Goal: Contribute content: Contribute content

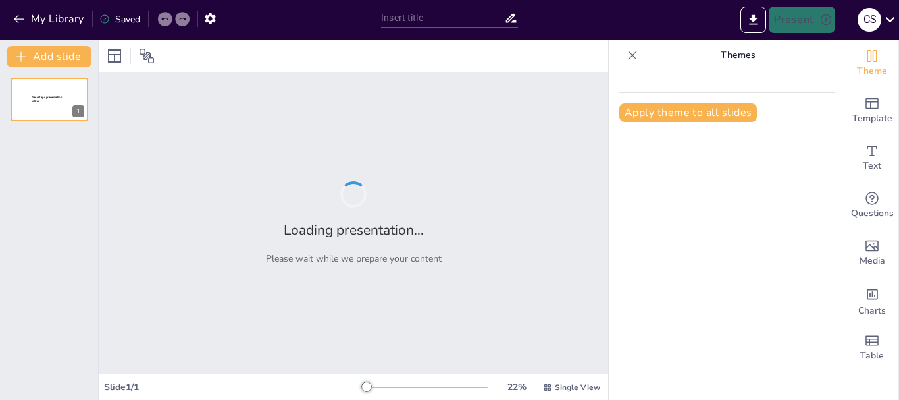
type input "Integración de Pindas Herbales en la Cosmetología: Beneficios y Aplicaciones"
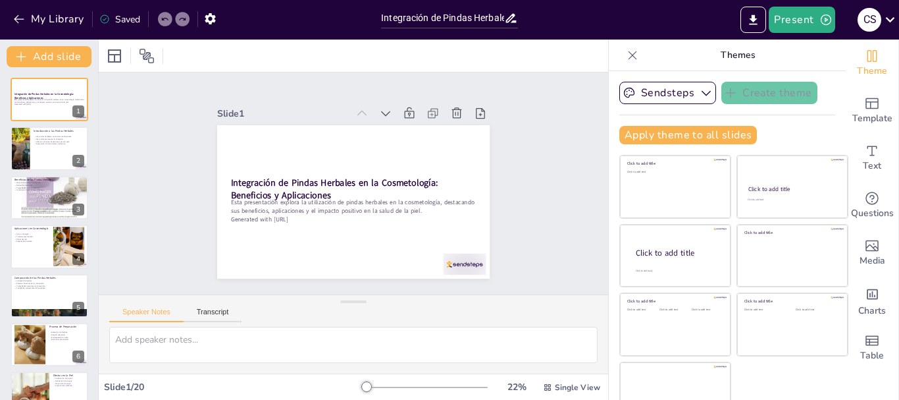
checkbox input "true"
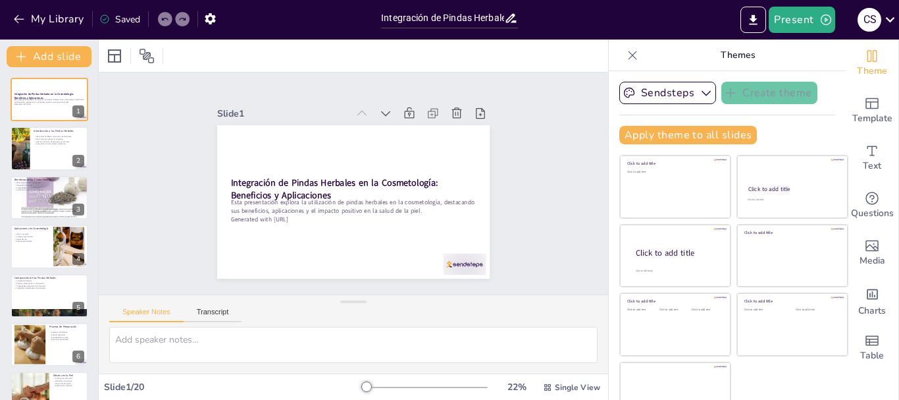
checkbox input "true"
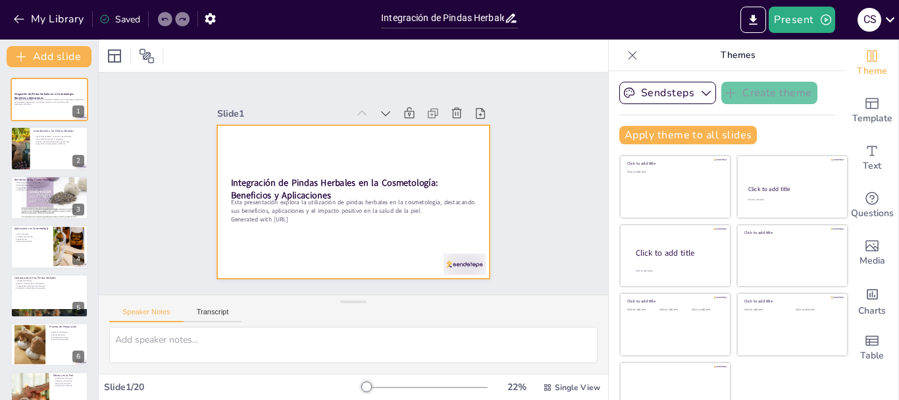
checkbox input "true"
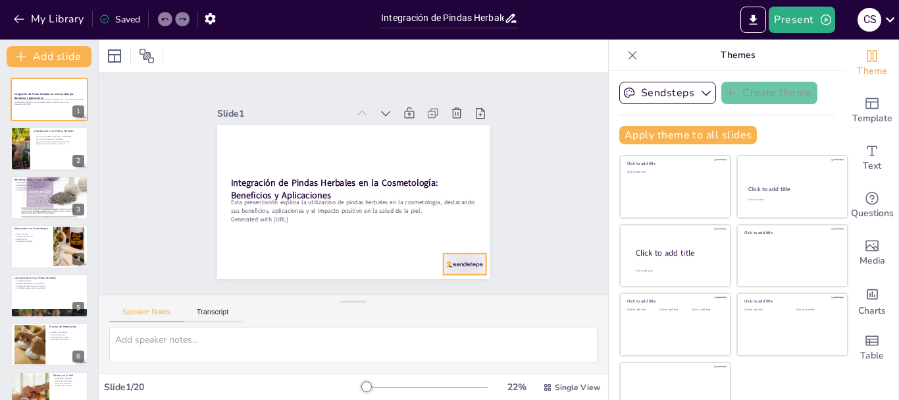
checkbox input "true"
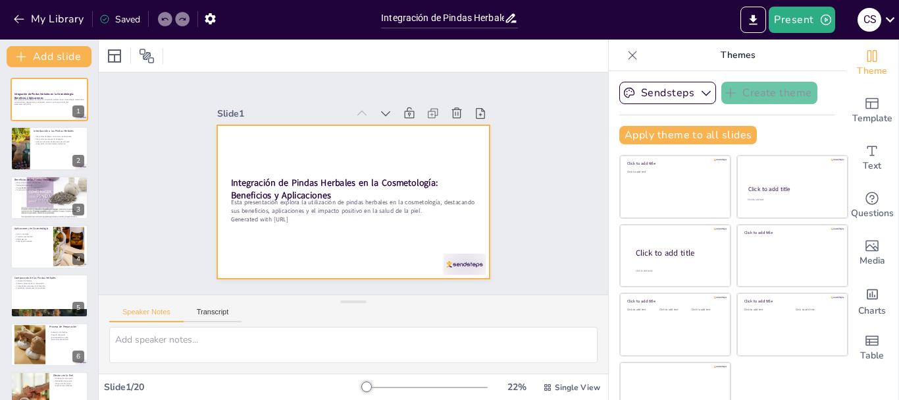
checkbox input "true"
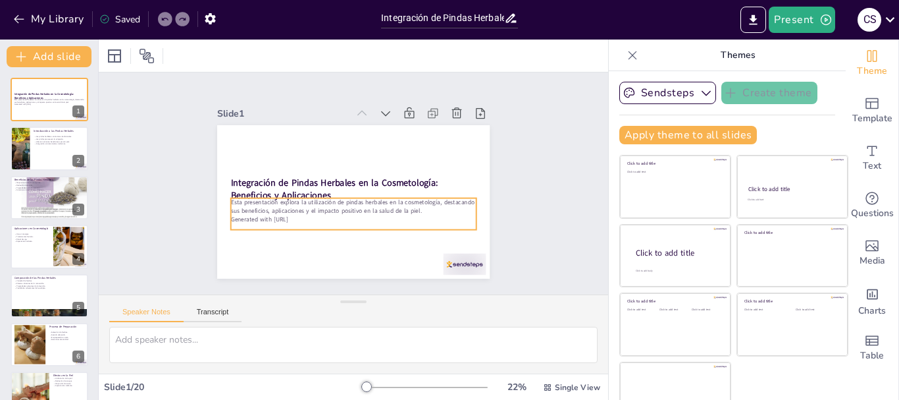
checkbox input "true"
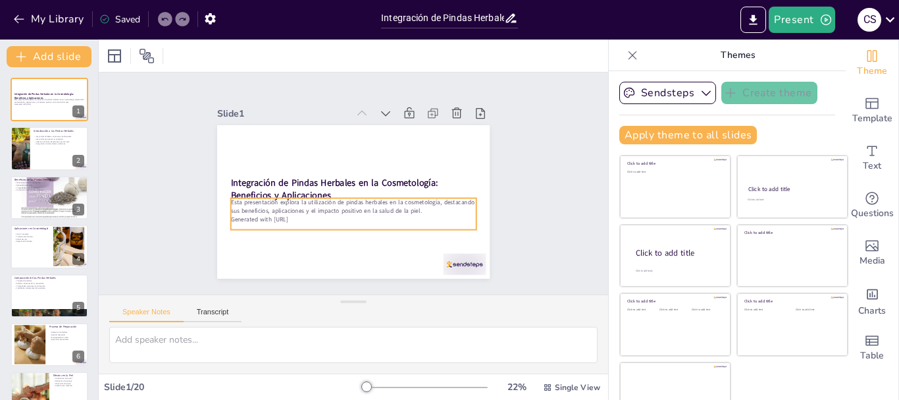
checkbox input "true"
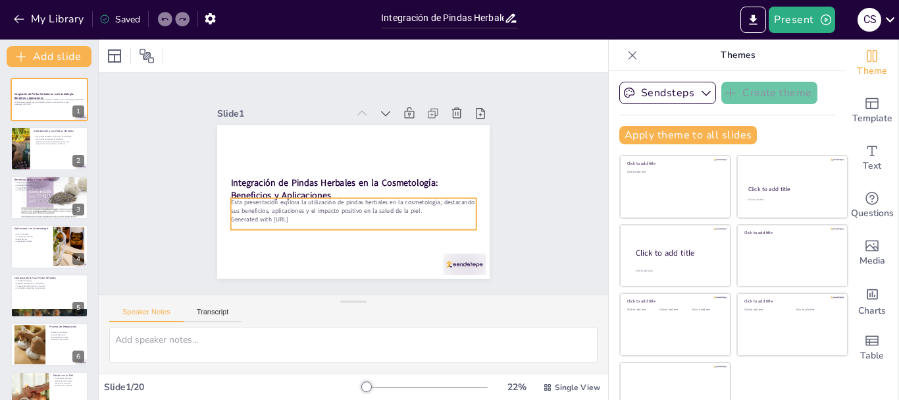
checkbox input "true"
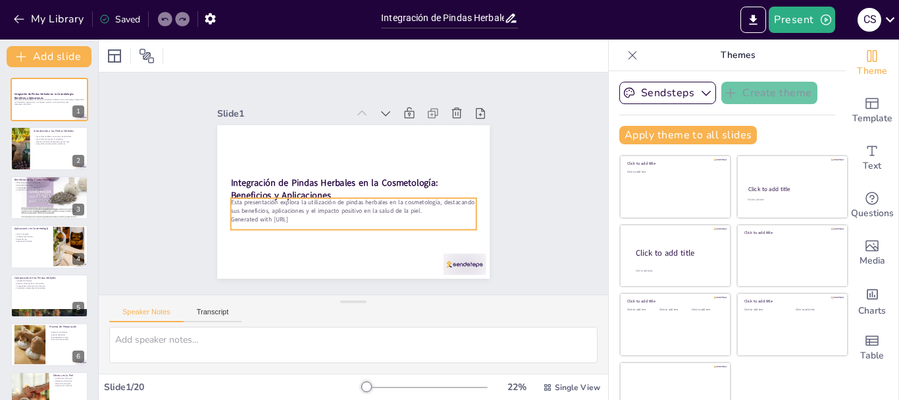
checkbox input "true"
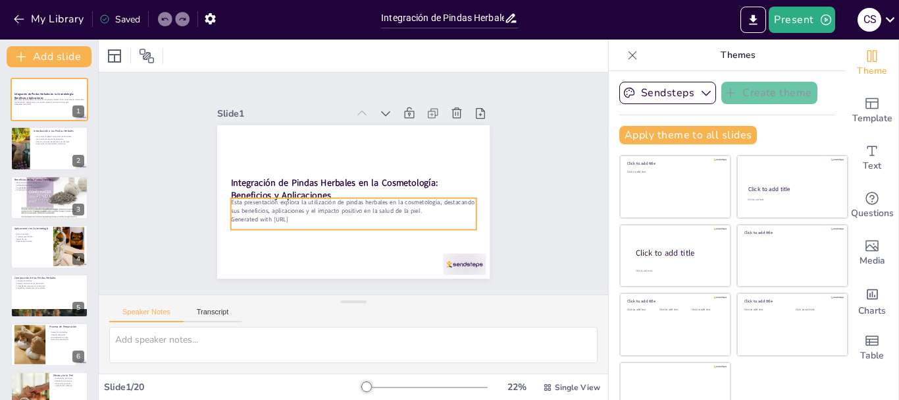
checkbox input "true"
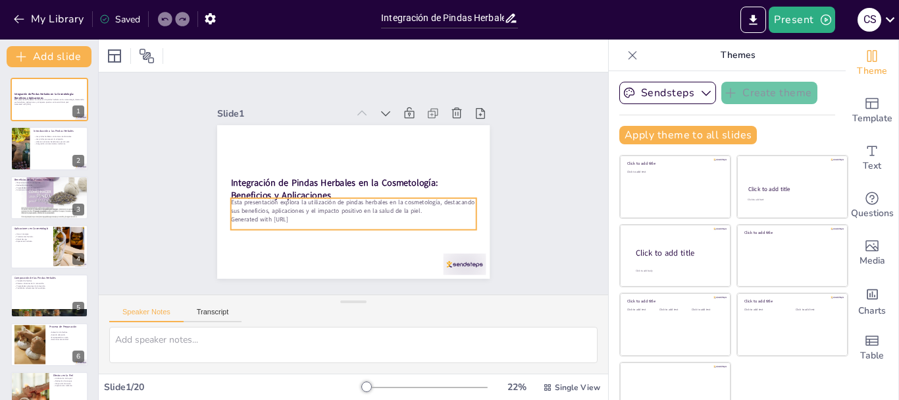
checkbox input "true"
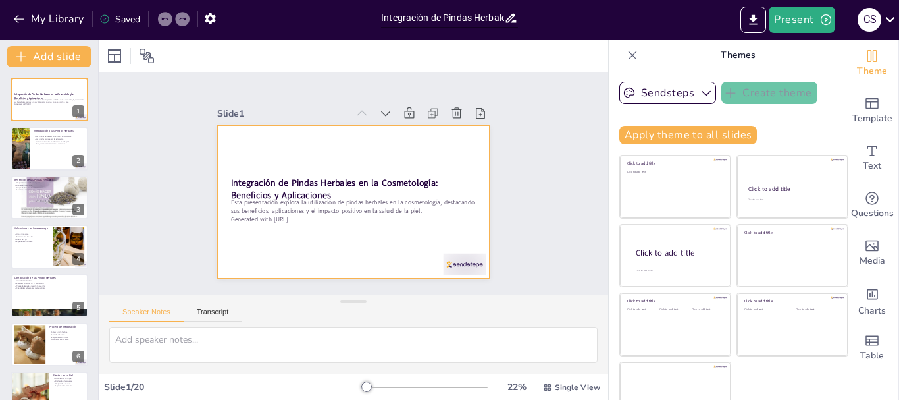
checkbox input "true"
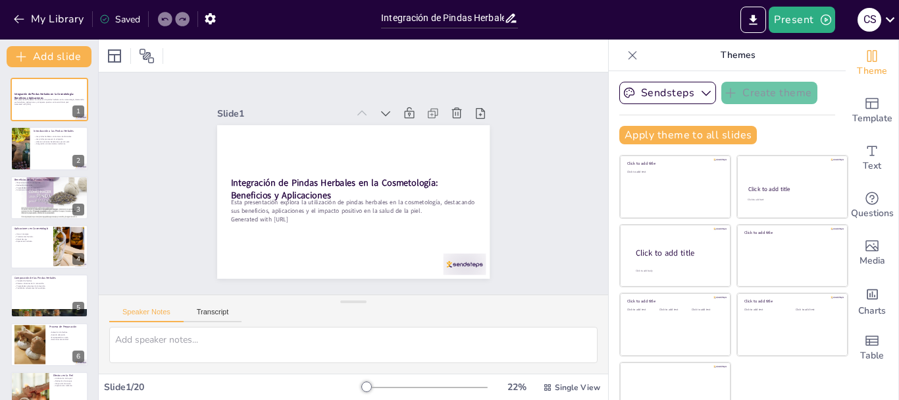
checkbox input "true"
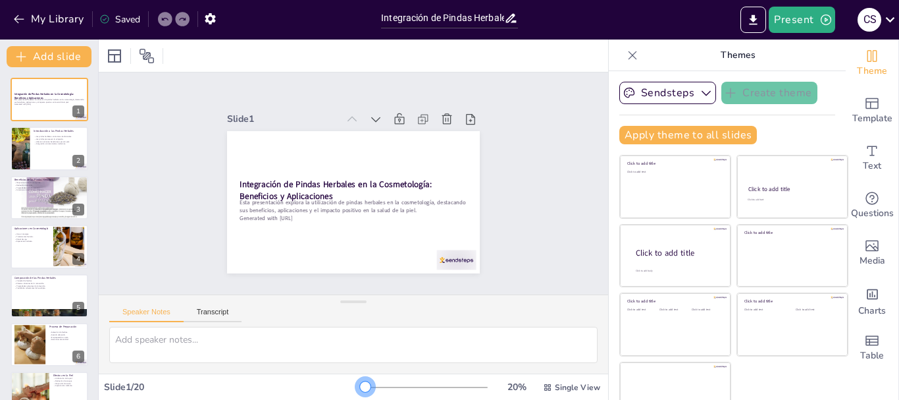
checkbox input "true"
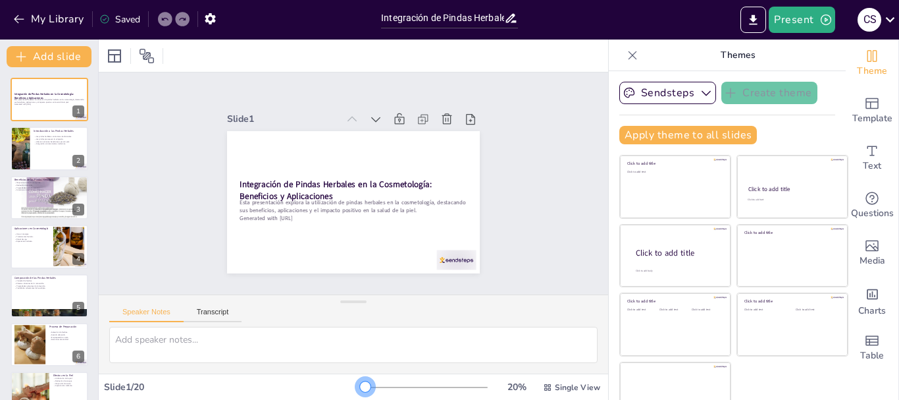
checkbox input "true"
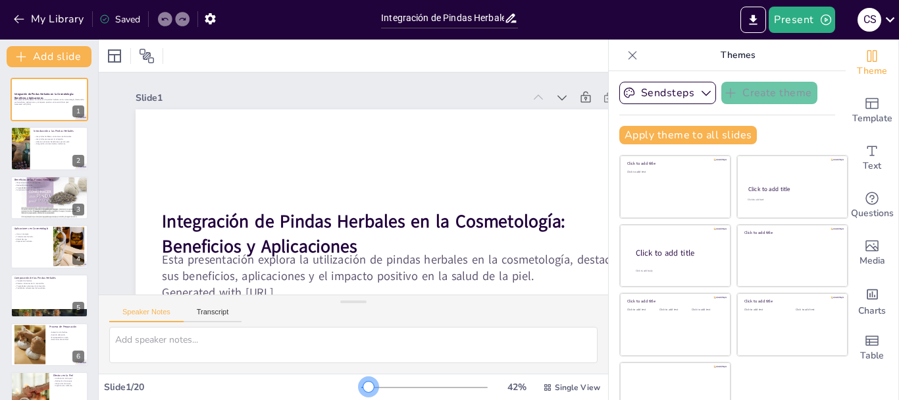
checkbox input "true"
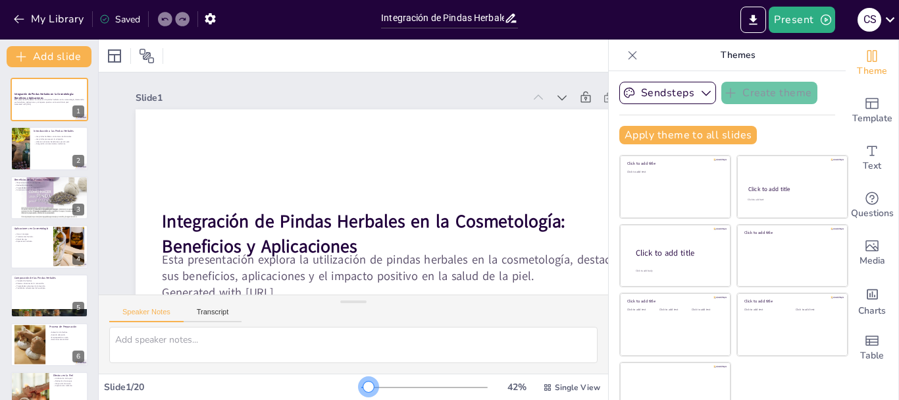
checkbox input "true"
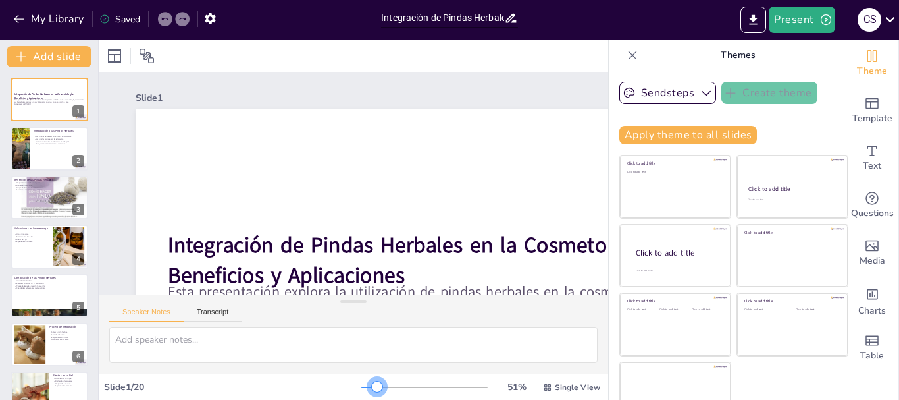
checkbox input "true"
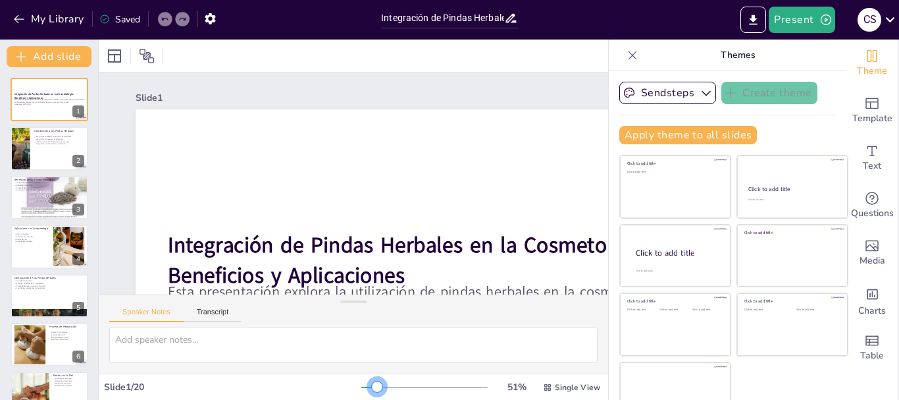
checkbox input "true"
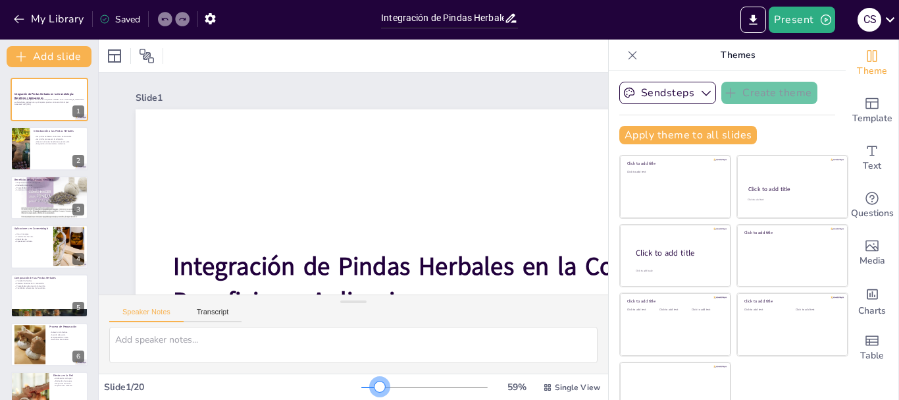
checkbox input "true"
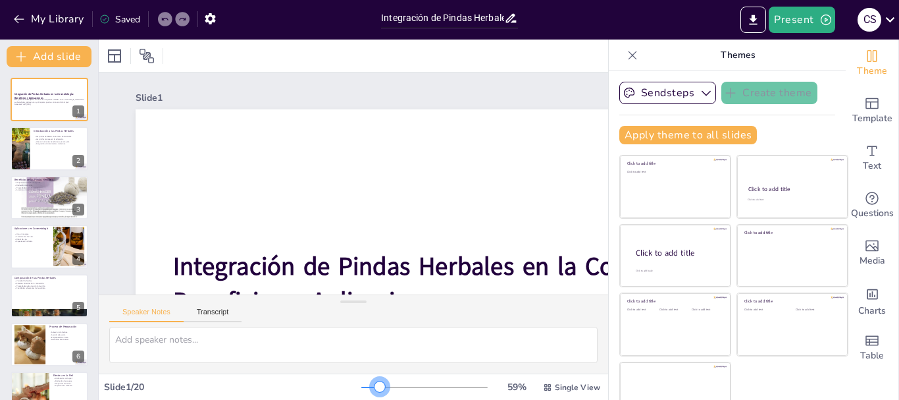
checkbox input "true"
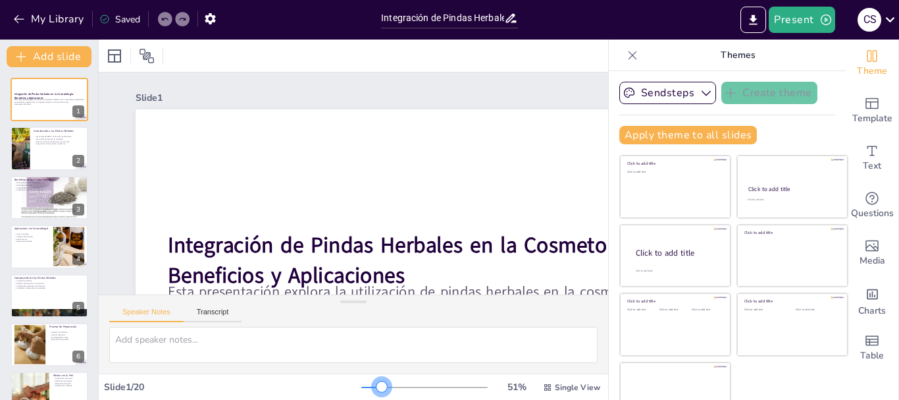
checkbox input "true"
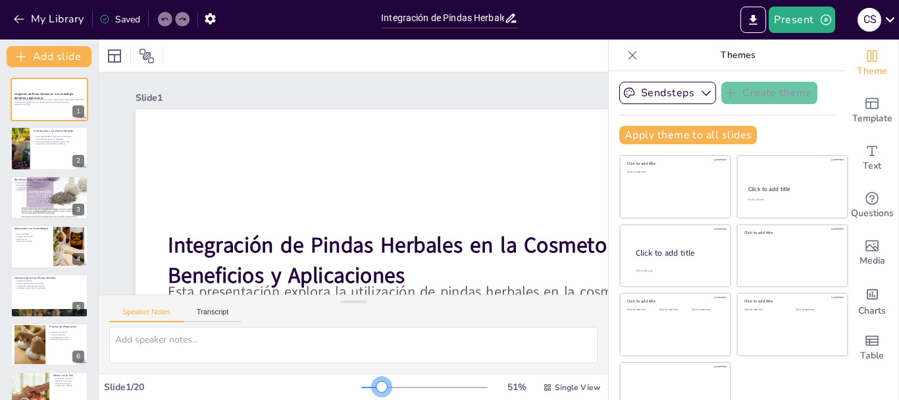
checkbox input "true"
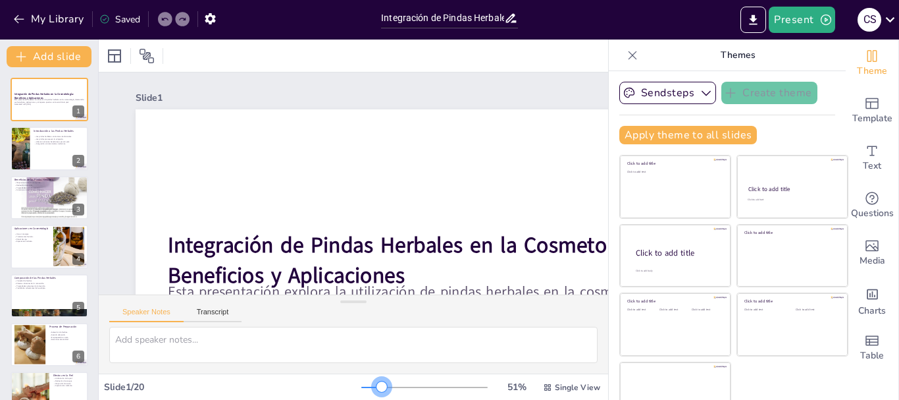
checkbox input "true"
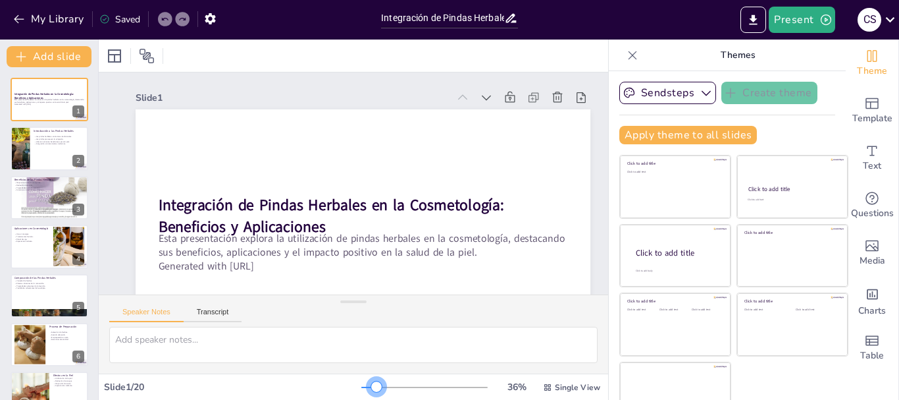
checkbox input "true"
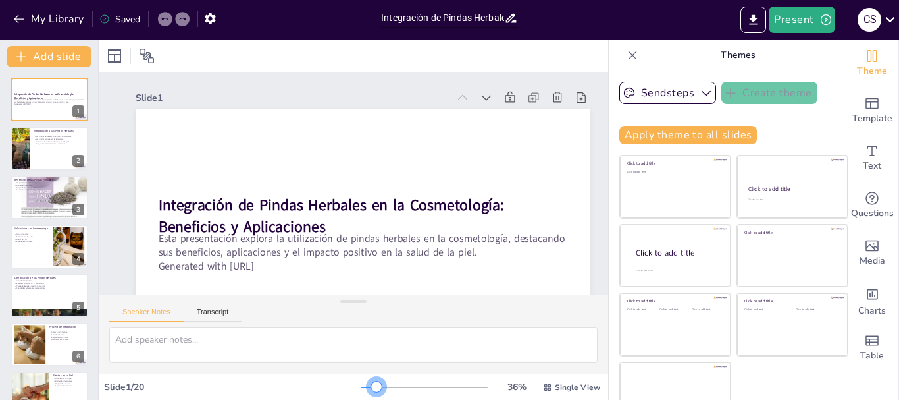
checkbox input "true"
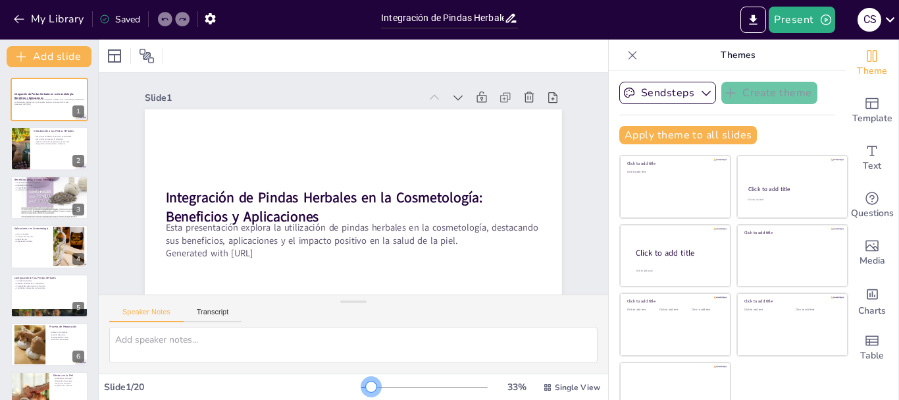
checkbox input "true"
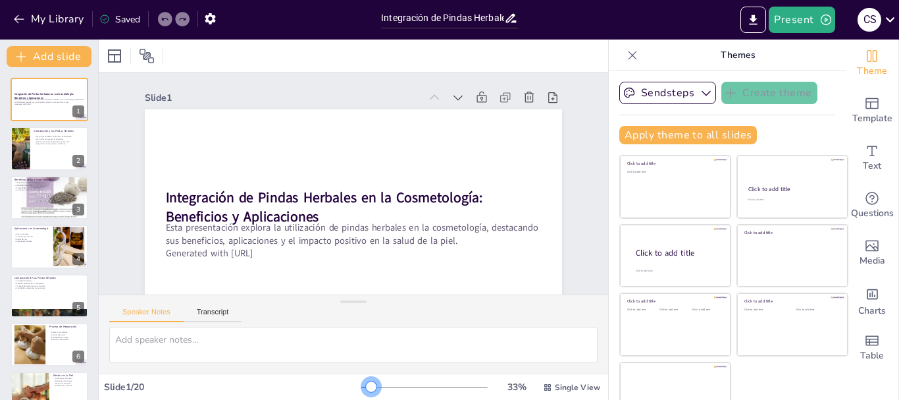
checkbox input "true"
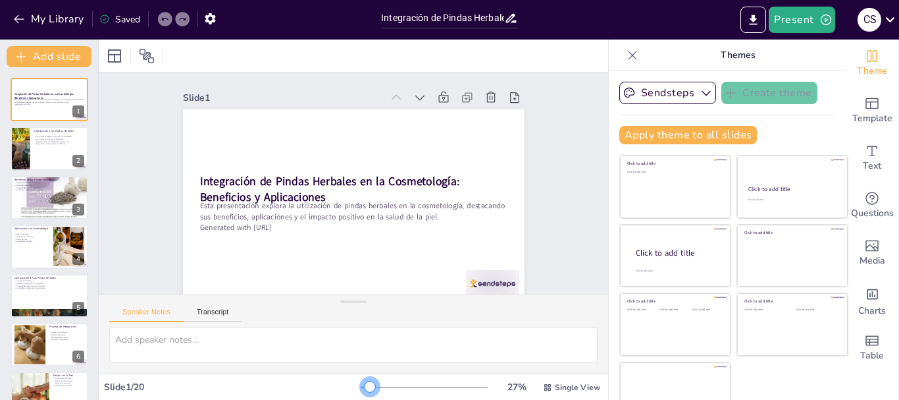
checkbox input "true"
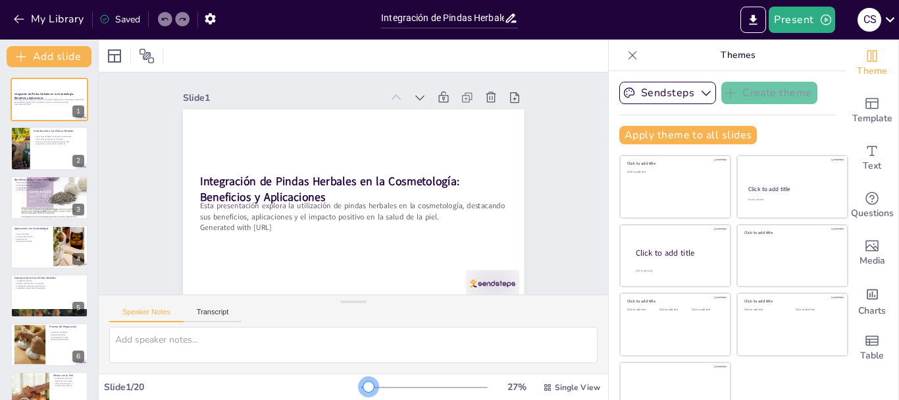
checkbox input "true"
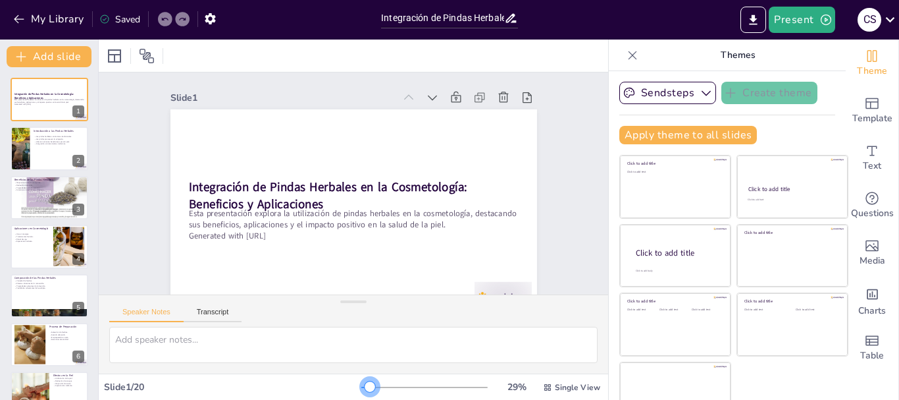
checkbox input "true"
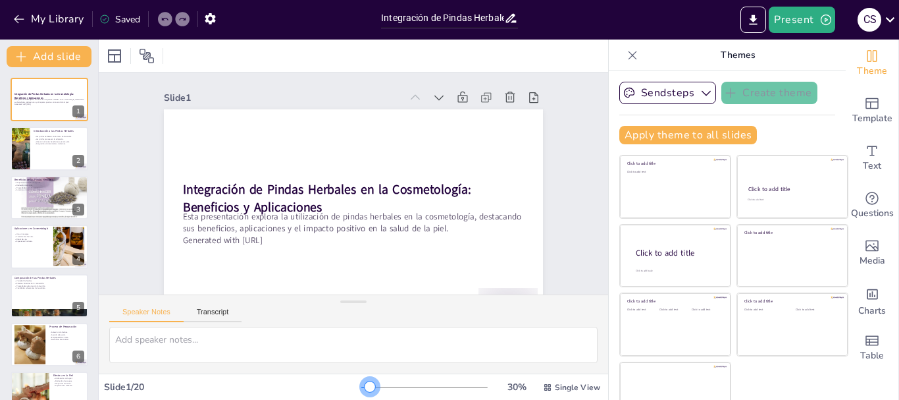
click at [365, 387] on div at bounding box center [370, 386] width 11 height 11
checkbox input "true"
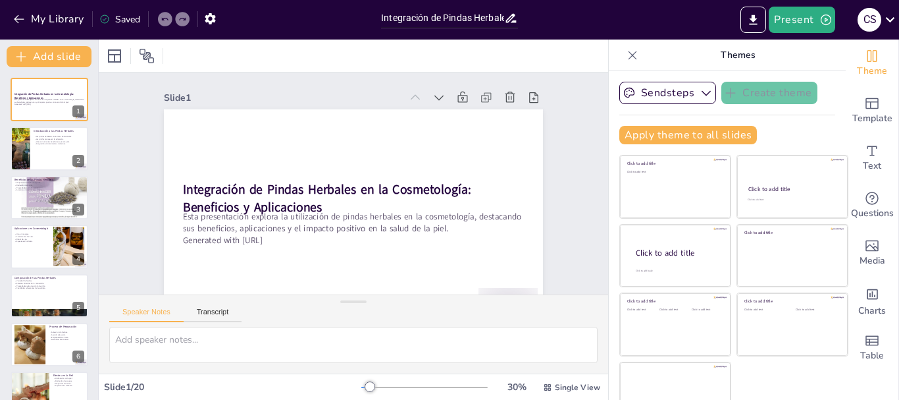
checkbox input "true"
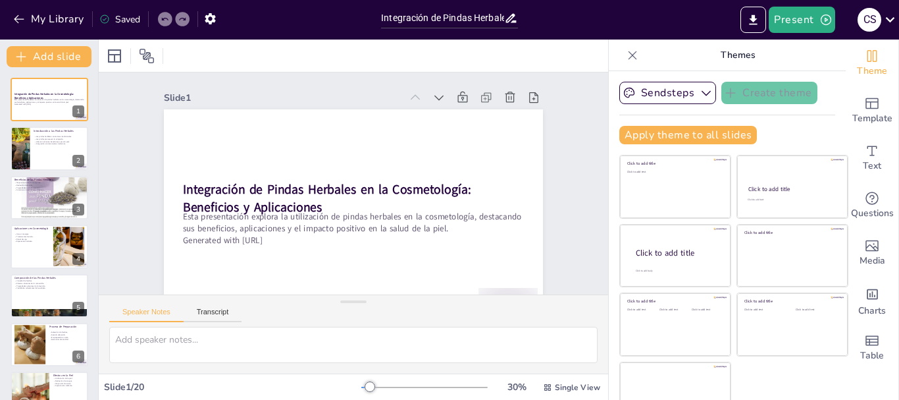
checkbox input "true"
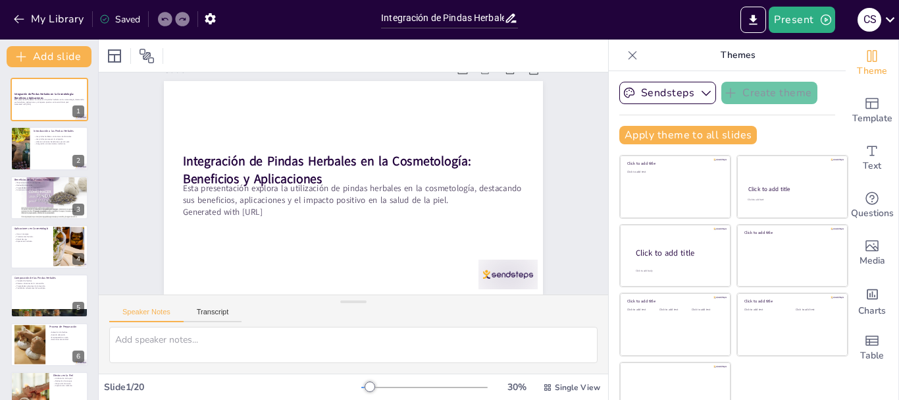
scroll to position [38, 0]
checkbox input "true"
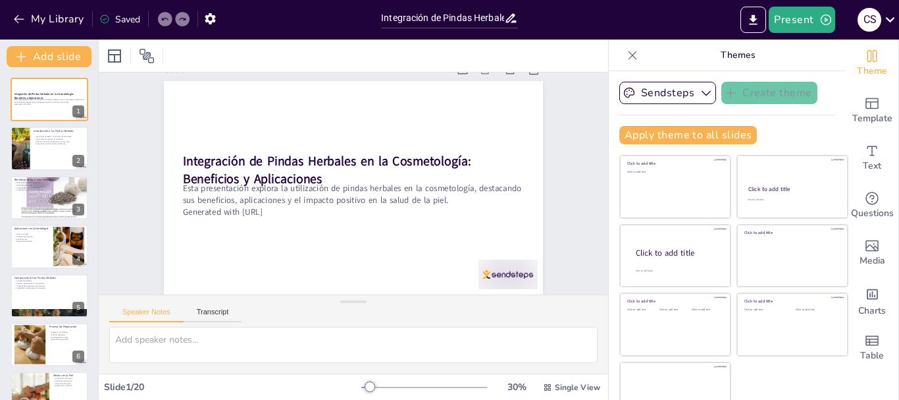
checkbox input "true"
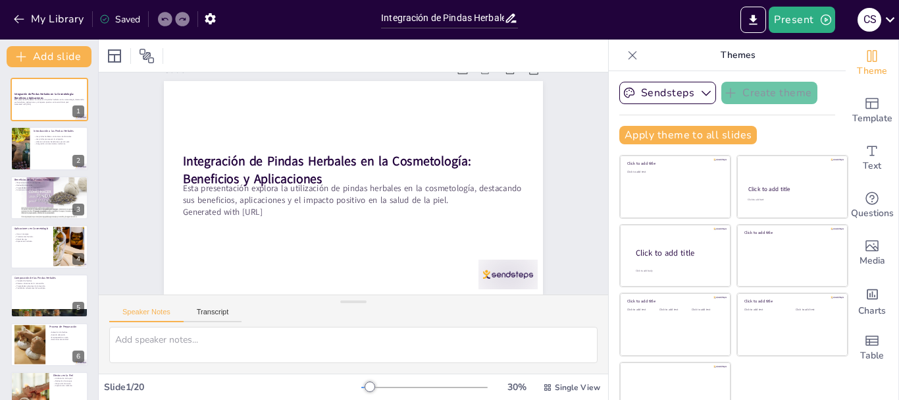
checkbox input "true"
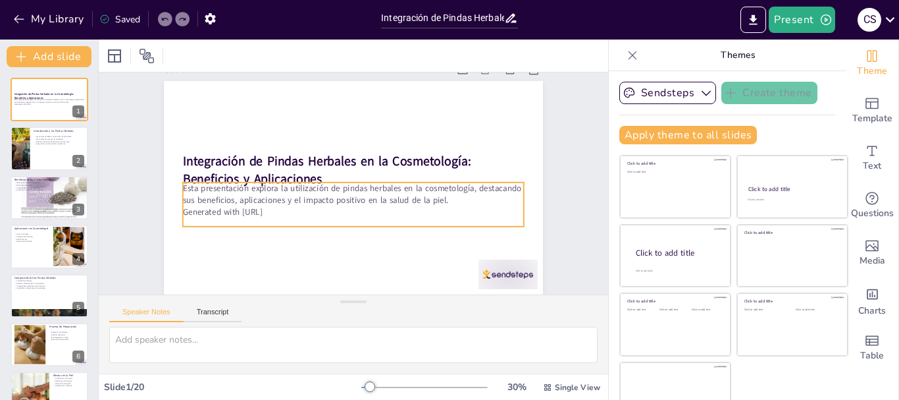
checkbox input "true"
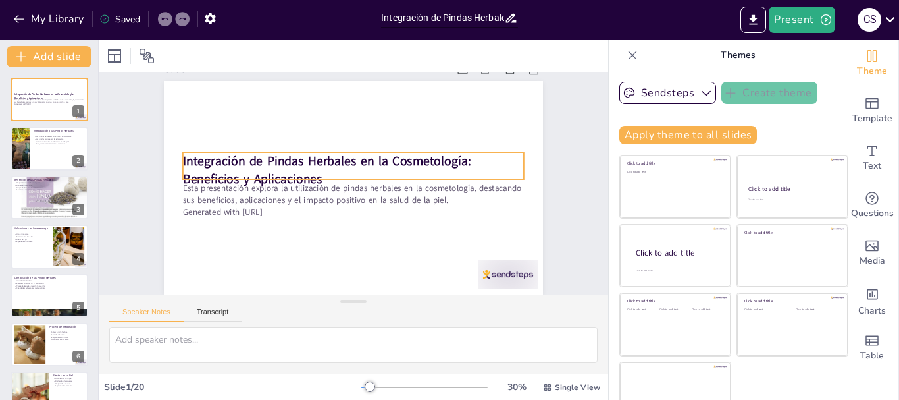
checkbox input "true"
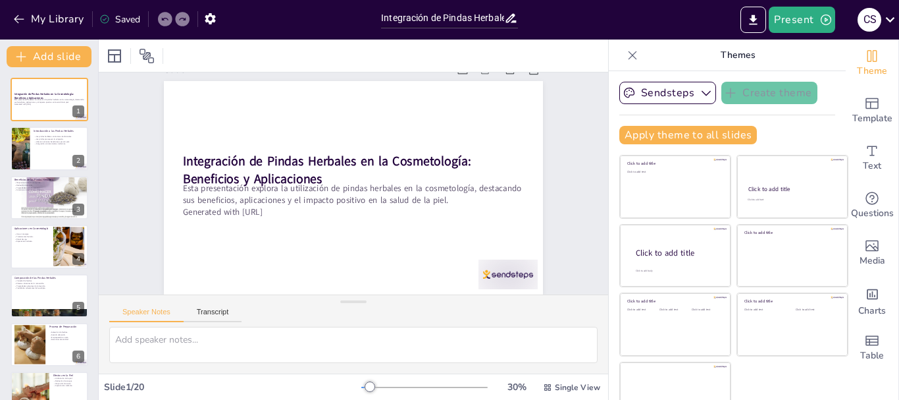
checkbox input "true"
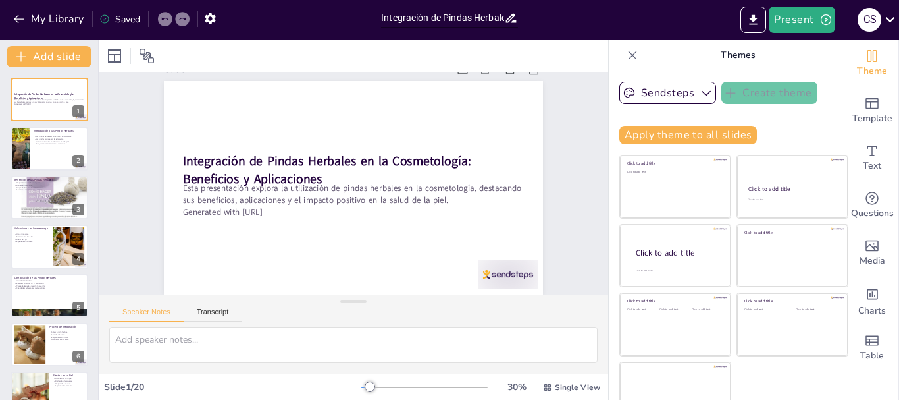
checkbox input "true"
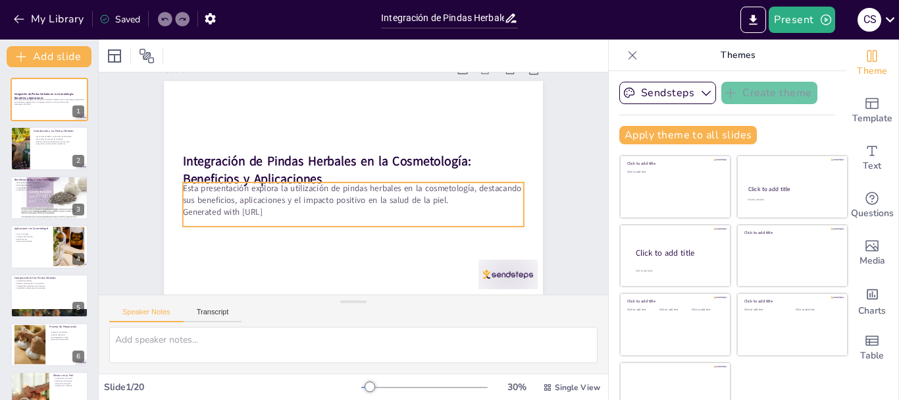
checkbox input "true"
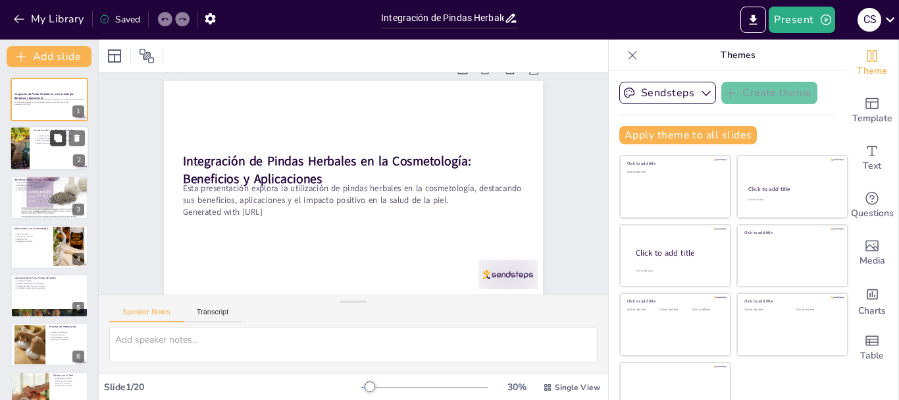
click at [57, 139] on icon at bounding box center [58, 138] width 8 height 8
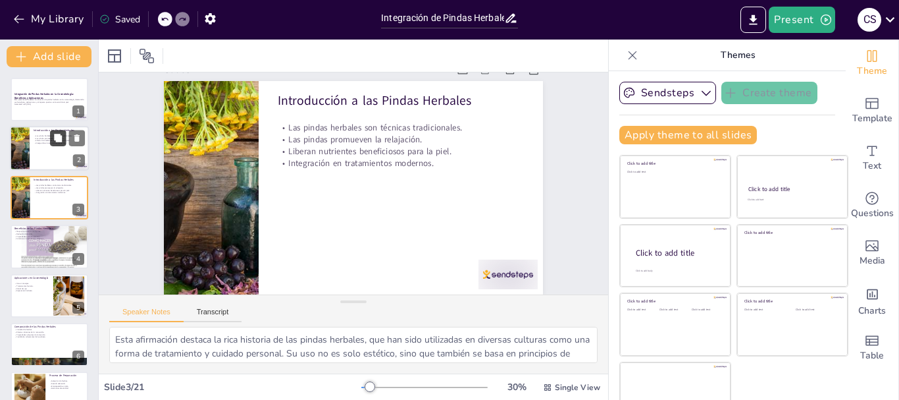
scroll to position [33, 0]
click at [28, 152] on div at bounding box center [19, 148] width 121 height 45
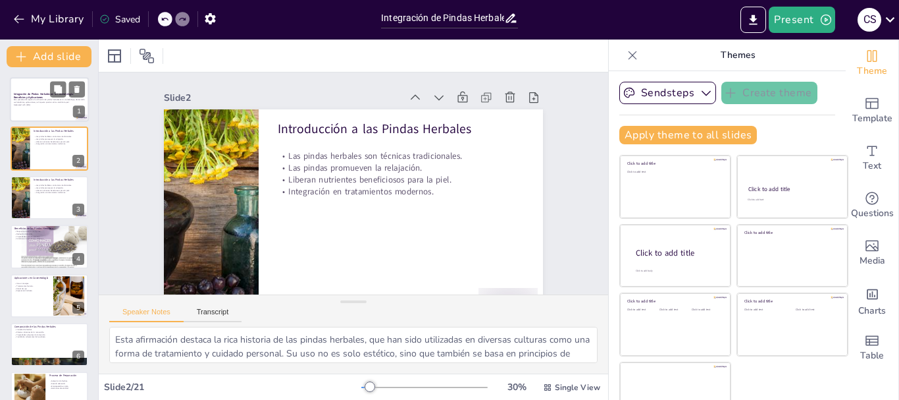
click at [40, 111] on div at bounding box center [49, 99] width 79 height 45
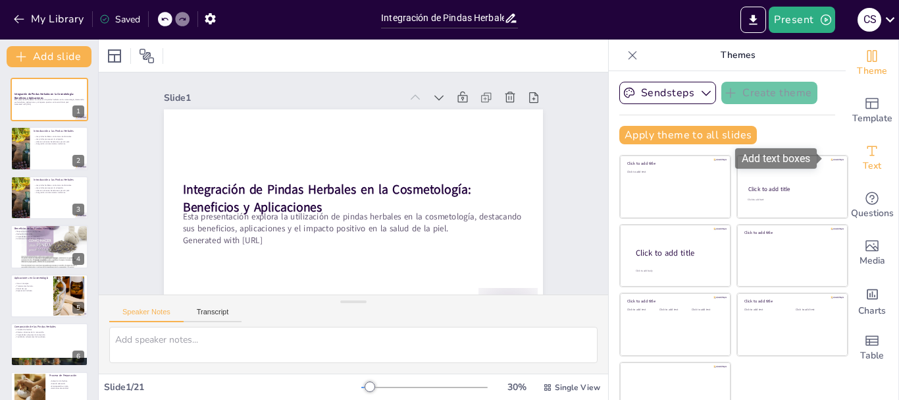
click at [863, 166] on span "Text" at bounding box center [872, 166] width 18 height 14
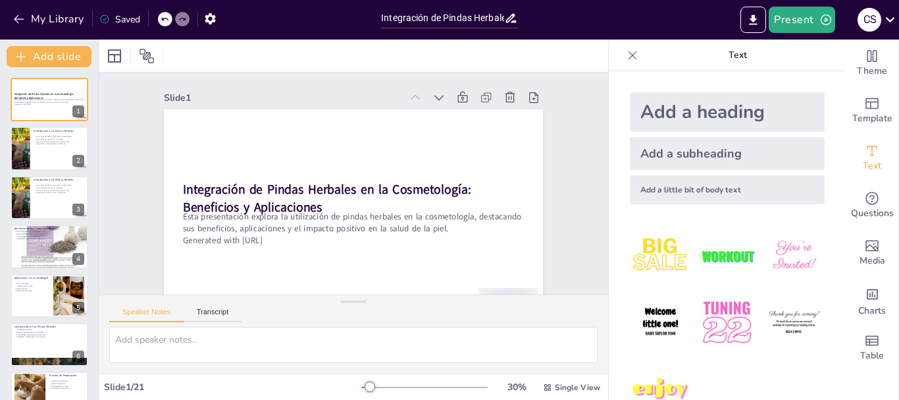
click at [626, 59] on icon at bounding box center [632, 55] width 13 height 13
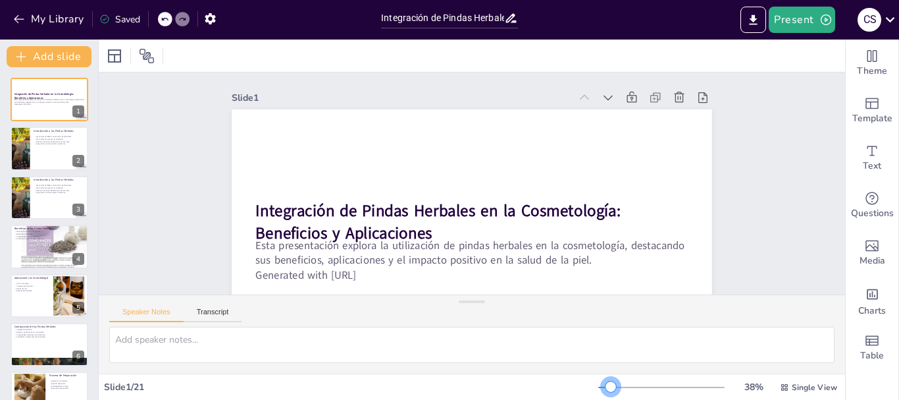
click at [606, 389] on div at bounding box center [611, 386] width 11 height 11
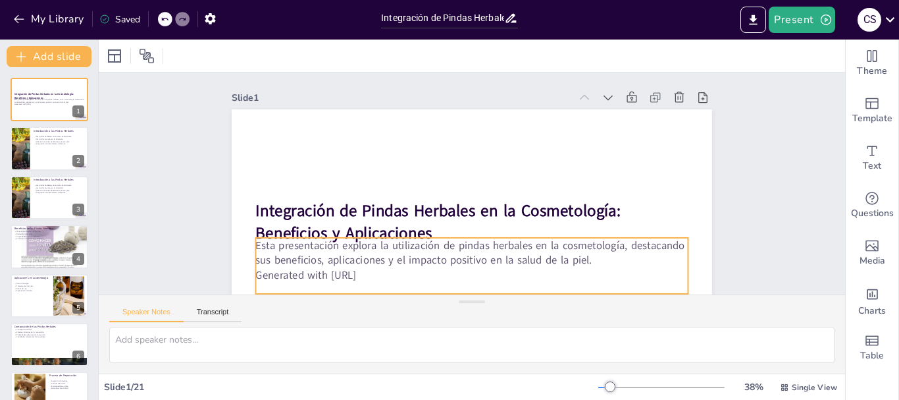
click at [381, 276] on p "Generated with [URL]" at bounding box center [472, 274] width 433 height 15
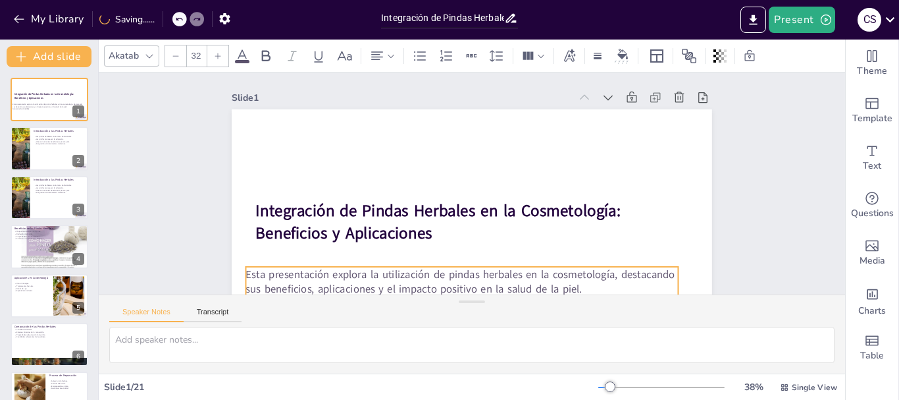
drag, startPoint x: 381, startPoint y: 276, endPoint x: 370, endPoint y: 304, distance: 30.2
click at [370, 304] on div "Slide 1 Integración de Pindas Herbales en la Cosmetología: Beneficios y Aplicac…" at bounding box center [472, 222] width 747 height 301
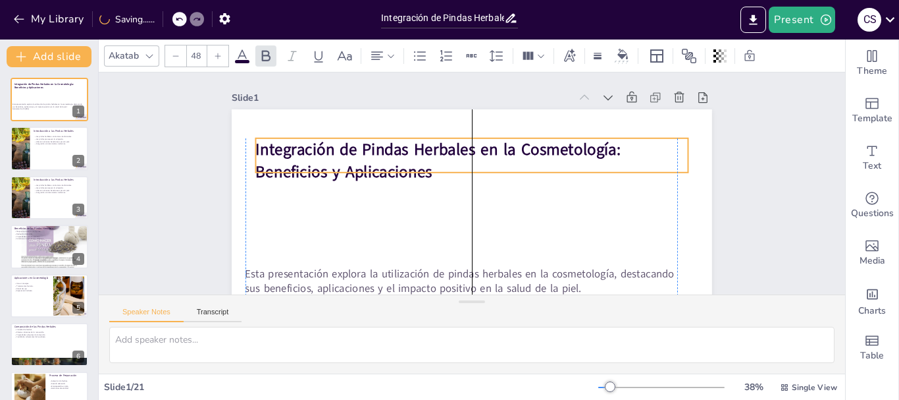
drag, startPoint x: 346, startPoint y: 234, endPoint x: 340, endPoint y: 173, distance: 61.5
click at [340, 173] on strong "Integración de Pindas Herbales en la Cosmetología: Beneficios y Aplicaciones" at bounding box center [440, 147] width 367 height 63
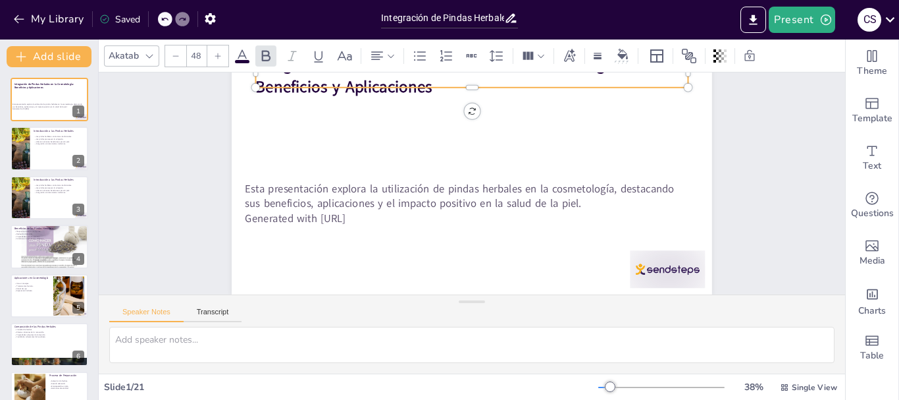
scroll to position [95, 0]
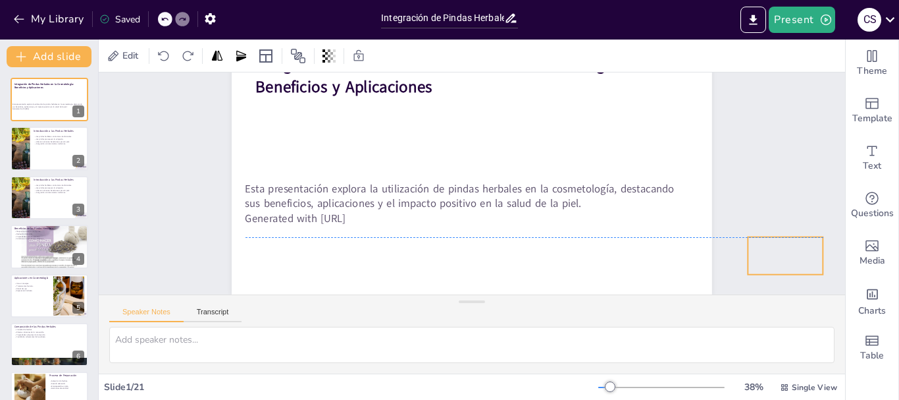
drag, startPoint x: 679, startPoint y: 256, endPoint x: 795, endPoint y: 238, distance: 118.0
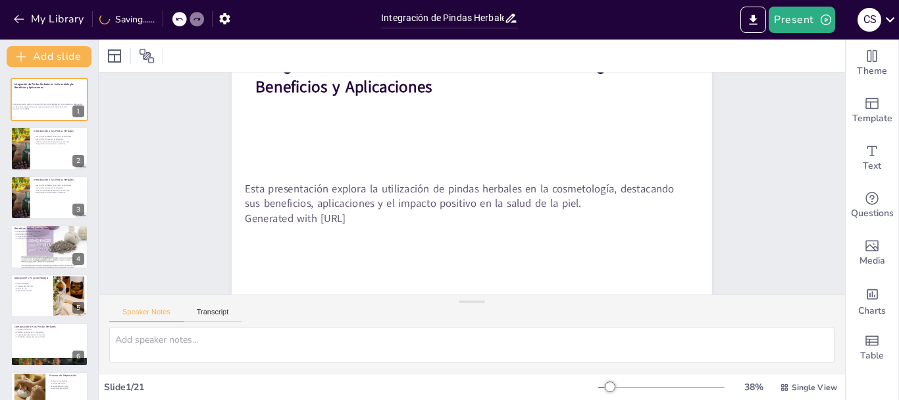
click at [795, 238] on div "Slide 1 Integración de Pindas Herbales en la Cosmetología: Beneficios y Aplicac…" at bounding box center [477, 141] width 774 height 383
drag, startPoint x: 824, startPoint y: 181, endPoint x: 822, endPoint y: 165, distance: 16.6
click at [822, 165] on div "Slide 1 Integración de Pindas Herbales en la Cosmetología: Beneficios y Aplicac…" at bounding box center [472, 140] width 747 height 307
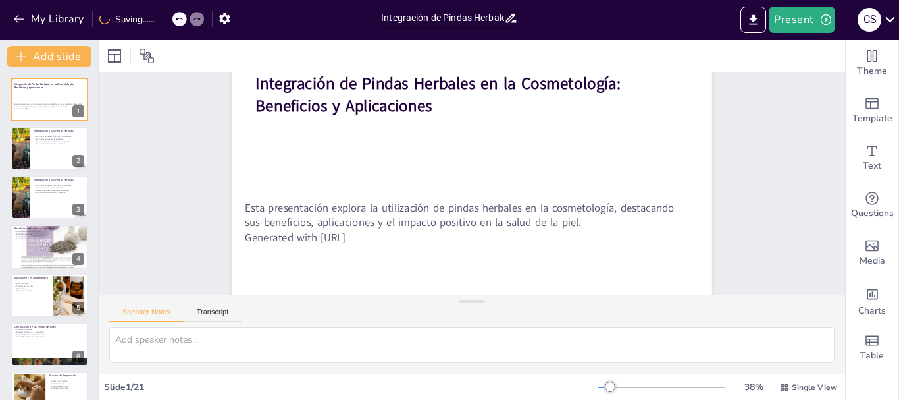
scroll to position [63, 0]
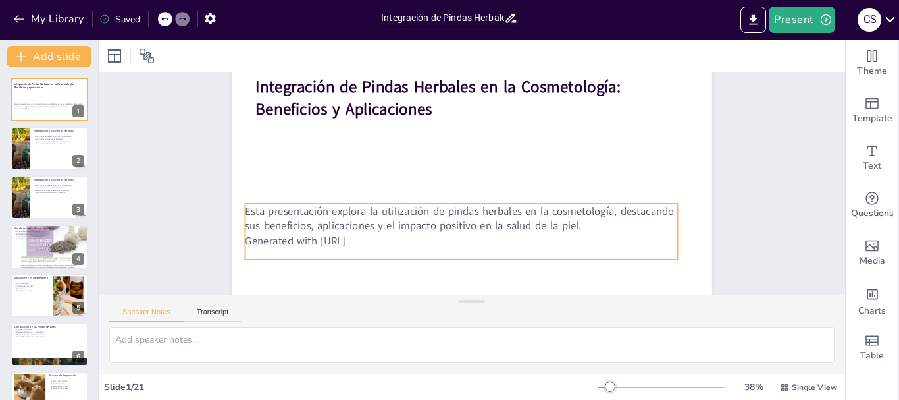
click at [321, 223] on p "Esta presentación explora la utilización de pindas herbales en la cosmetología,…" at bounding box center [458, 217] width 433 height 75
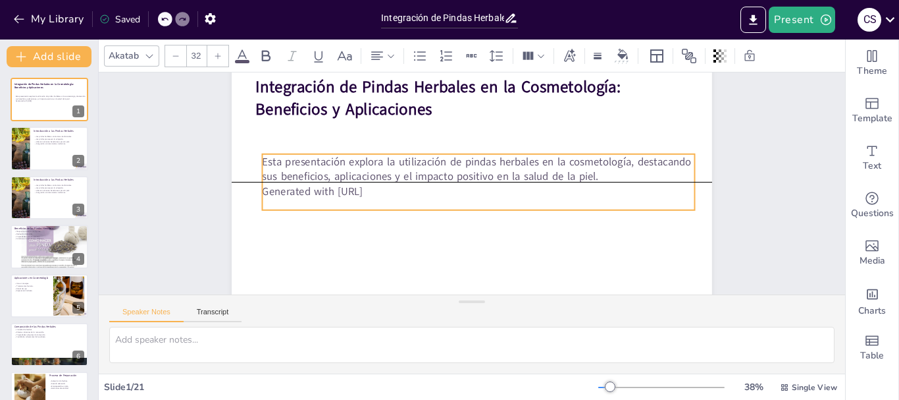
drag, startPoint x: 321, startPoint y: 223, endPoint x: 337, endPoint y: 177, distance: 48.9
click at [337, 177] on p "Esta presentación explora la utilización de pindas herbales en la cosmetología,…" at bounding box center [479, 169] width 433 height 30
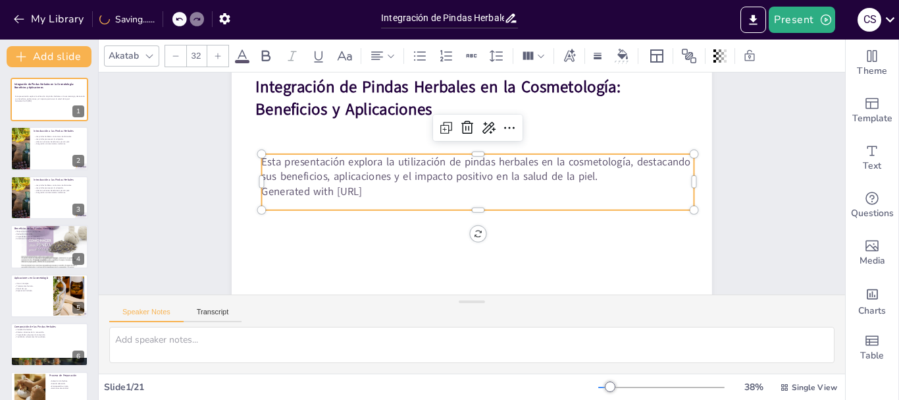
click at [360, 187] on p "Generated with [URL]" at bounding box center [478, 191] width 433 height 15
click at [360, 186] on p "Generated with [URL]" at bounding box center [481, 193] width 431 height 60
click at [360, 186] on p "Generated with [URL]" at bounding box center [483, 191] width 433 height 15
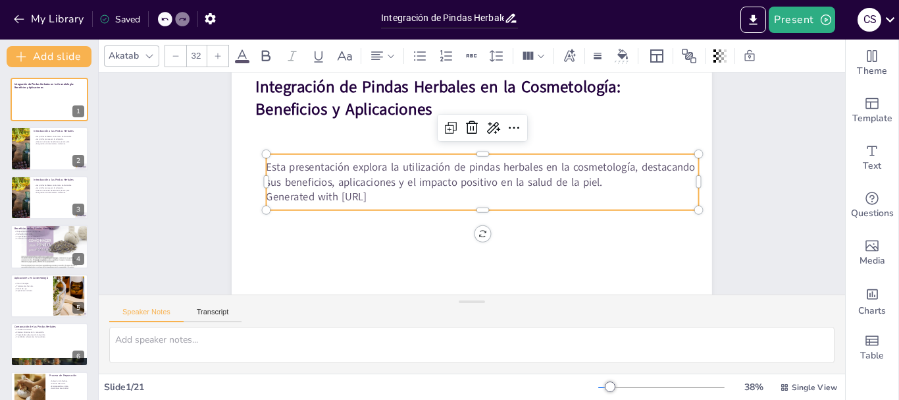
drag, startPoint x: 393, startPoint y: 196, endPoint x: 259, endPoint y: 199, distance: 134.4
click at [267, 199] on p "Generated with [URL]" at bounding box center [483, 197] width 433 height 15
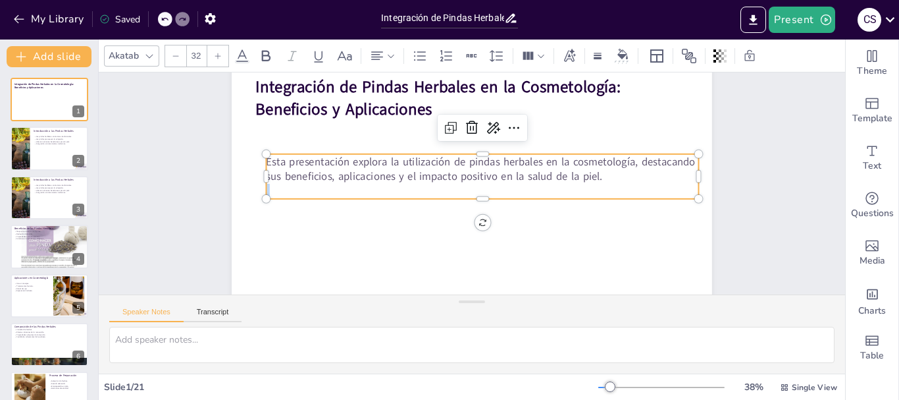
drag, startPoint x: 688, startPoint y: 177, endPoint x: 587, endPoint y: 191, distance: 101.7
click at [587, 191] on div "Esta presentación explora la utilización de pindas herbales en la cosmetología,…" at bounding box center [483, 176] width 433 height 45
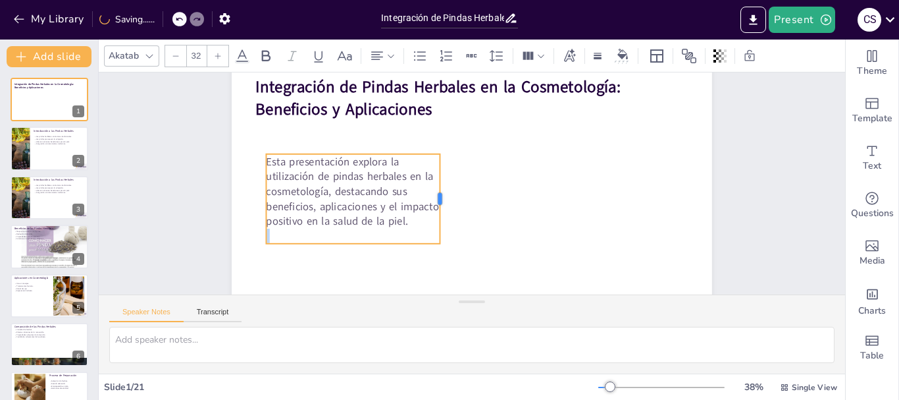
drag, startPoint x: 691, startPoint y: 175, endPoint x: 432, endPoint y: 246, distance: 268.4
click at [432, 246] on div "Integración de Pindas Herbales en la Cosmetología: Beneficios y Aplicaciones Es…" at bounding box center [472, 182] width 481 height 270
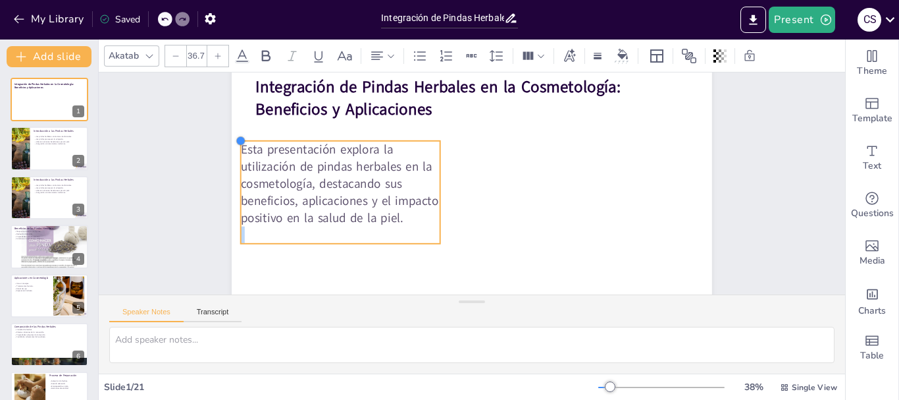
drag, startPoint x: 257, startPoint y: 155, endPoint x: 263, endPoint y: 139, distance: 17.1
click at [263, 139] on div "Integración de Pindas Herbales en la Cosmetología: Beneficios y Aplicaciones Es…" at bounding box center [472, 182] width 481 height 270
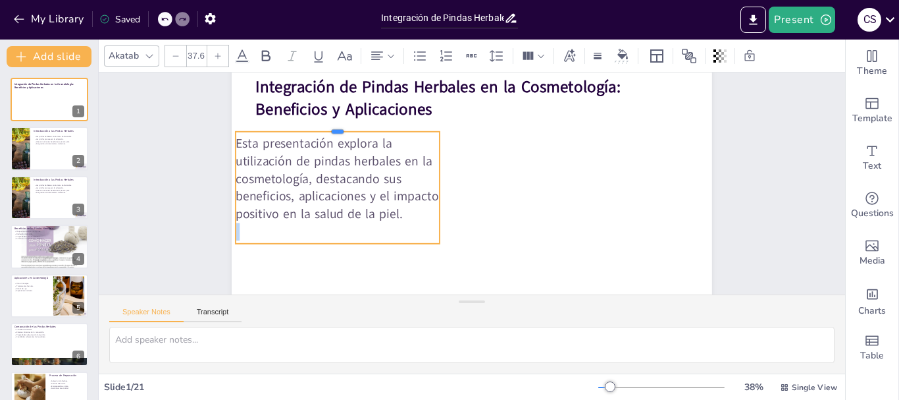
drag, startPoint x: 406, startPoint y: 138, endPoint x: 421, endPoint y: 130, distance: 17.1
click at [483, 242] on div at bounding box center [582, 278] width 198 height 73
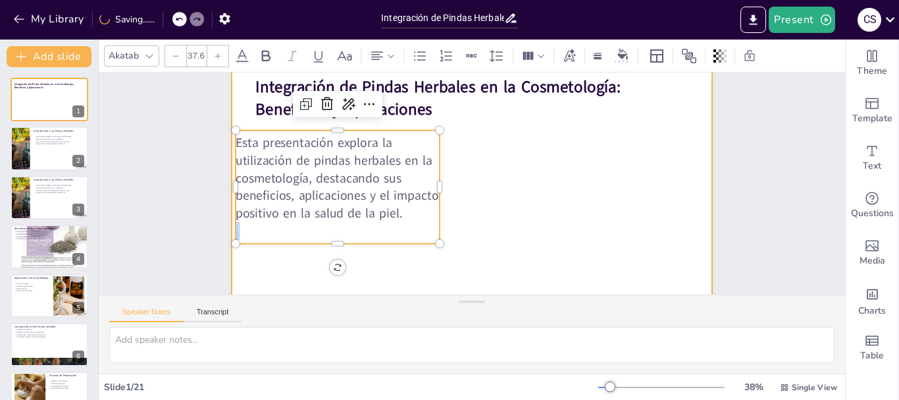
drag, startPoint x: 327, startPoint y: 242, endPoint x: 340, endPoint y: 260, distance: 22.3
click at [340, 260] on div "Integración de Pindas Herbales en la Cosmetología: Beneficios y Aplicaciones Es…" at bounding box center [473, 182] width 547 height 501
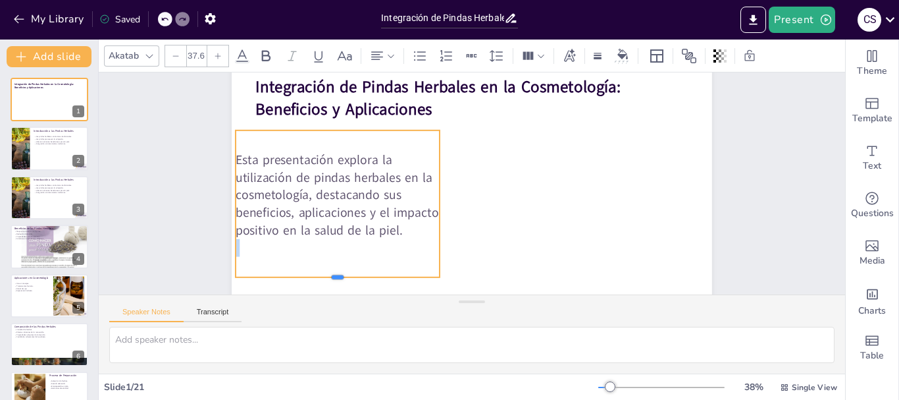
drag, startPoint x: 330, startPoint y: 244, endPoint x: 338, endPoint y: 277, distance: 34.5
click at [338, 277] on div at bounding box center [338, 282] width 204 height 11
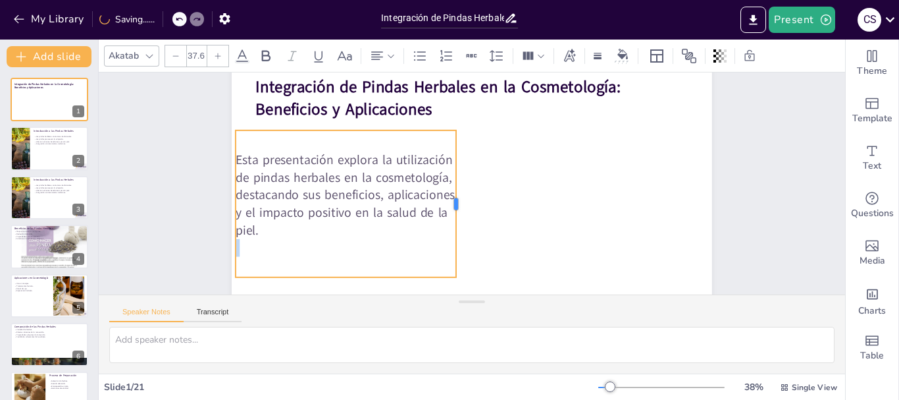
drag, startPoint x: 431, startPoint y: 204, endPoint x: 446, endPoint y: 202, distance: 15.9
click at [456, 202] on div at bounding box center [461, 203] width 11 height 147
click at [259, 175] on p "Esta presentación explora la utilización de pindas herbales en la cosmetología,…" at bounding box center [345, 181] width 228 height 111
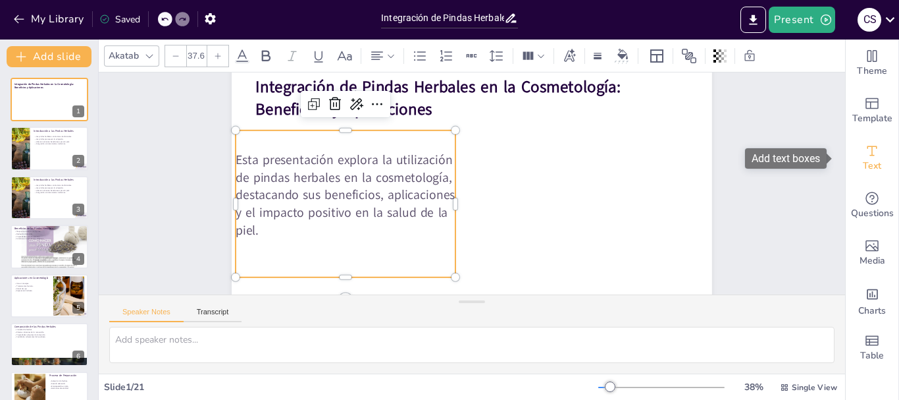
click at [851, 162] on div "Text" at bounding box center [872, 157] width 53 height 47
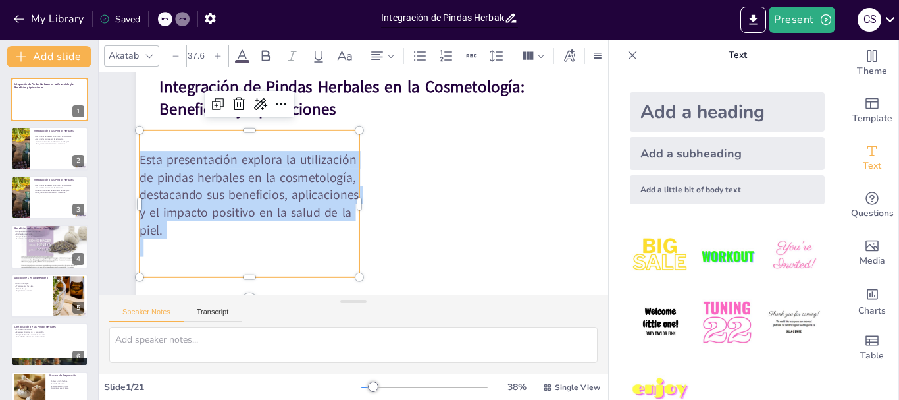
drag, startPoint x: 141, startPoint y: 159, endPoint x: 316, endPoint y: 252, distance: 198.2
click at [316, 252] on div "Esta presentación explora la utilización de pindas herbales en la cosmetología,…" at bounding box center [250, 203] width 220 height 105
click at [757, 159] on div "Add a subheading" at bounding box center [727, 153] width 195 height 33
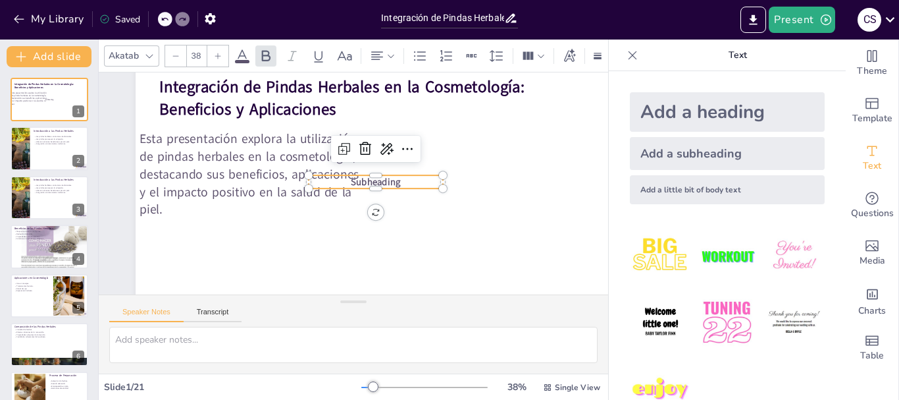
click at [747, 146] on div "Add a subheading" at bounding box center [727, 153] width 195 height 33
click at [729, 126] on div "Add a heading" at bounding box center [727, 112] width 195 height 40
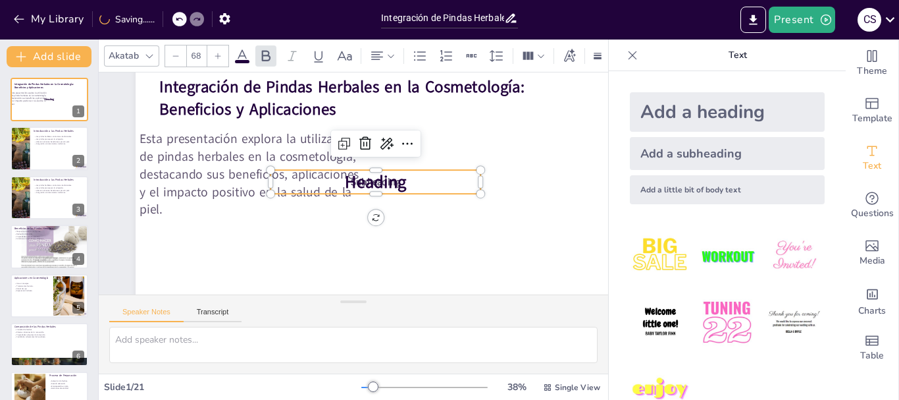
click at [478, 190] on div "Integración de Pindas Herbales en la Cosmetología: Beneficios y Aplicaciones Es…" at bounding box center [376, 182] width 481 height 270
click at [371, 142] on icon at bounding box center [381, 152] width 21 height 21
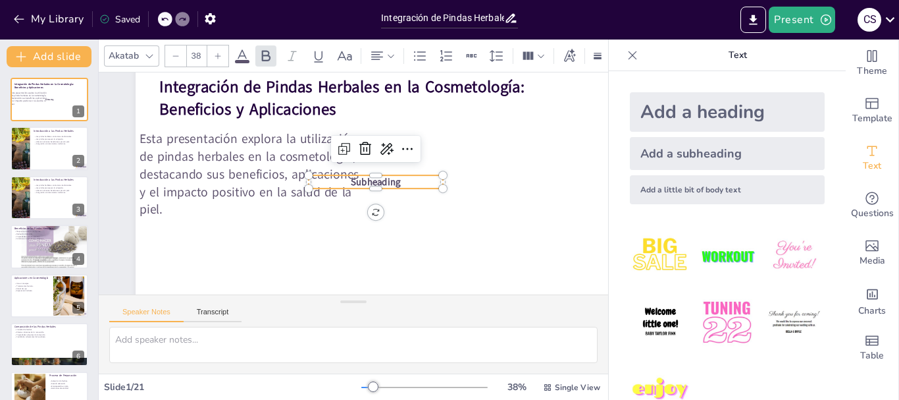
click at [394, 181] on span "Subheading" at bounding box center [376, 184] width 51 height 18
click at [366, 149] on icon at bounding box center [372, 152] width 18 height 18
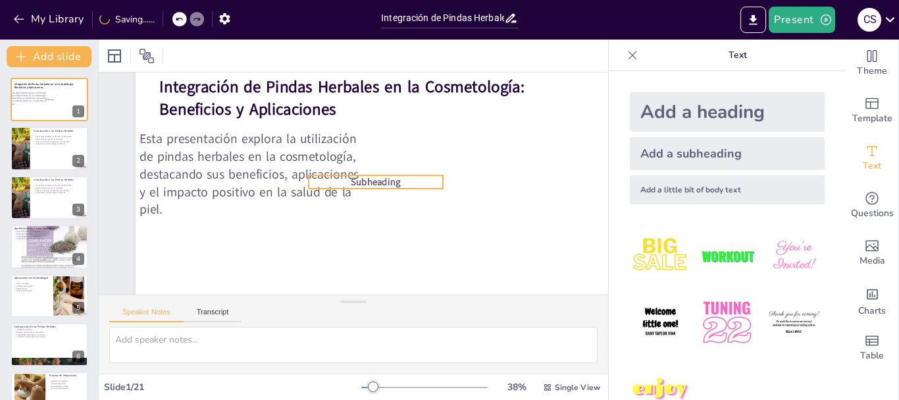
click at [374, 184] on span "Subheading" at bounding box center [375, 181] width 49 height 13
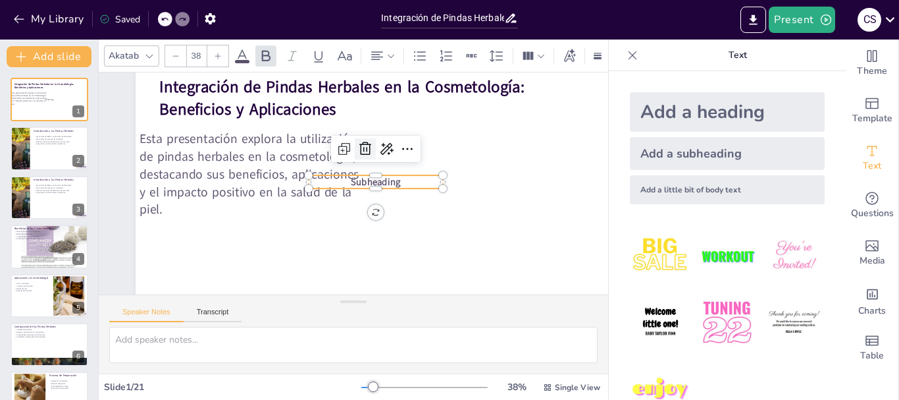
click at [361, 147] on icon at bounding box center [366, 149] width 16 height 16
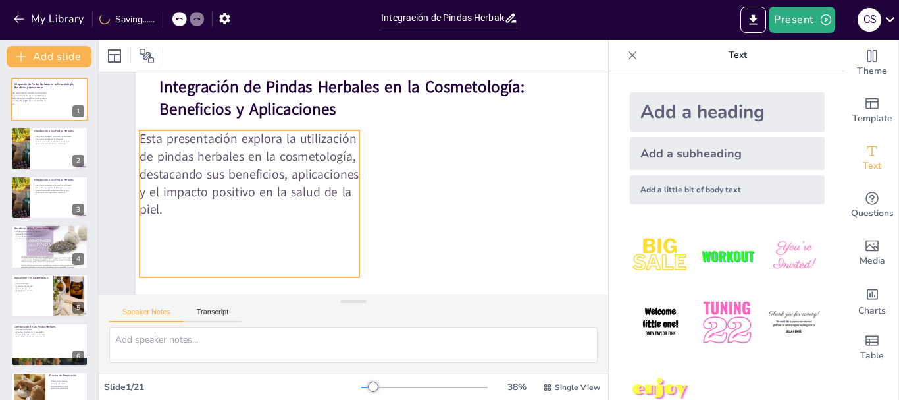
click at [167, 144] on p "Esta presentación explora la utilización de pindas herbales en la cosmetología,…" at bounding box center [251, 163] width 228 height 111
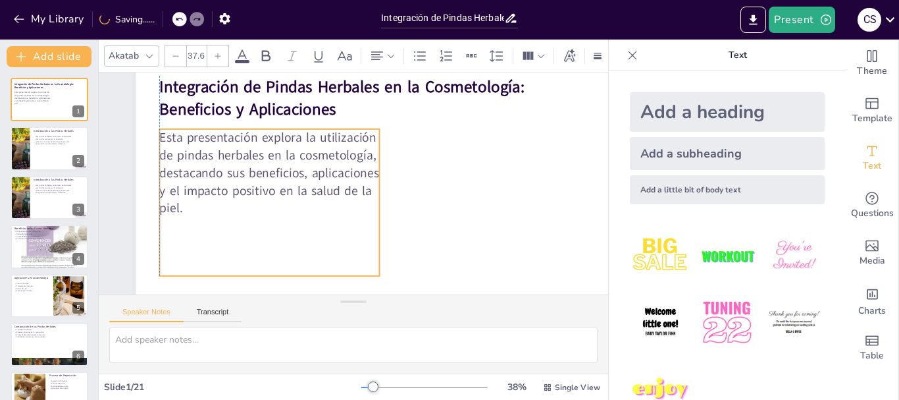
drag, startPoint x: 161, startPoint y: 140, endPoint x: 184, endPoint y: 137, distance: 23.3
click at [184, 137] on p "Esta presentación explora la utilización de pindas herbales en la cosmetología,…" at bounding box center [274, 156] width 234 height 132
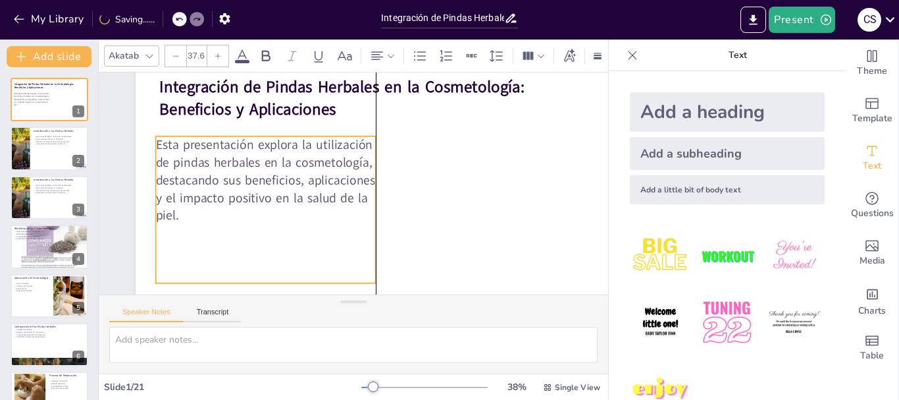
drag, startPoint x: 163, startPoint y: 136, endPoint x: 155, endPoint y: 144, distance: 10.7
click at [155, 47] on div "Integración de Pindas Herbales en la Cosmetología: Beneficios y Aplicaciones Es…" at bounding box center [376, 47] width 481 height 0
click at [159, 146] on p "Esta presentación explora la utilización de pindas herbales en la cosmetología,…" at bounding box center [266, 180] width 220 height 88
click at [159, 146] on p "Esta presentación explora la utilización de pindas herbales en la cosmetología,…" at bounding box center [267, 171] width 228 height 111
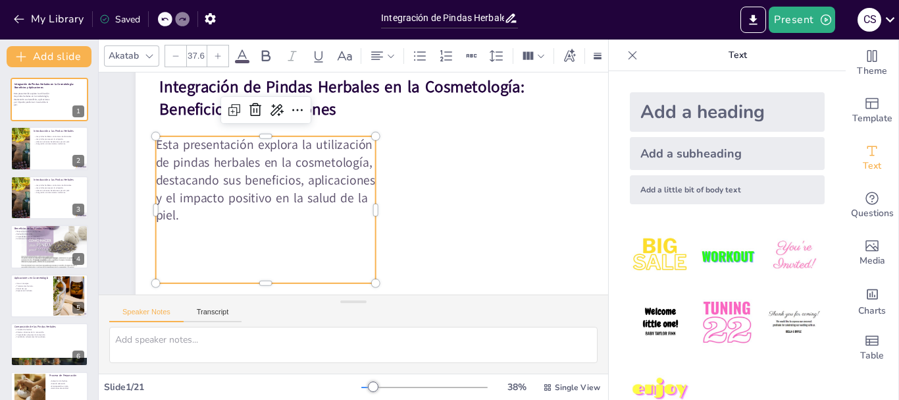
click at [192, 208] on p "Esta presentación explora la utilización de pindas herbales en la cosmetología,…" at bounding box center [266, 180] width 220 height 88
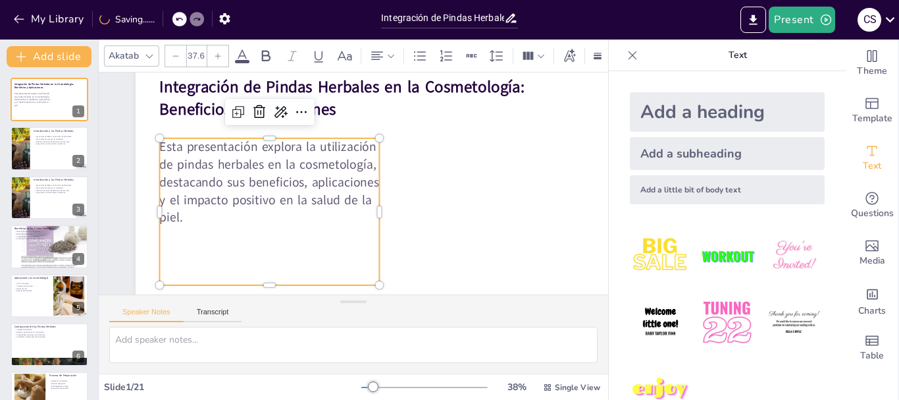
click at [190, 205] on p "Esta presentación explora la utilización de pindas herbales en la cosmetología,…" at bounding box center [272, 165] width 234 height 132
click at [173, 209] on p "Esta presentación explora la utilización de pindas herbales en la cosmetología,…" at bounding box center [269, 182] width 220 height 88
click at [173, 209] on p "Esta presentación explora la utilización de pindas herbales en la cosmetología,…" at bounding box center [270, 173] width 228 height 111
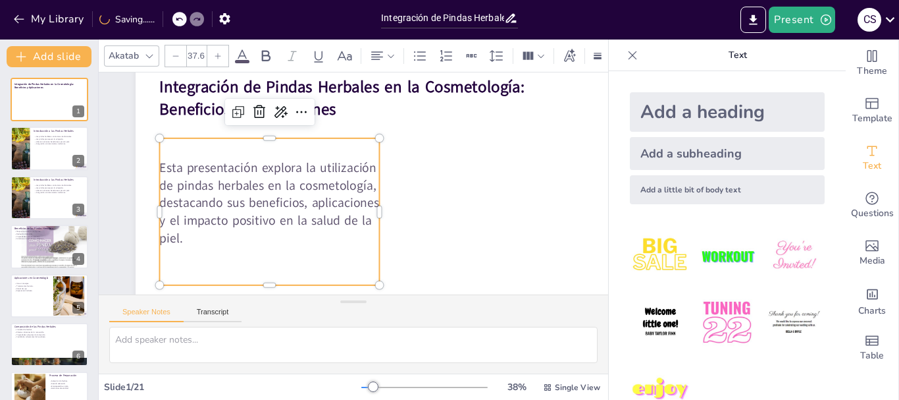
click at [190, 204] on p "Esta presentación explora la utilización de pindas herbales en la cosmetología,…" at bounding box center [269, 203] width 220 height 88
click at [164, 165] on p "Esta presentación explora la utilización de pindas herbales en la cosmetología,…" at bounding box center [268, 194] width 228 height 111
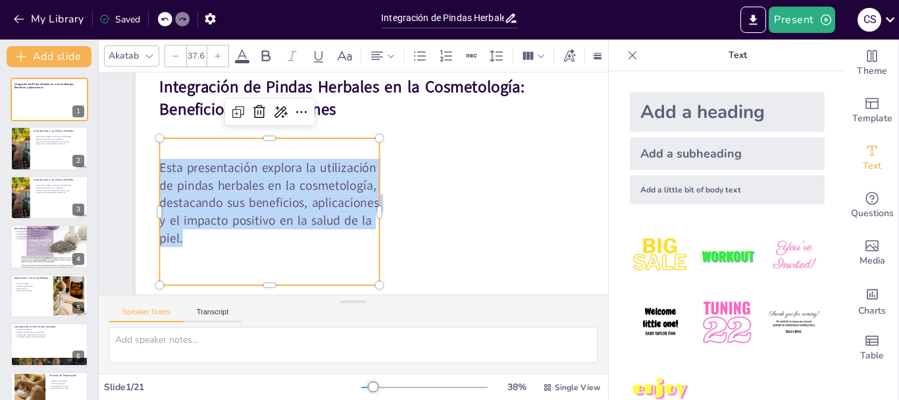
drag, startPoint x: 163, startPoint y: 165, endPoint x: 246, endPoint y: 231, distance: 106.4
click at [246, 231] on p "Esta presentación explora la utilización de pindas herbales en la cosmetología,…" at bounding box center [268, 194] width 228 height 111
click at [149, 51] on icon at bounding box center [149, 56] width 11 height 11
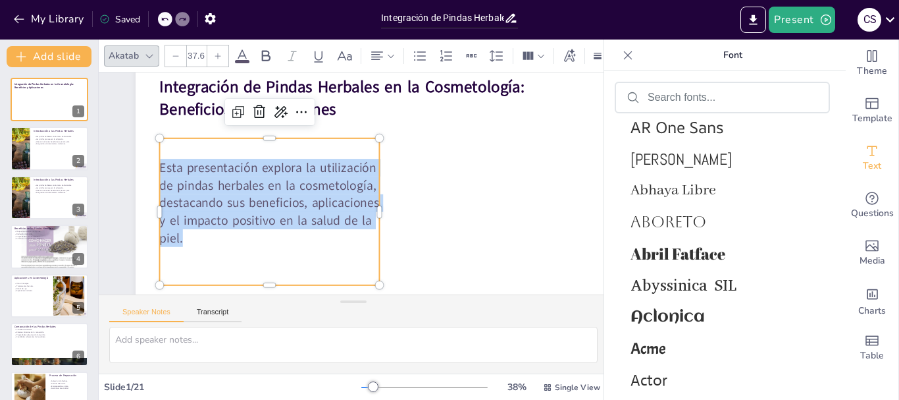
scroll to position [553, 0]
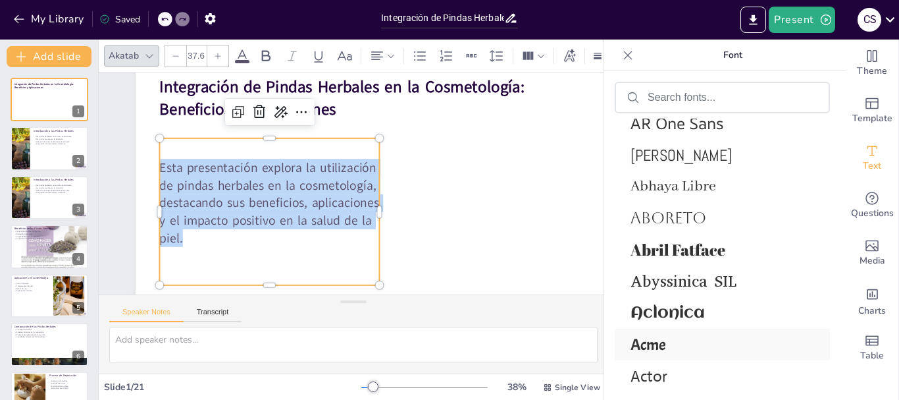
drag, startPoint x: 646, startPoint y: 338, endPoint x: 646, endPoint y: 351, distance: 13.2
click at [646, 344] on span "Acme" at bounding box center [720, 345] width 178 height 20
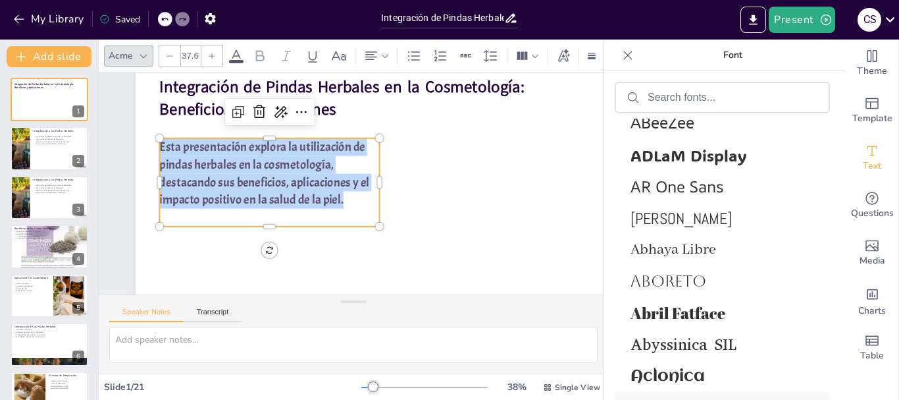
scroll to position [616, 0]
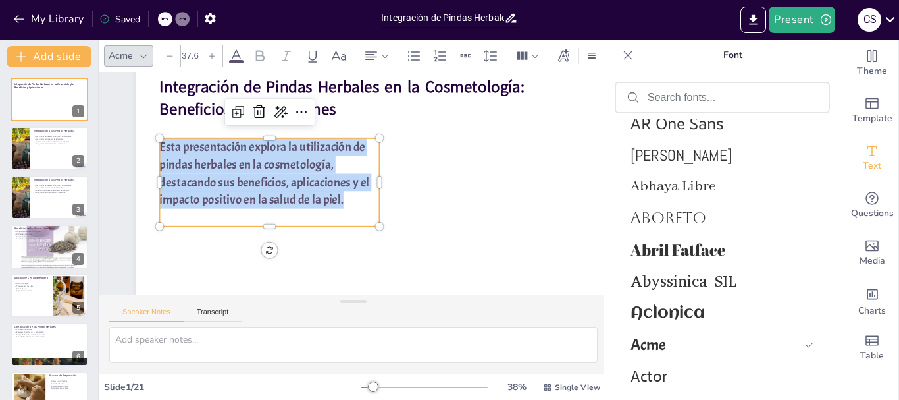
click at [209, 52] on icon at bounding box center [212, 56] width 8 height 8
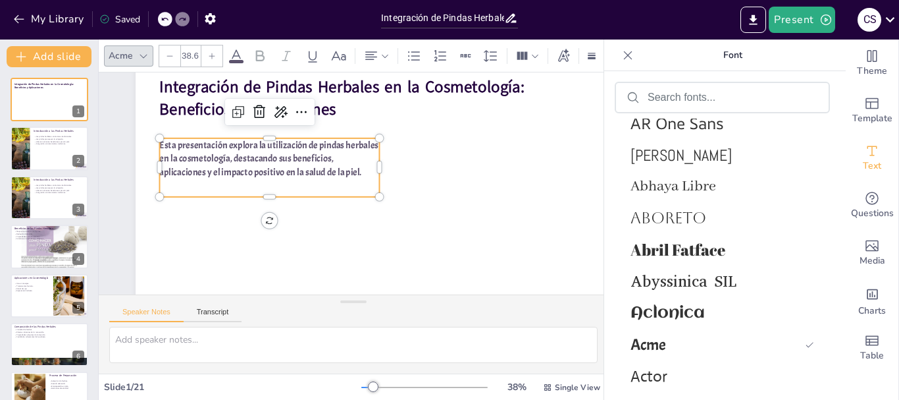
click at [209, 52] on icon at bounding box center [212, 56] width 8 height 8
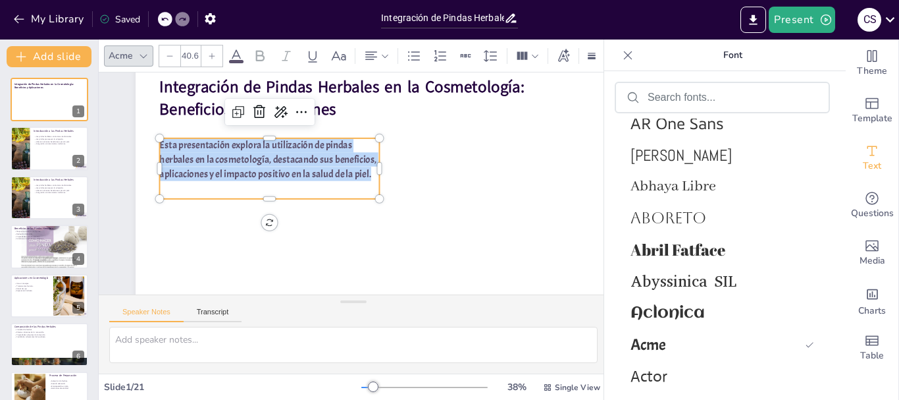
click at [209, 52] on icon at bounding box center [212, 56] width 8 height 8
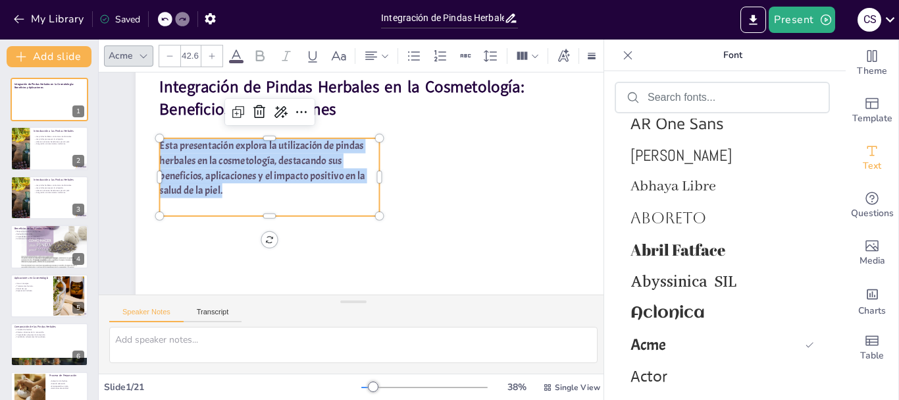
click at [209, 52] on icon at bounding box center [212, 56] width 8 height 8
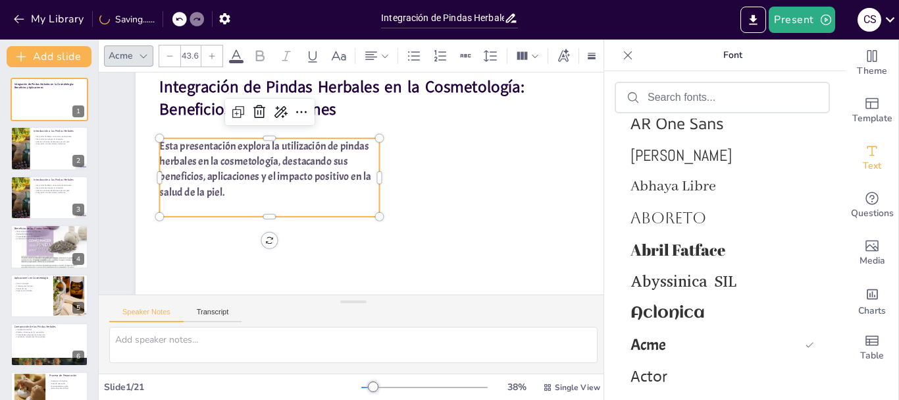
click at [209, 52] on icon at bounding box center [212, 56] width 8 height 8
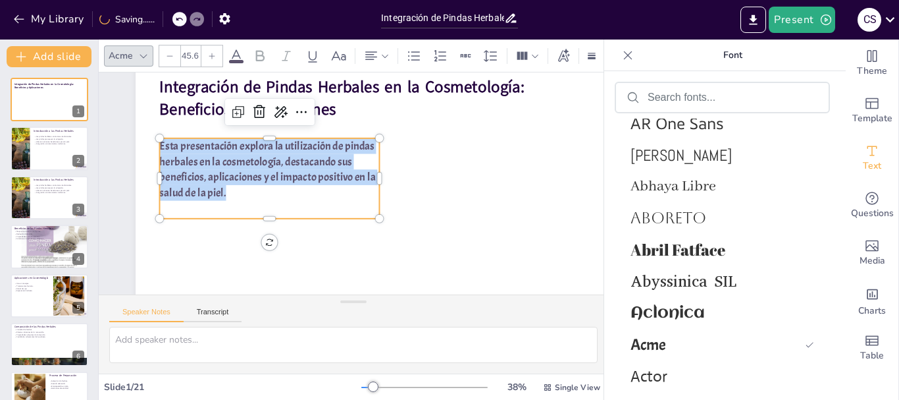
click at [209, 52] on icon at bounding box center [212, 56] width 8 height 8
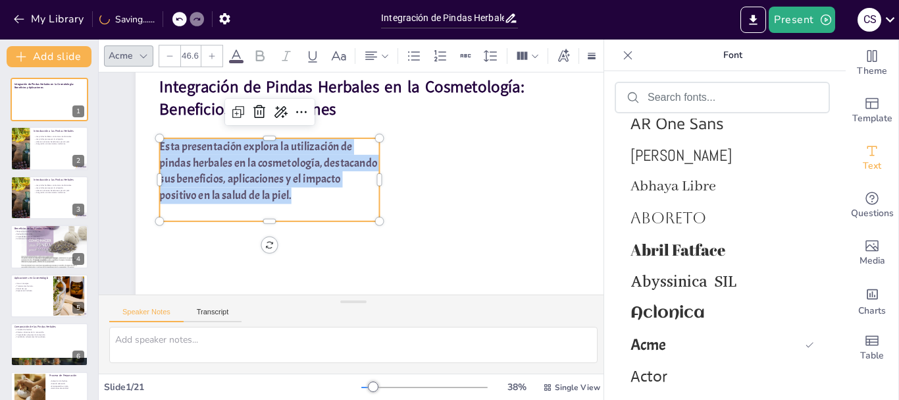
click at [209, 52] on icon at bounding box center [212, 56] width 8 height 8
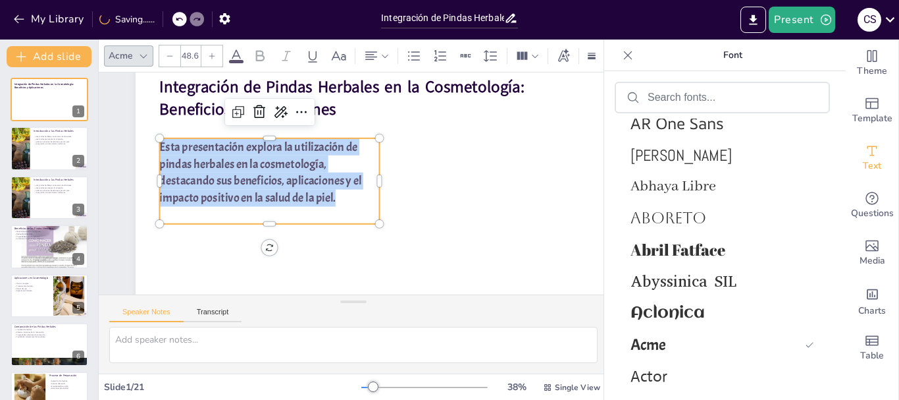
click at [209, 52] on icon at bounding box center [212, 56] width 8 height 8
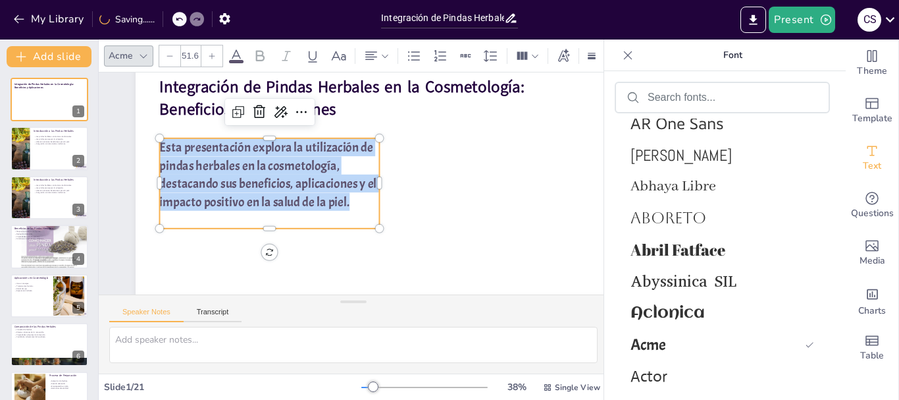
click at [209, 52] on icon at bounding box center [212, 56] width 8 height 8
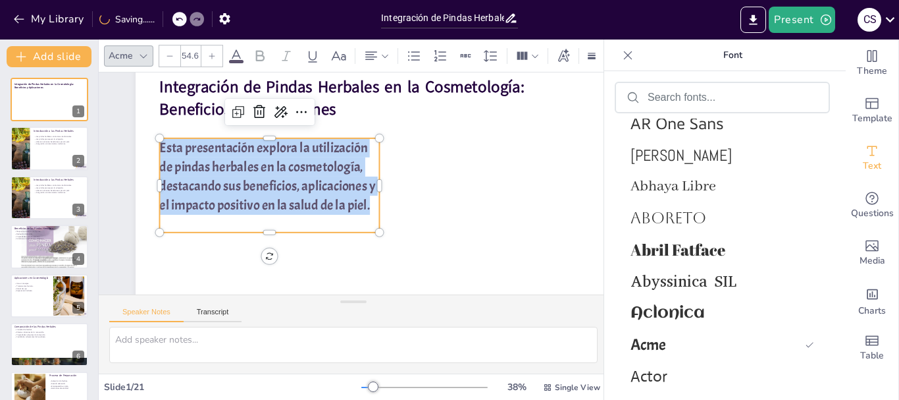
click at [209, 52] on icon at bounding box center [212, 56] width 8 height 8
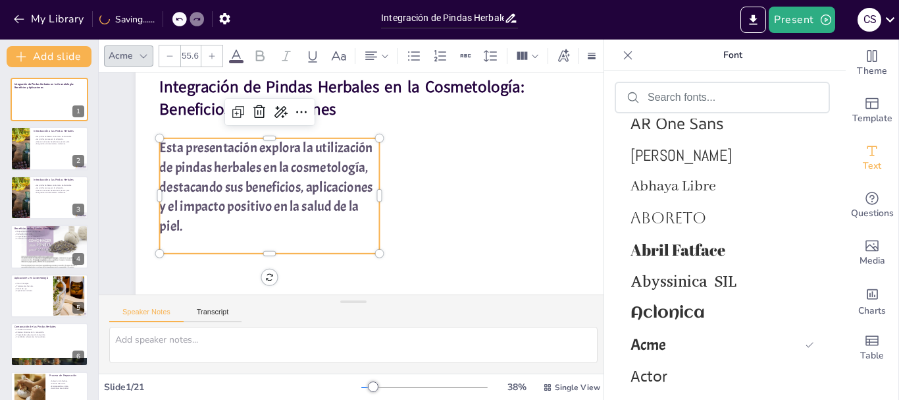
click at [209, 52] on icon at bounding box center [212, 56] width 8 height 8
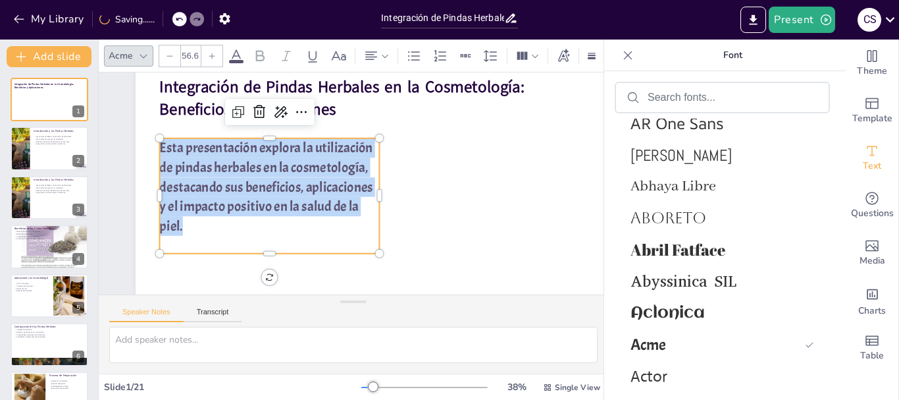
click at [209, 52] on icon at bounding box center [212, 56] width 8 height 8
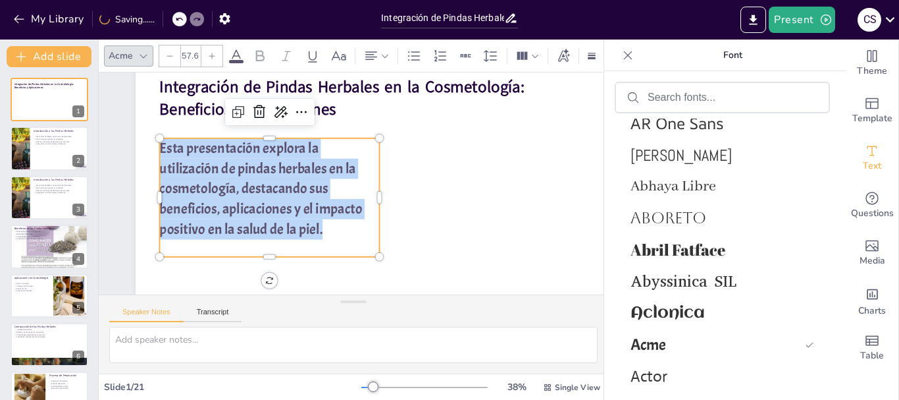
click at [209, 52] on icon at bounding box center [212, 56] width 8 height 8
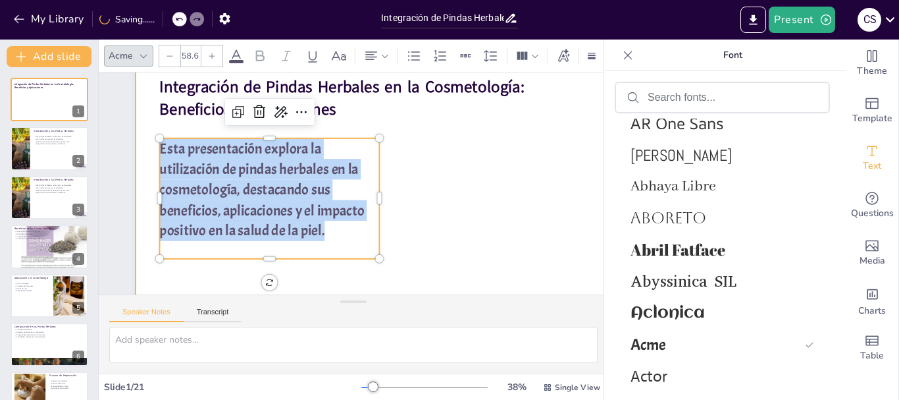
click at [458, 134] on div at bounding box center [375, 189] width 541 height 406
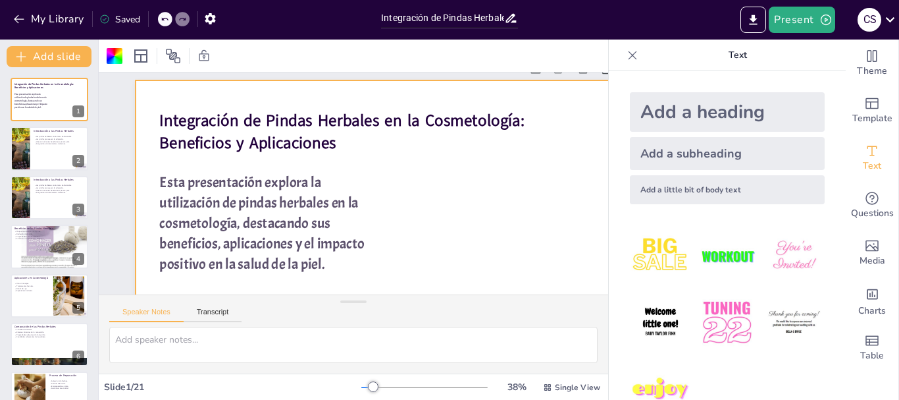
scroll to position [27, 0]
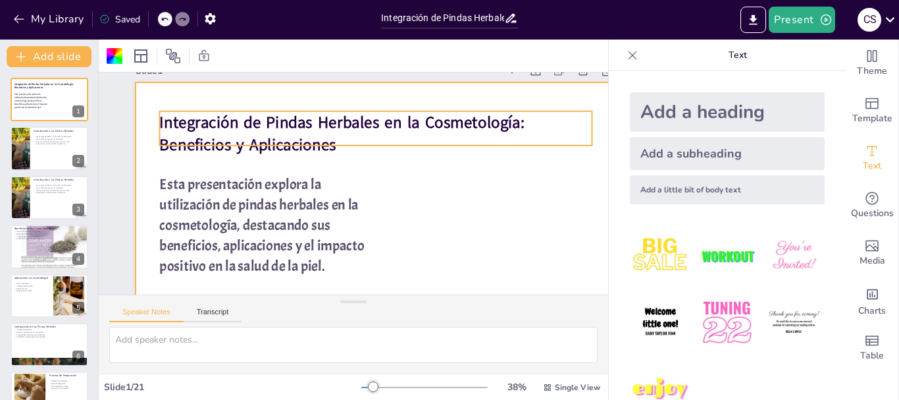
click at [163, 113] on div "Integración de Pindas Herbales en la Cosmetología: Beneficios y Aplicaciones Es…" at bounding box center [376, 217] width 481 height 270
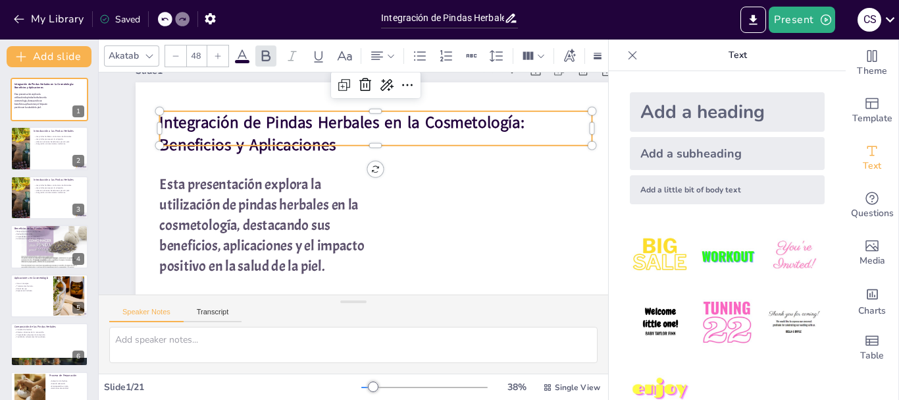
click at [173, 122] on strong "Integración de Pindas Herbales en la Cosmetología: Beneficios y Aplicaciones" at bounding box center [341, 133] width 365 height 44
click at [188, 121] on strong "Integración de Pindas Herbales en la Cosmetología: Beneficios y Aplicaciones" at bounding box center [364, 123] width 352 height 169
click at [178, 121] on strong "Integración de Pindas Herbales en la Cosmetología: Beneficios y Aplicaciones" at bounding box center [358, 122] width 361 height 134
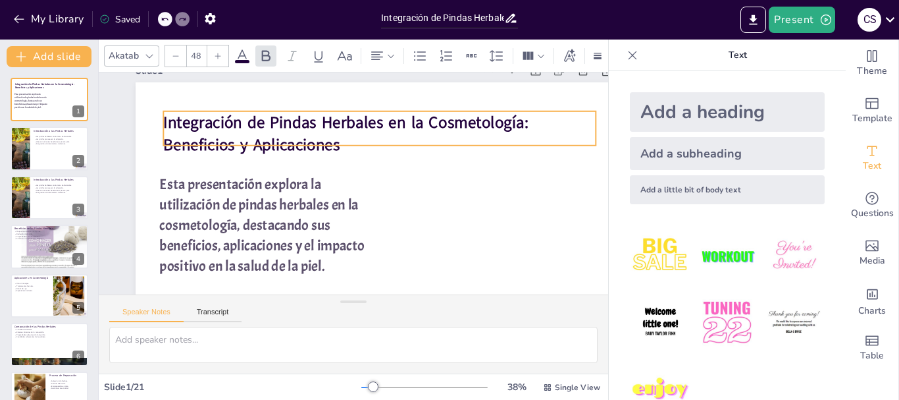
click at [231, 121] on strong "Integración de Pindas Herbales en la Cosmetología: Beneficios y Aplicaciones" at bounding box center [381, 133] width 301 height 261
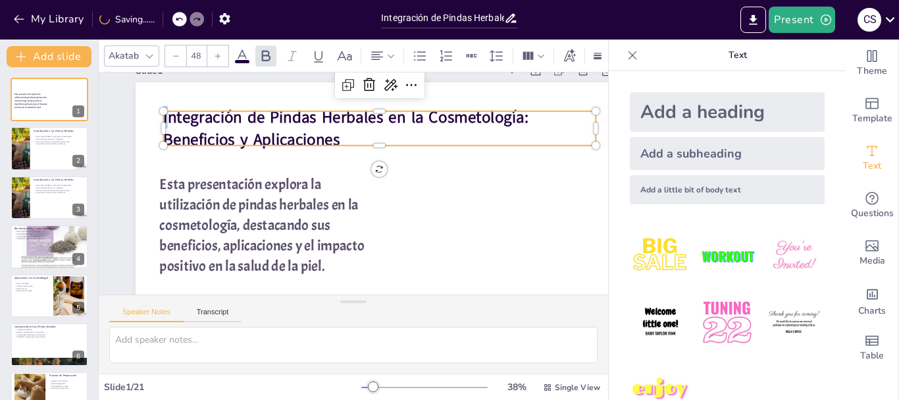
click at [164, 119] on strong "Integración de Pindas Herbales en la Cosmetología: Beneficios y Aplicaciones" at bounding box center [345, 128] width 365 height 44
click at [198, 105] on div at bounding box center [394, 113] width 425 height 100
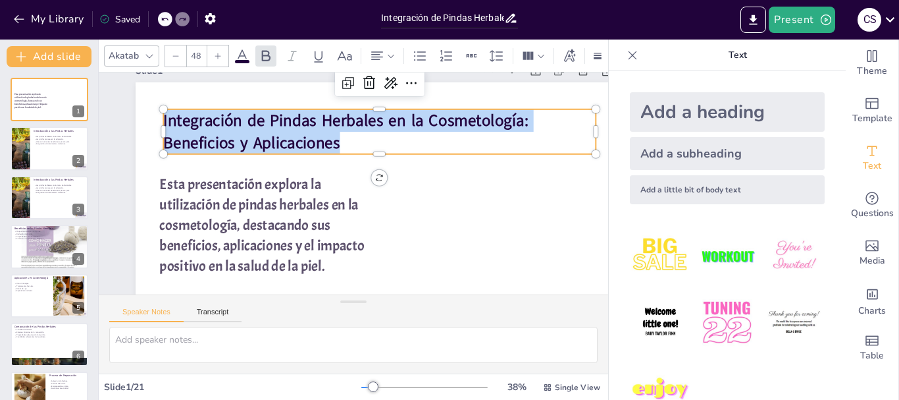
drag, startPoint x: 341, startPoint y: 142, endPoint x: 165, endPoint y: 123, distance: 177.4
click at [165, 123] on p "Integración de Pindas Herbales en la Cosmetología: Beneficios y Aplicaciones" at bounding box center [379, 131] width 433 height 45
click at [389, 86] on icon at bounding box center [391, 83] width 13 height 12
click at [144, 51] on icon at bounding box center [149, 56] width 11 height 11
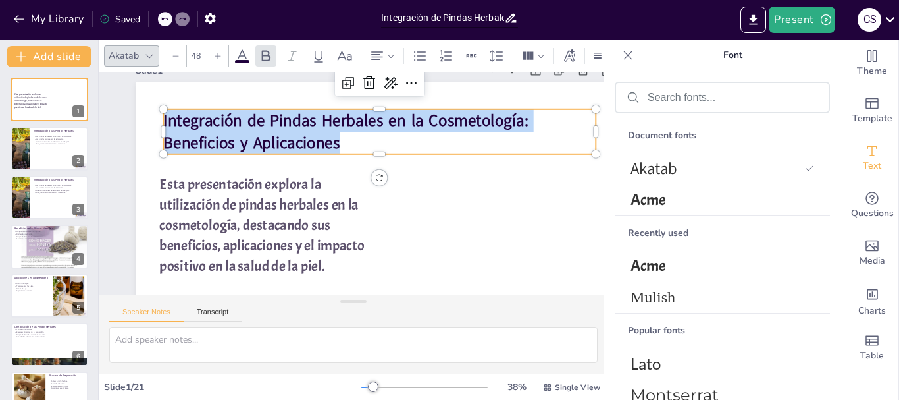
click at [149, 51] on icon at bounding box center [149, 56] width 11 height 11
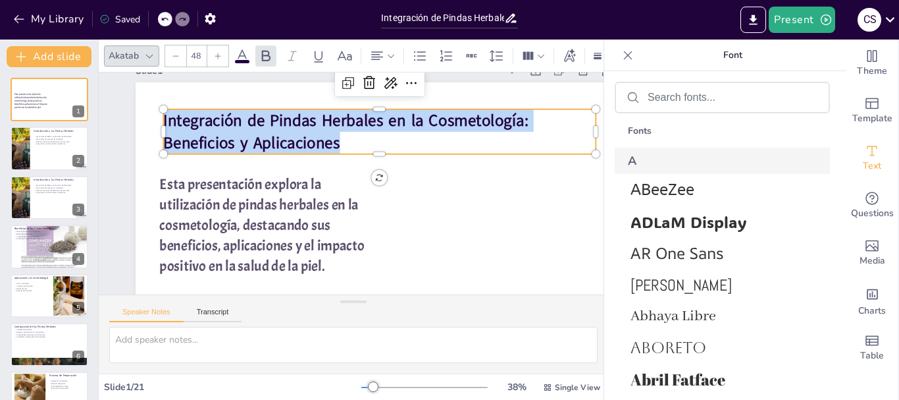
scroll to position [498, 0]
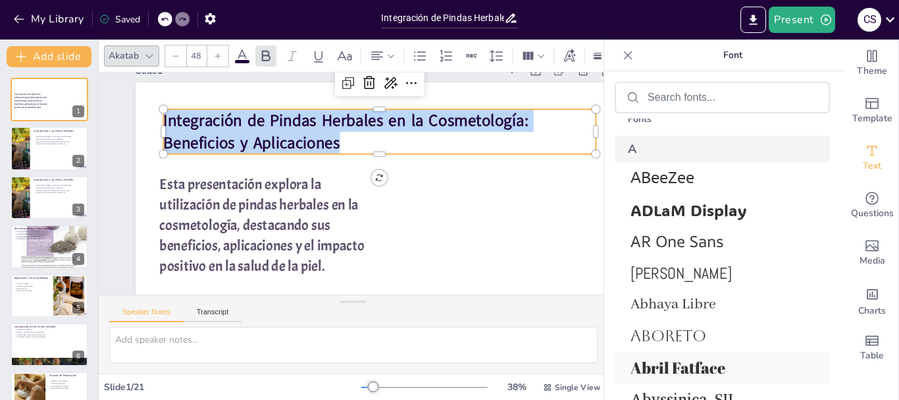
click at [652, 370] on span "Abril Fatface" at bounding box center [720, 367] width 178 height 21
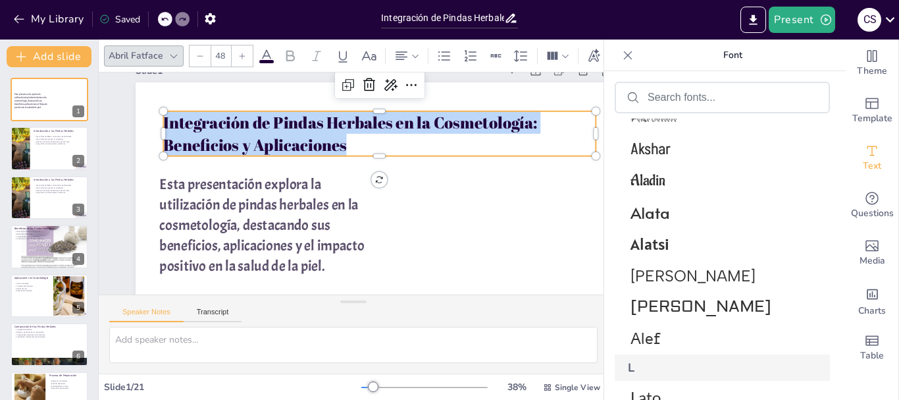
scroll to position [1322, 0]
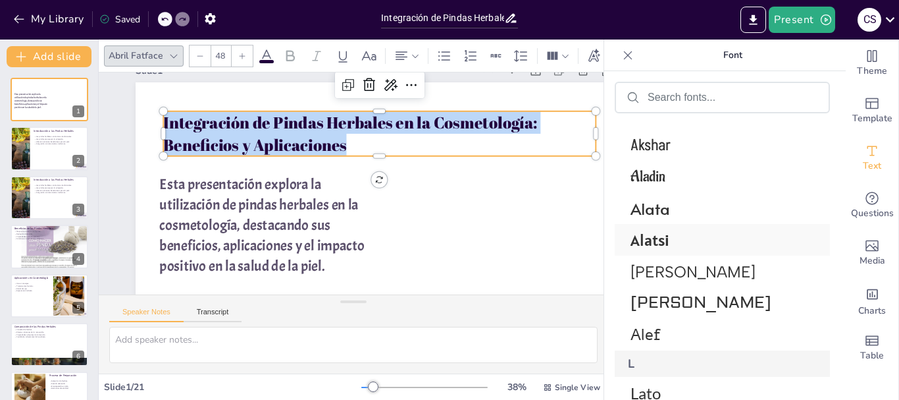
click at [673, 238] on span "Alatsi" at bounding box center [720, 240] width 178 height 20
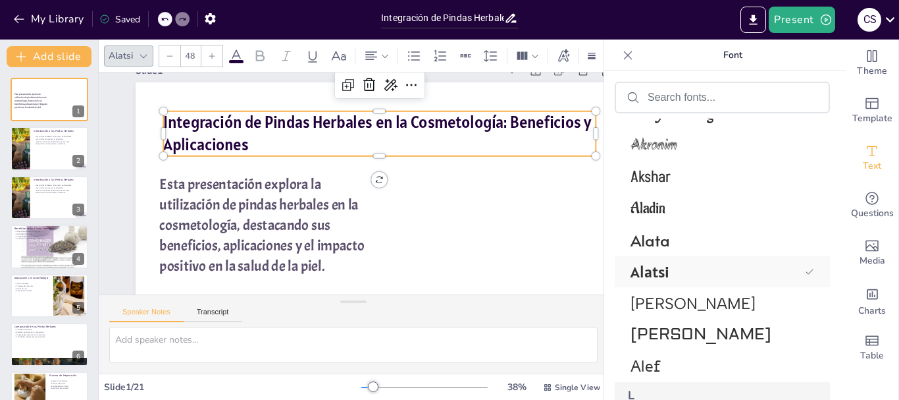
scroll to position [1353, 0]
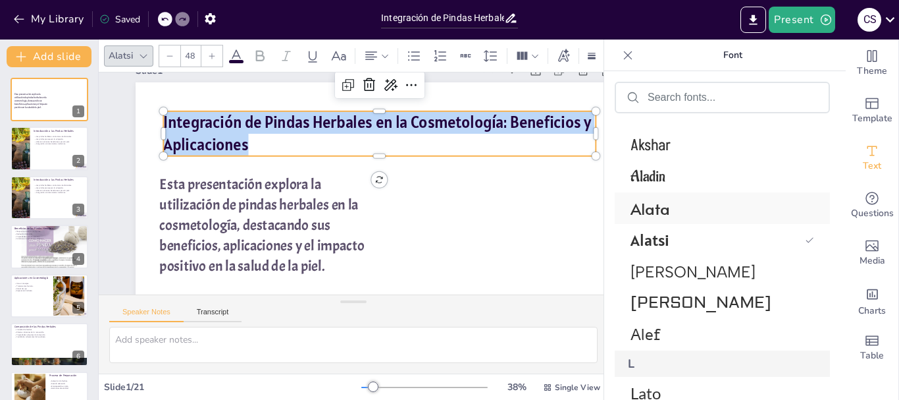
click at [655, 217] on span "Alata" at bounding box center [720, 209] width 178 height 22
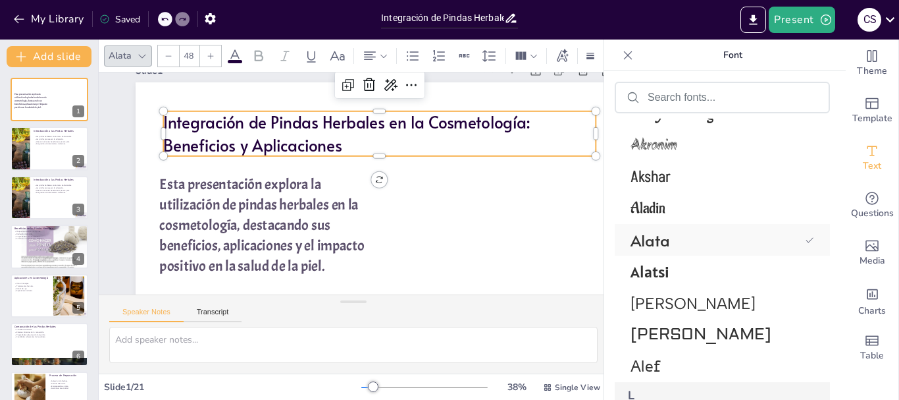
scroll to position [1385, 0]
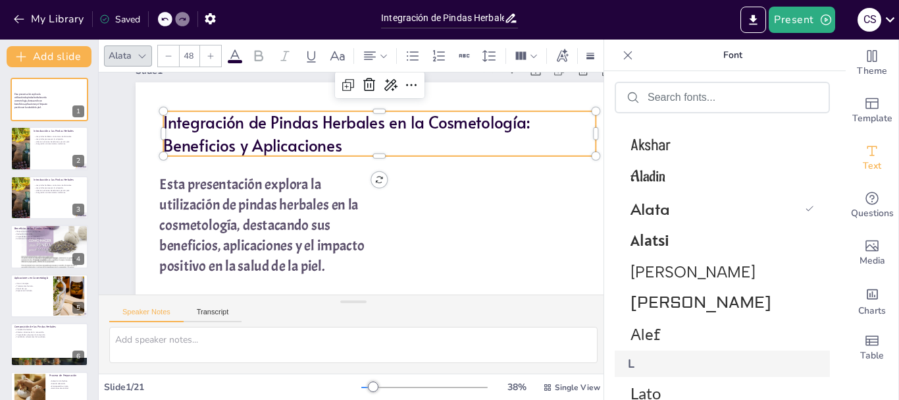
click at [231, 53] on icon at bounding box center [235, 55] width 12 height 13
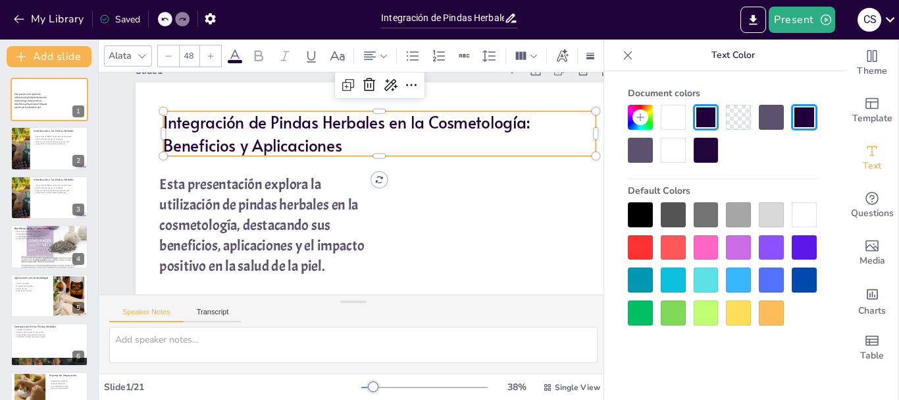
click at [640, 301] on div at bounding box center [640, 312] width 25 height 25
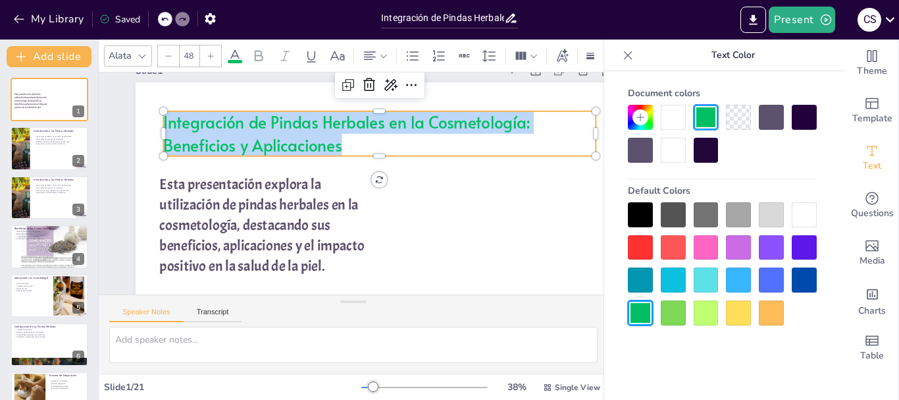
click at [674, 309] on div at bounding box center [673, 312] width 25 height 25
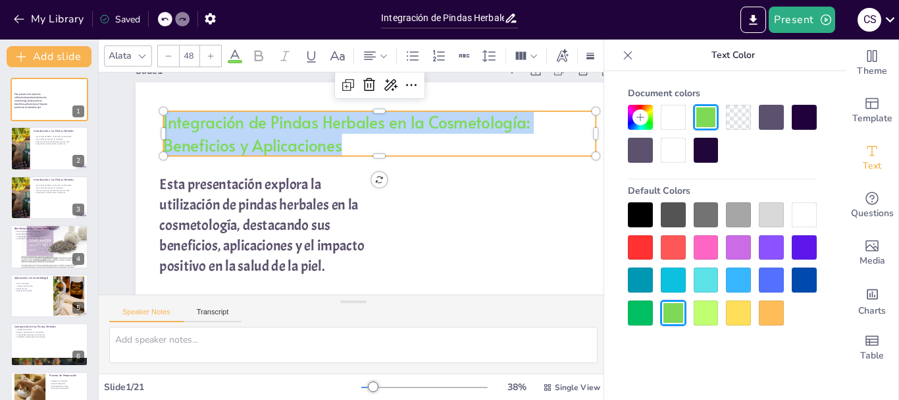
click at [645, 312] on div at bounding box center [640, 312] width 25 height 25
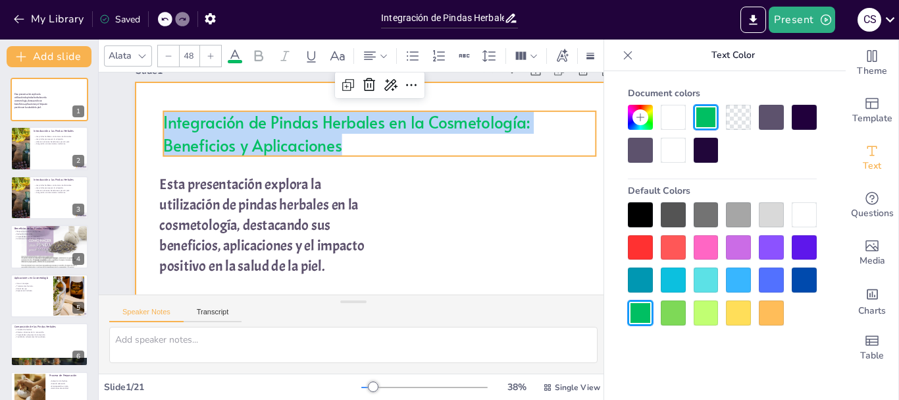
click at [502, 244] on div at bounding box center [376, 217] width 481 height 270
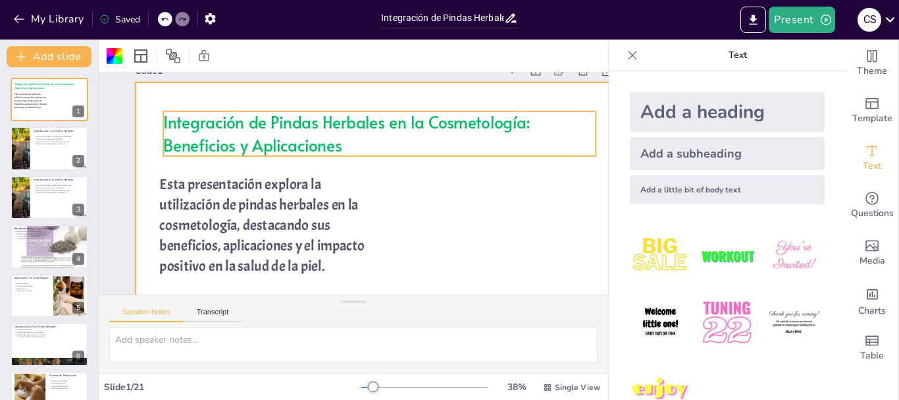
click at [367, 134] on p "Integración de Pindas Herbales en la Cosmetología: Beneficios y Aplicaciones" at bounding box center [384, 137] width 435 height 90
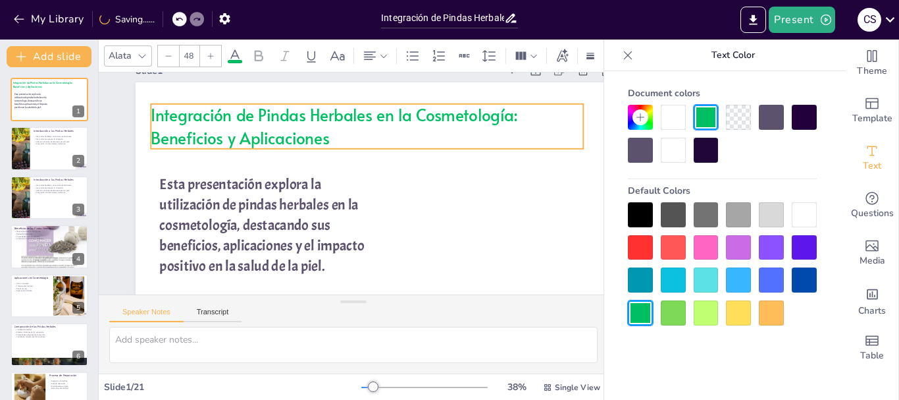
drag, startPoint x: 367, startPoint y: 134, endPoint x: 354, endPoint y: 126, distance: 15.4
click at [354, 126] on p "Integración de Pindas Herbales en la Cosmetología: Beneficios y Aplicaciones" at bounding box center [367, 126] width 433 height 45
click at [330, 131] on p "Integración de Pindas Herbales en la Cosmetología: Beneficios y Aplicaciones" at bounding box center [366, 126] width 433 height 45
click at [331, 136] on p "Integración de Pindas Herbales en la Cosmetología: Beneficios y Aplicaciones" at bounding box center [366, 126] width 433 height 45
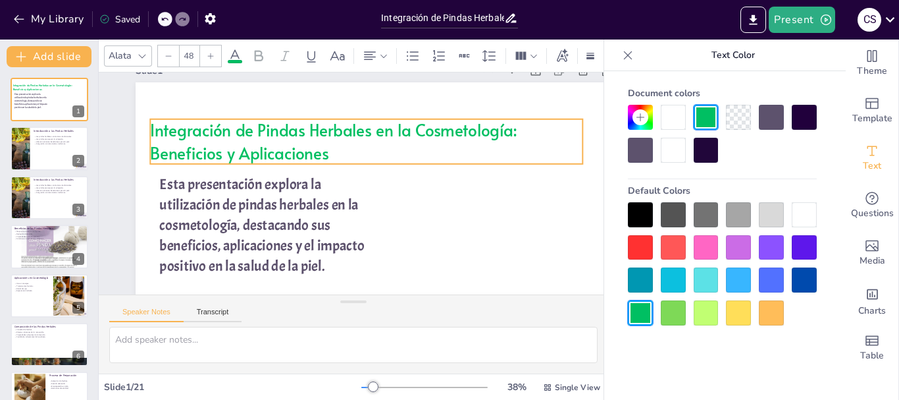
drag, startPoint x: 363, startPoint y: 146, endPoint x: 363, endPoint y: 161, distance: 15.2
click at [363, 161] on p "Integración de Pindas Herbales en la Cosmetología: Beneficios y Aplicaciones" at bounding box center [366, 141] width 433 height 45
click at [153, 125] on span "Integración de Pindas Herbales en la Cosmetología: Beneficios y Aplicaciones" at bounding box center [333, 141] width 367 height 44
drag, startPoint x: 151, startPoint y: 121, endPoint x: 170, endPoint y: 120, distance: 18.4
click at [170, 120] on div "Integración de Pindas Herbales en la Cosmetología: Beneficios y Aplicaciones Es…" at bounding box center [376, 217] width 481 height 270
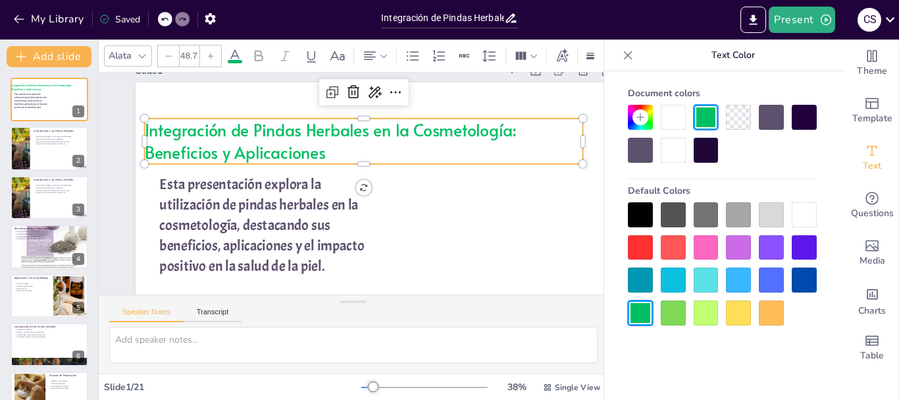
click at [304, 151] on span "Integración de Pindas Herbales en la Cosmetología: Beneficios y Aplicaciones" at bounding box center [331, 141] width 372 height 45
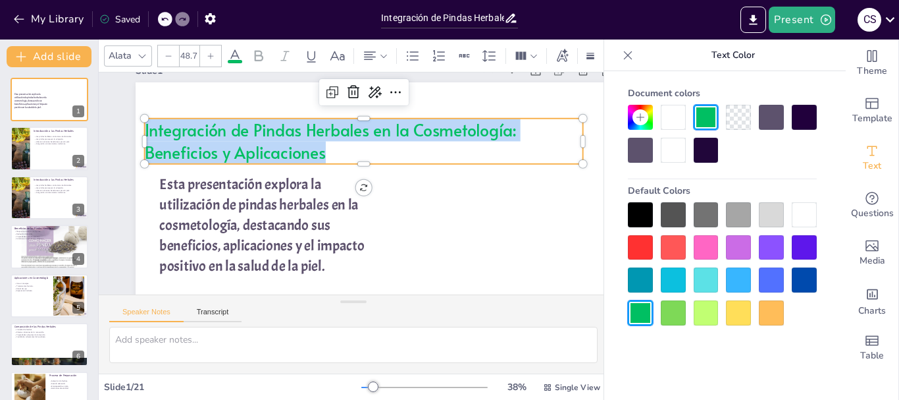
drag, startPoint x: 326, startPoint y: 151, endPoint x: 146, endPoint y: 132, distance: 181.5
click at [146, 132] on p "Integración de Pindas Herbales en la Cosmetología: Beneficios y Aplicaciones" at bounding box center [364, 141] width 439 height 45
click at [144, 51] on icon at bounding box center [142, 56] width 11 height 11
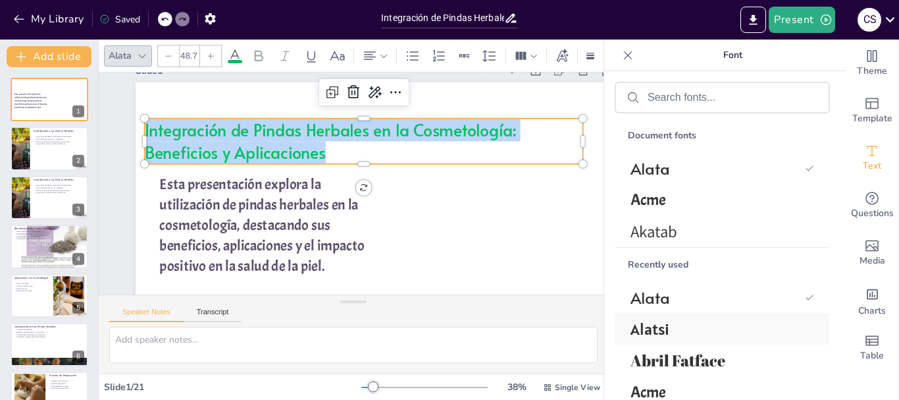
click at [644, 328] on span "Alatsi" at bounding box center [720, 329] width 178 height 20
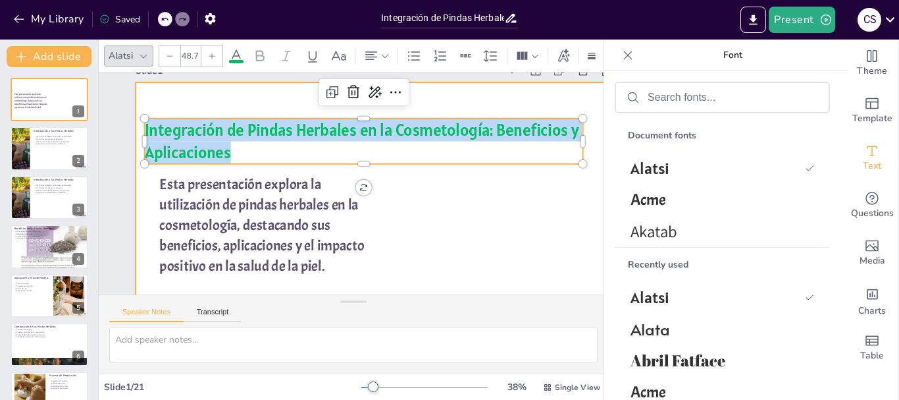
click at [531, 273] on div at bounding box center [372, 219] width 506 height 319
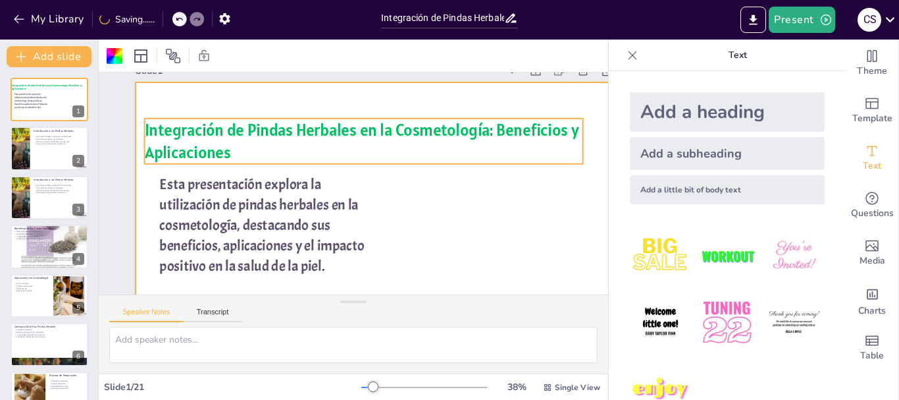
click at [496, 133] on span "Integración de Pindas Herbales en la Cosmetología: Beneficios y Aplicaciones" at bounding box center [362, 140] width 435 height 43
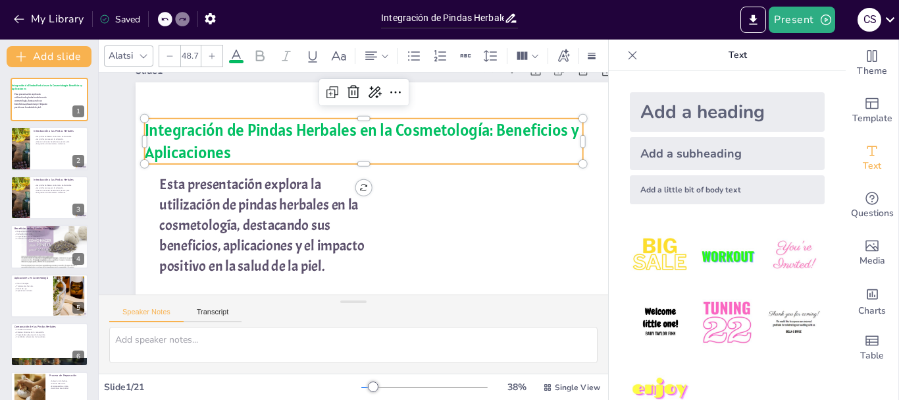
click at [495, 125] on span "Integración de Pindas Herbales en la Cosmetología: Beneficios y Aplicaciones" at bounding box center [362, 140] width 435 height 43
click at [498, 132] on span "Integración de Pindas Herbales en la Cosmetología: Beneficios y Aplicaciones" at bounding box center [366, 130] width 437 height 67
click at [498, 132] on span "Integración de Pindas Herbales en la Cosmetología: Beneficios y Aplicaciones" at bounding box center [362, 140] width 435 height 43
click at [494, 125] on span "Integración de Pindas Herbales en la Cosmetología: Beneficios y Aplicaciones" at bounding box center [362, 140] width 435 height 43
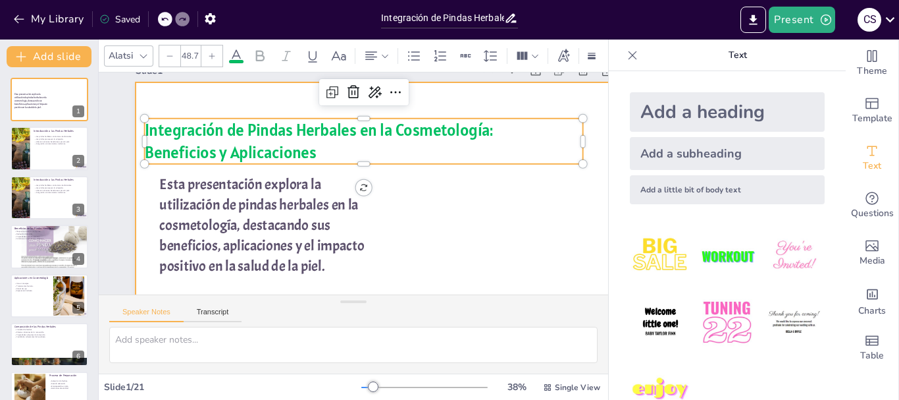
click at [546, 204] on div at bounding box center [372, 219] width 506 height 319
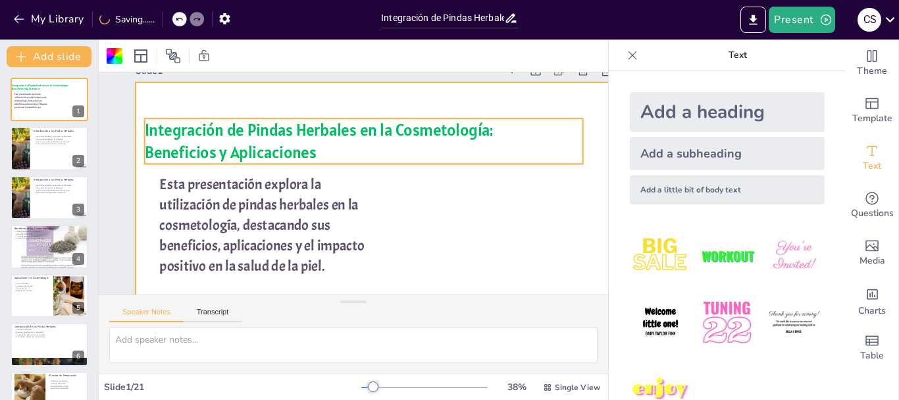
click at [450, 126] on span "Integración de Pindas Herbales en la Cosmetología:" at bounding box center [324, 125] width 349 height 57
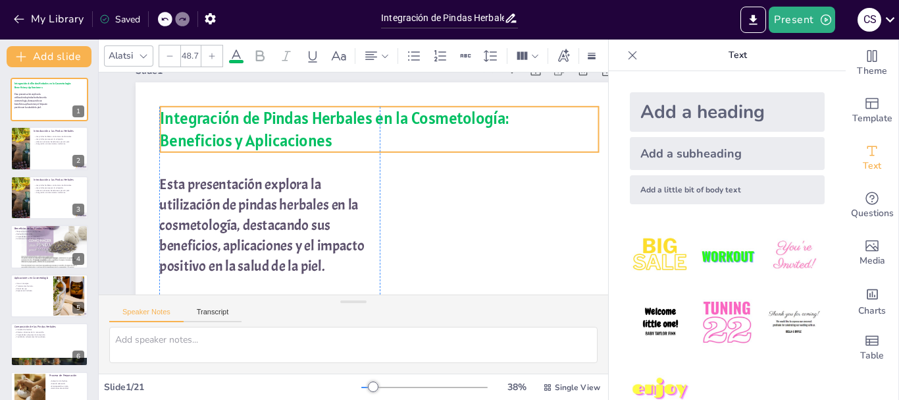
drag, startPoint x: 450, startPoint y: 126, endPoint x: 464, endPoint y: 115, distance: 18.2
click at [464, 115] on span "Integración de Pindas Herbales en la Cosmetología:" at bounding box center [334, 117] width 349 height 21
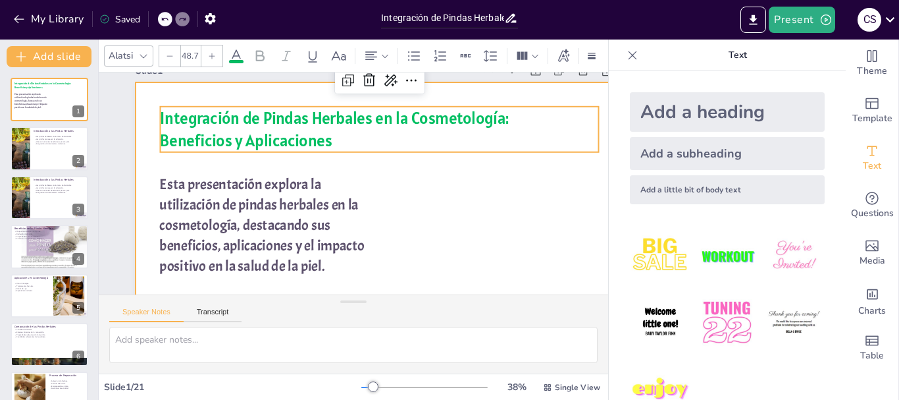
click at [475, 180] on div at bounding box center [339, 145] width 526 height 364
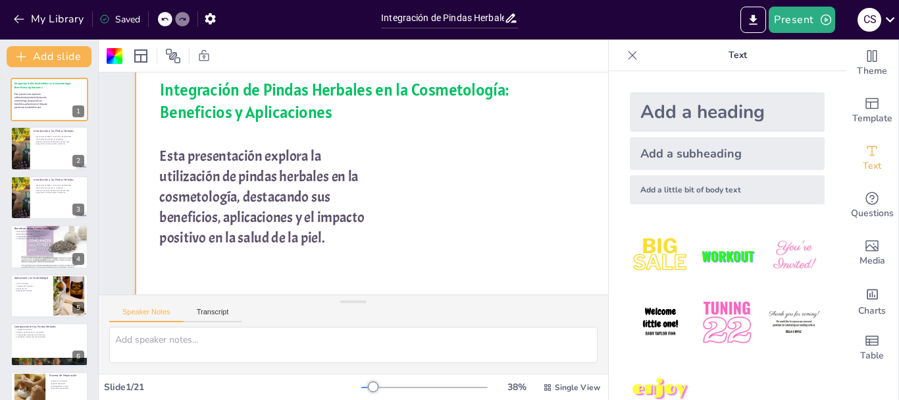
scroll to position [54, 0]
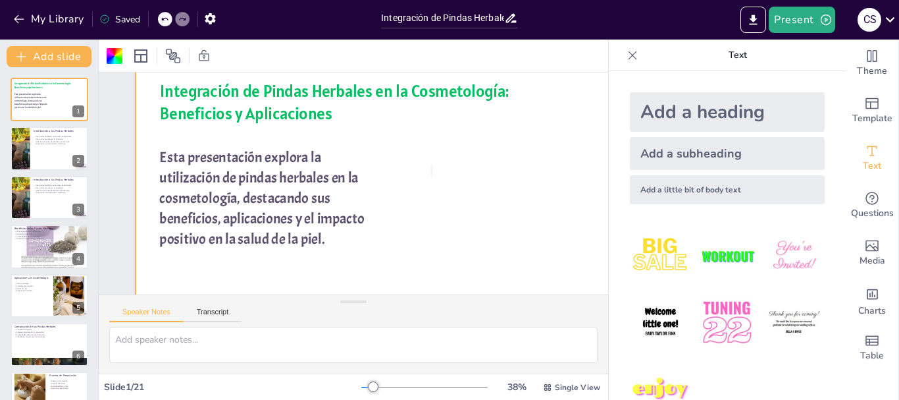
click at [432, 165] on div at bounding box center [376, 190] width 481 height 270
click at [426, 184] on div at bounding box center [376, 190] width 481 height 270
click at [421, 168] on div at bounding box center [375, 192] width 506 height 319
click at [421, 168] on div at bounding box center [376, 190] width 481 height 270
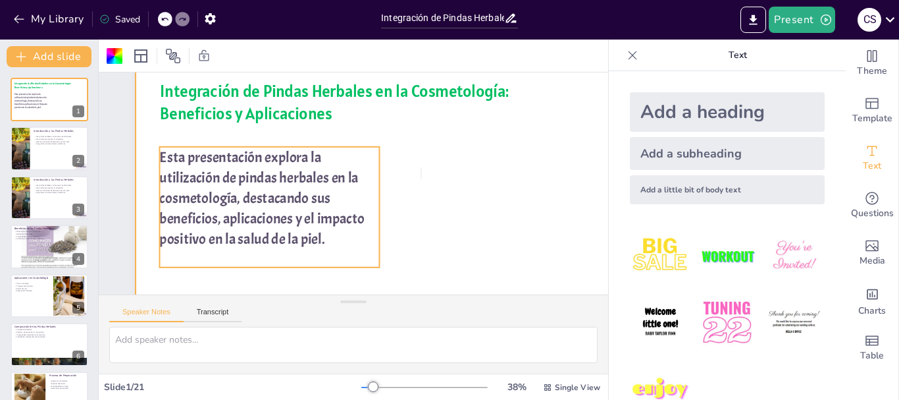
click at [363, 186] on p "Esta presentación explora la utilización de pindas herbales en la cosmetología,…" at bounding box center [269, 188] width 230 height 125
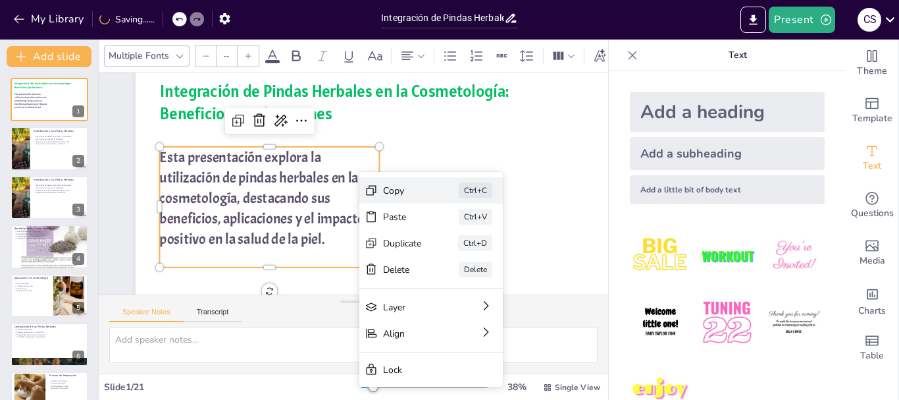
click at [482, 257] on div "Copy" at bounding box center [501, 263] width 39 height 13
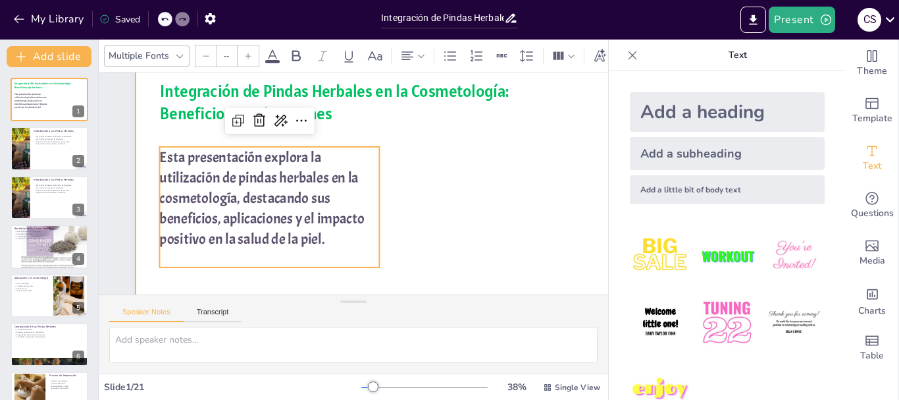
click at [426, 174] on div at bounding box center [376, 190] width 481 height 270
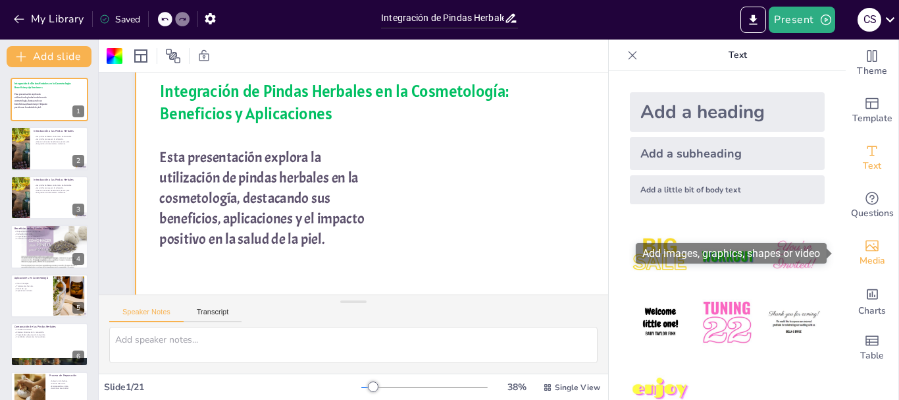
click at [860, 254] on span "Media" at bounding box center [873, 261] width 26 height 14
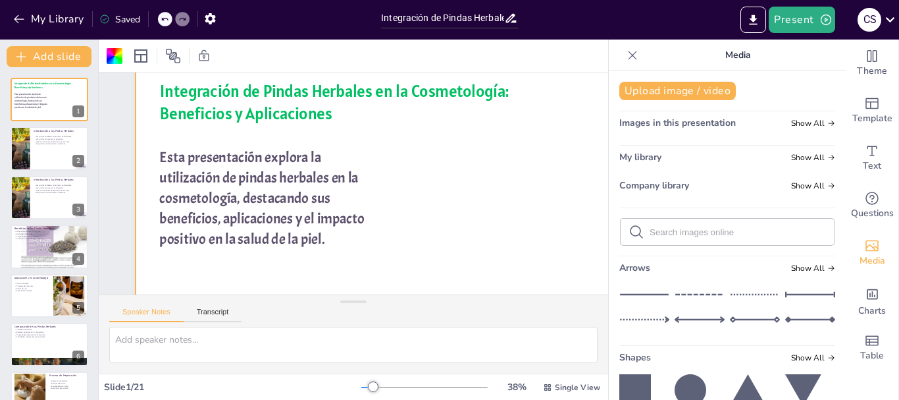
click at [716, 232] on input "text" at bounding box center [738, 232] width 176 height 10
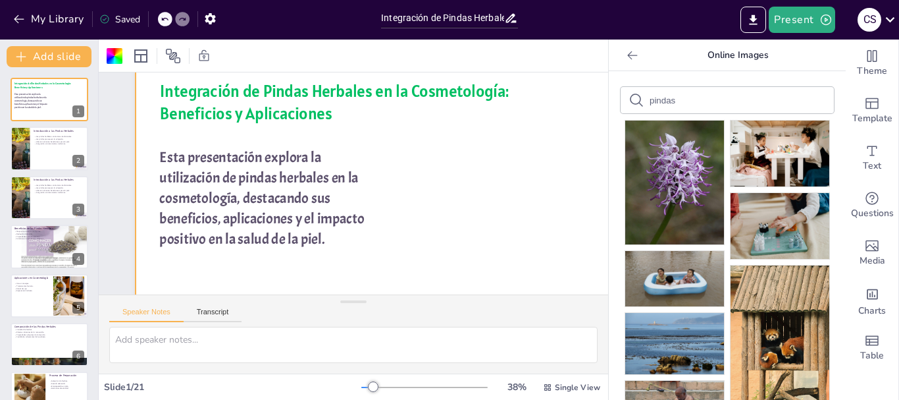
click at [682, 99] on input "pindas" at bounding box center [705, 100] width 111 height 10
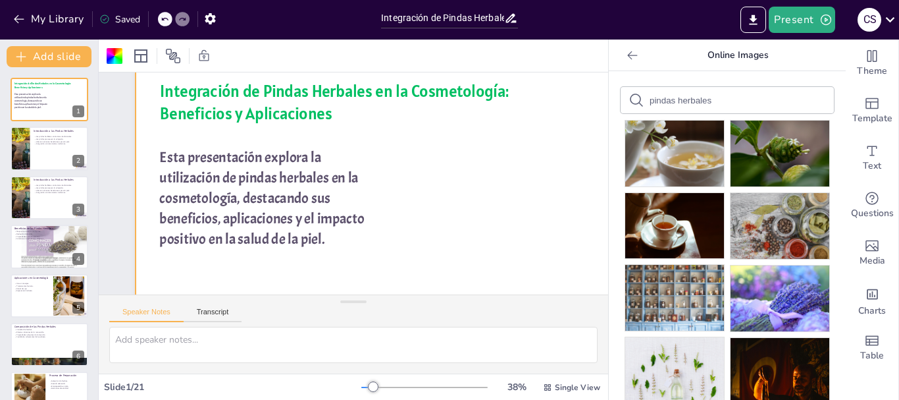
click at [747, 101] on input "pindas herbales" at bounding box center [705, 100] width 111 height 10
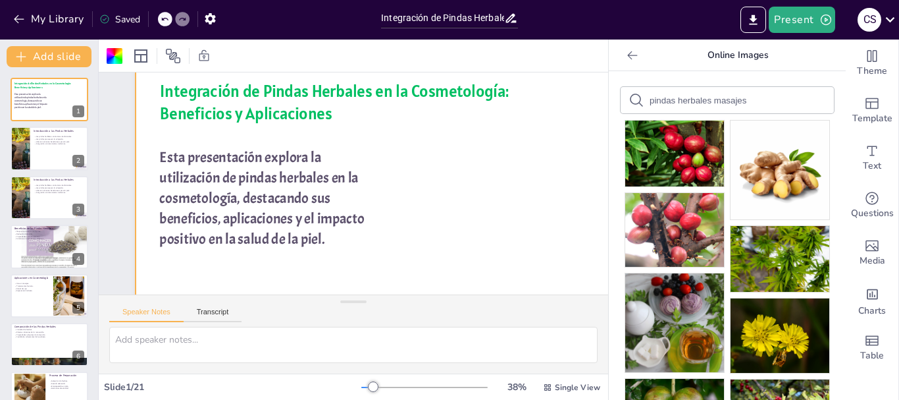
click at [626, 58] on icon at bounding box center [632, 55] width 13 height 13
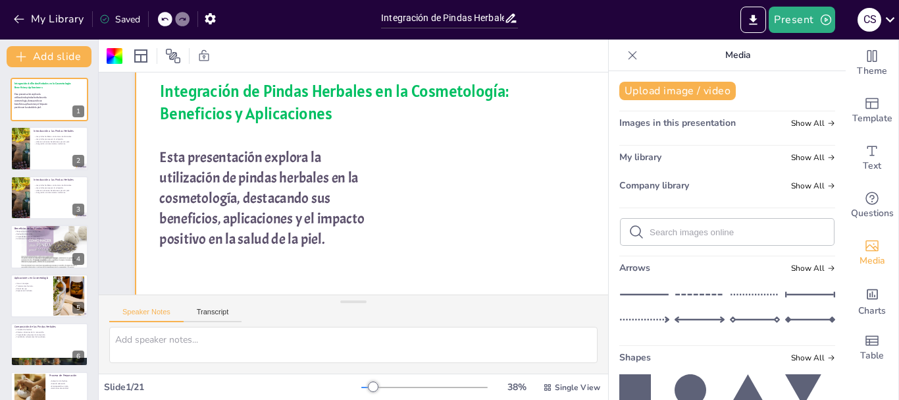
click at [626, 58] on icon at bounding box center [632, 55] width 13 height 13
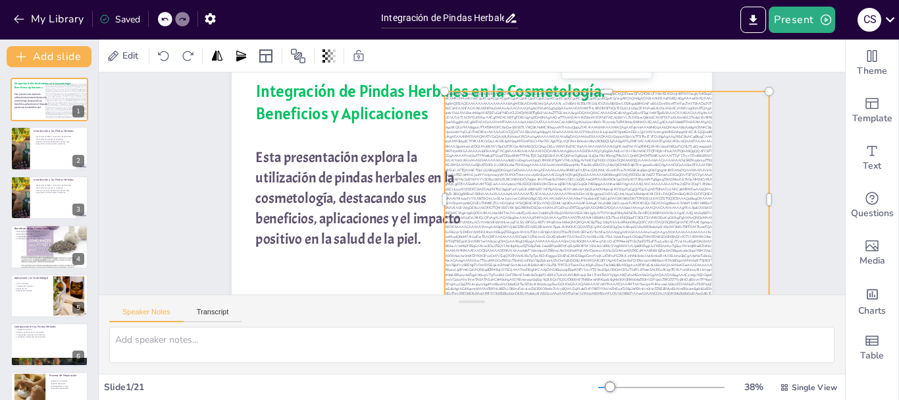
click at [568, 180] on div at bounding box center [607, 200] width 324 height 216
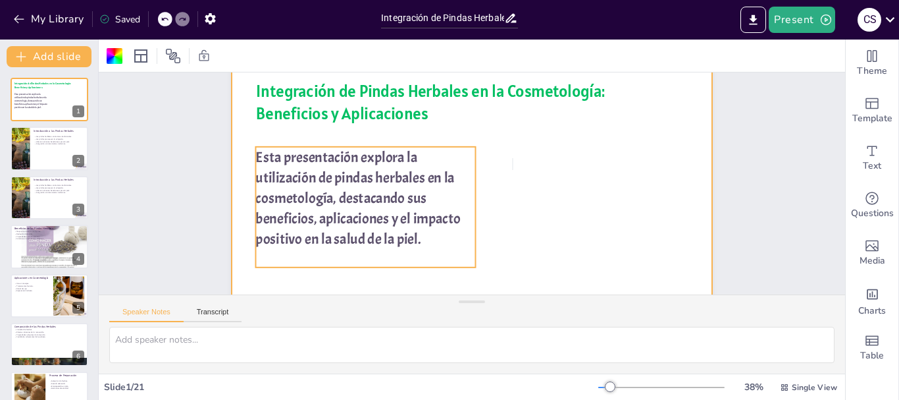
click at [439, 238] on p "Esta presentación explora la utilización de pindas herbales en la cosmetología,…" at bounding box center [365, 176] width 236 height 146
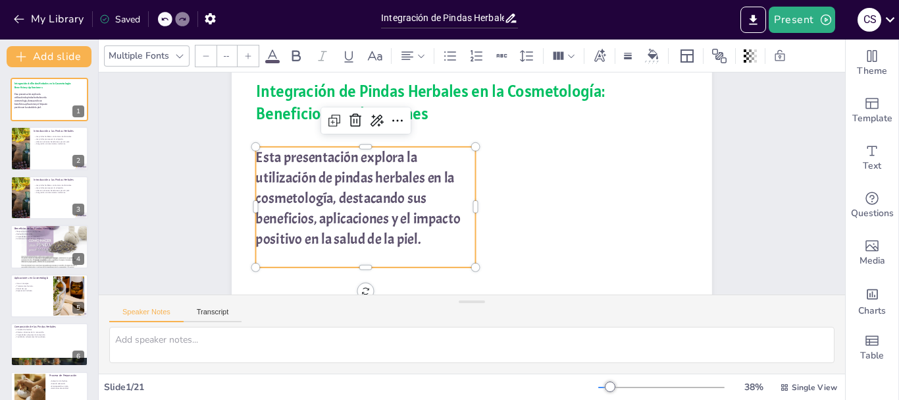
click at [422, 239] on p "Esta presentación explora la utilización de pindas herbales en la cosmetología,…" at bounding box center [366, 198] width 220 height 103
click at [430, 238] on p "Esta presentación explora la utilización de pindas herbales en la cosmetología,…" at bounding box center [366, 198] width 220 height 103
click at [430, 238] on p "Esta presentación explora la utilización de pindas herbales en la cosmetología,…" at bounding box center [365, 186] width 230 height 125
click at [424, 236] on p "Esta presentación explora la utilización de pindas herbales en la cosmetología,…" at bounding box center [365, 186] width 230 height 125
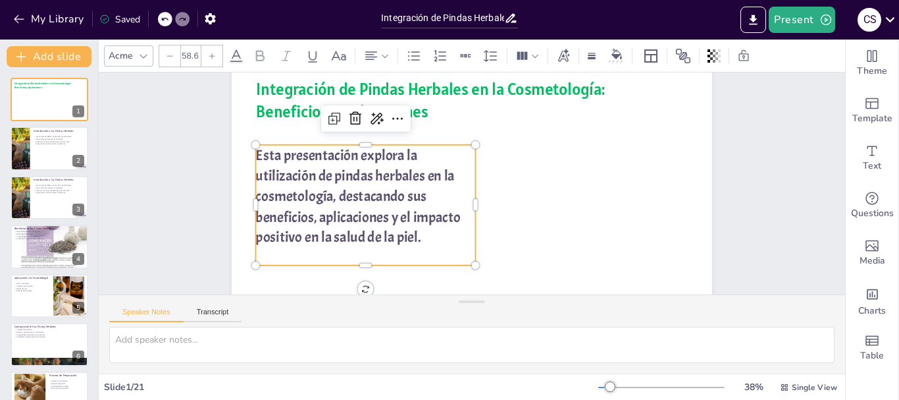
scroll to position [61, 0]
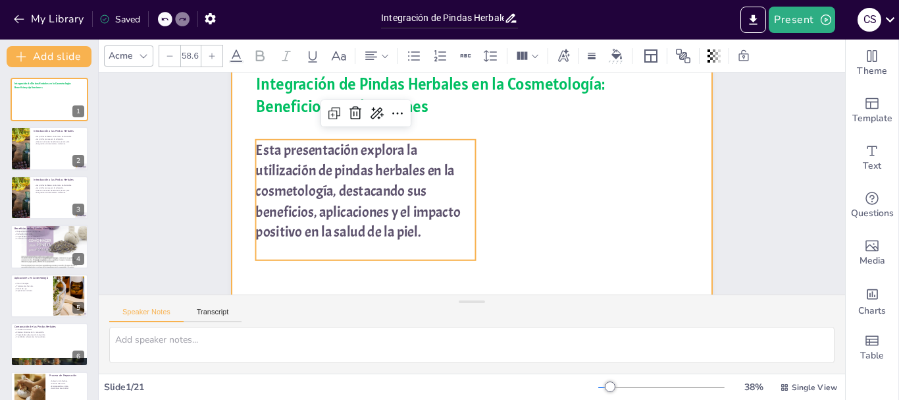
click at [502, 174] on div at bounding box center [472, 183] width 481 height 270
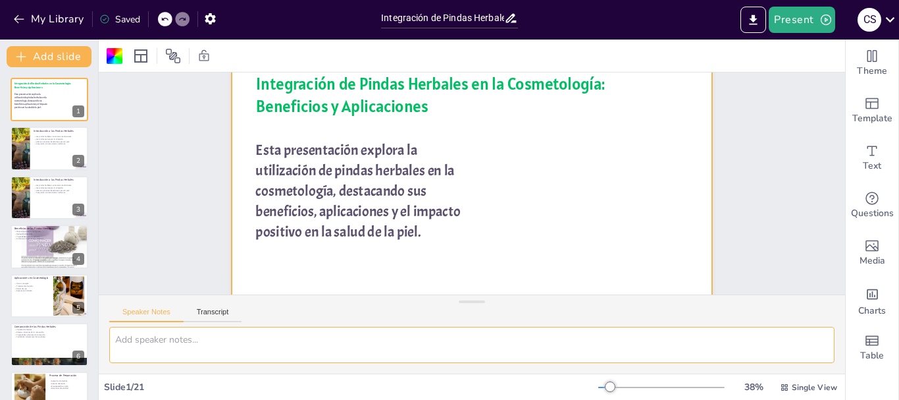
click at [412, 346] on textarea at bounding box center [472, 345] width 726 height 36
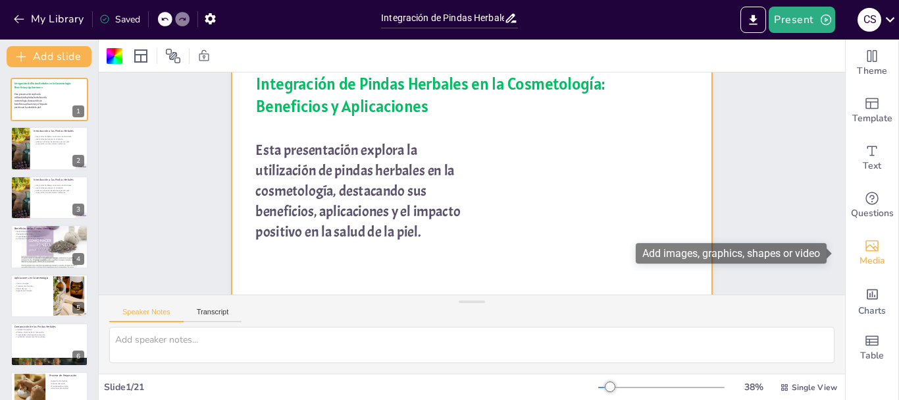
click at [872, 246] on div "Media" at bounding box center [872, 252] width 53 height 47
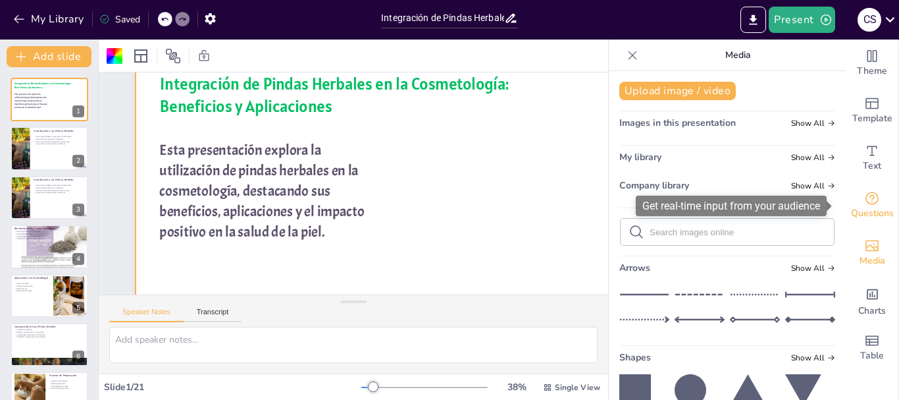
drag, startPoint x: 844, startPoint y: 172, endPoint x: 844, endPoint y: 206, distance: 34.2
click at [846, 206] on div "Theme Template Text Questions Media Charts Table" at bounding box center [872, 206] width 53 height 332
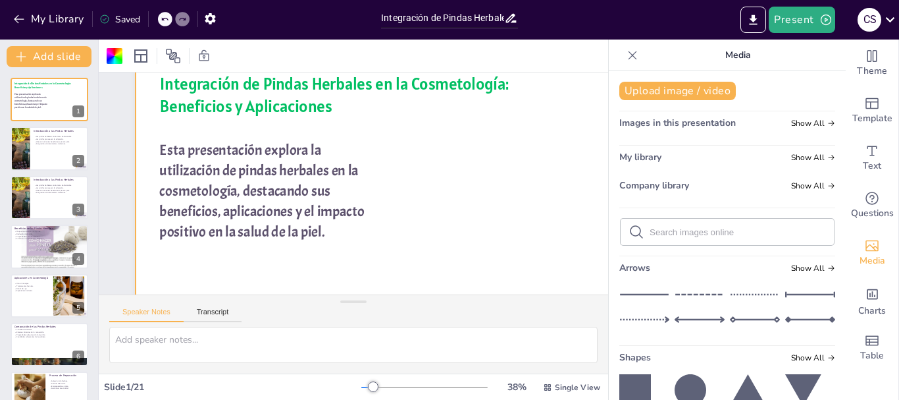
drag, startPoint x: 836, startPoint y: 215, endPoint x: 836, endPoint y: 248, distance: 32.9
click at [836, 248] on div "Theme Template Text Questions Media Charts Table Media Upload image / video Ima…" at bounding box center [754, 220] width 290 height 360
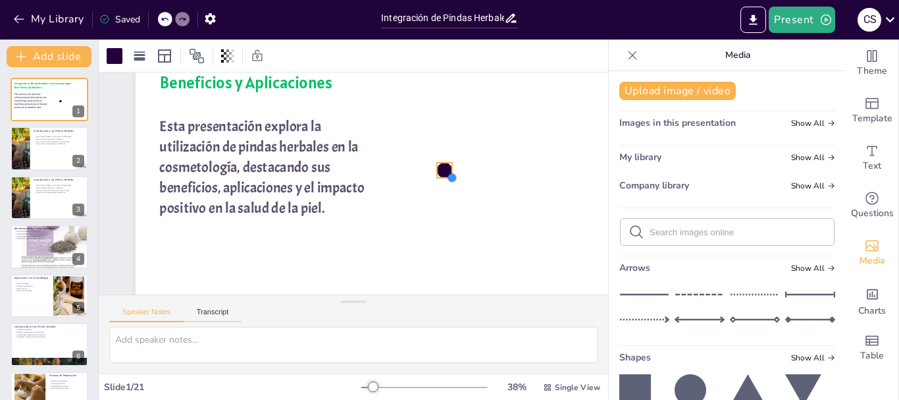
scroll to position [95, 0]
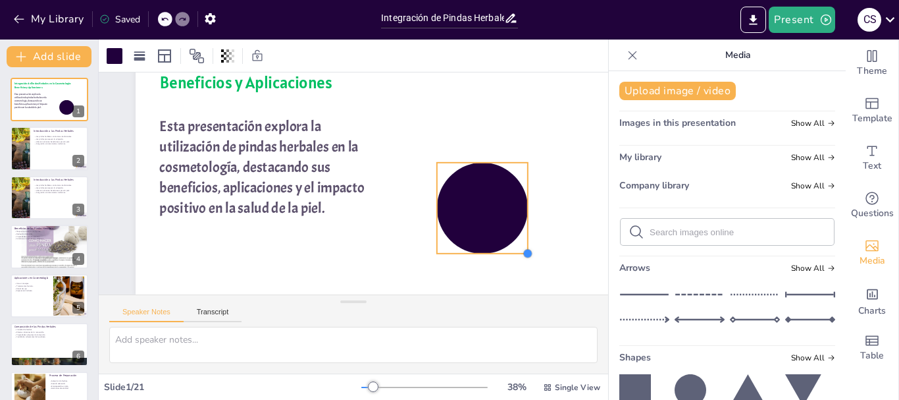
drag, startPoint x: 452, startPoint y: 170, endPoint x: 535, endPoint y: 213, distance: 93.7
click at [535, 213] on div "Integración de Pindas Herbales en la Cosmetología: Beneficios y Aplicaciones Es…" at bounding box center [376, 159] width 481 height 270
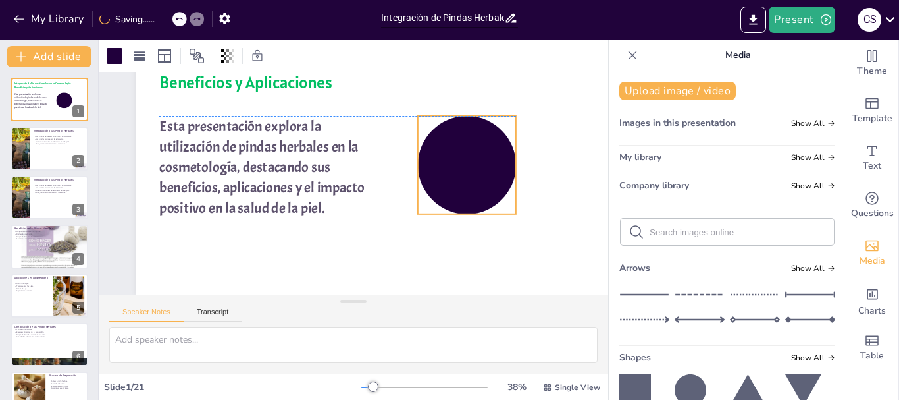
drag, startPoint x: 481, startPoint y: 176, endPoint x: 466, endPoint y: 130, distance: 48.5
click at [466, 130] on div at bounding box center [467, 165] width 98 height 98
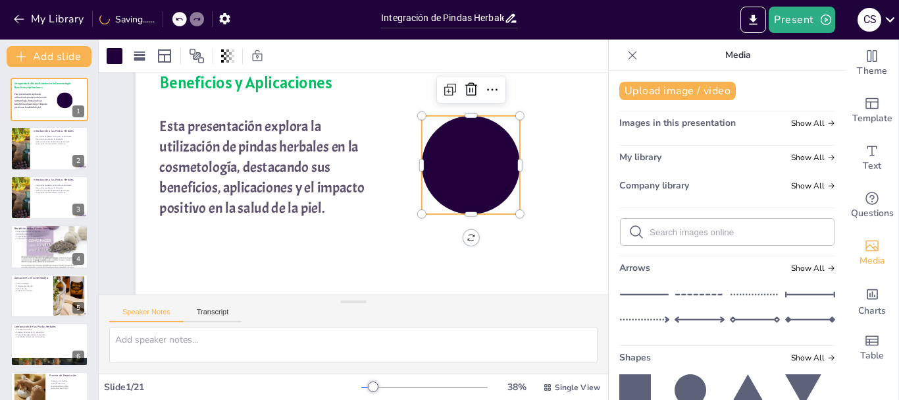
click at [475, 153] on div at bounding box center [471, 165] width 98 height 98
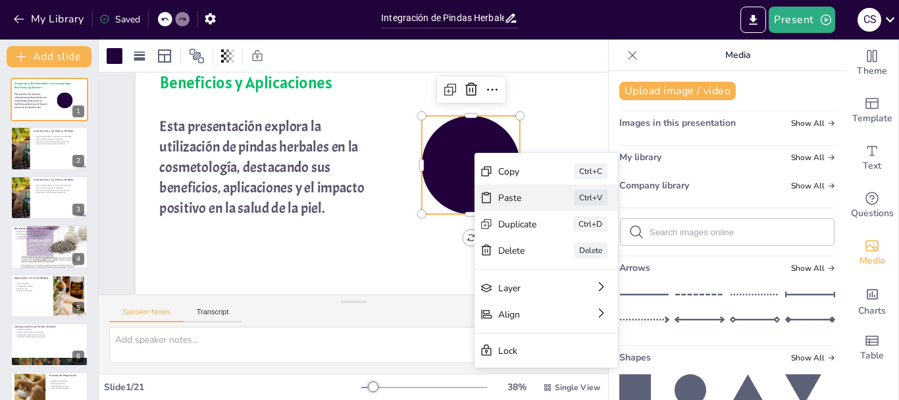
click at [562, 279] on div "Paste Ctrl+V" at bounding box center [635, 299] width 146 height 41
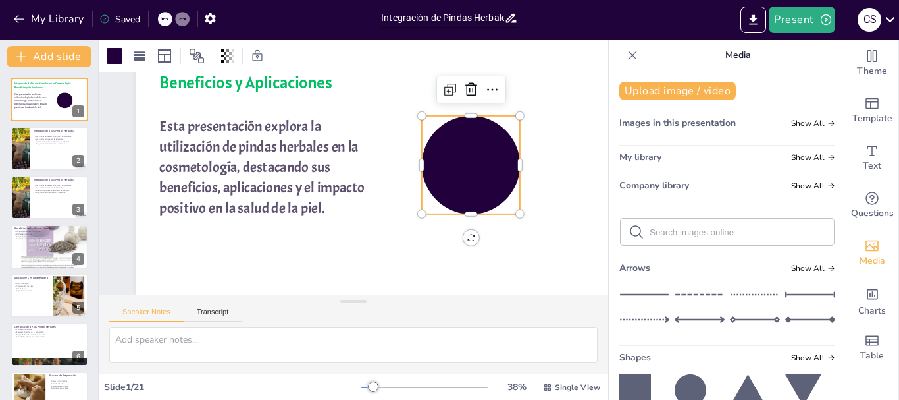
click at [459, 142] on div at bounding box center [471, 165] width 98 height 98
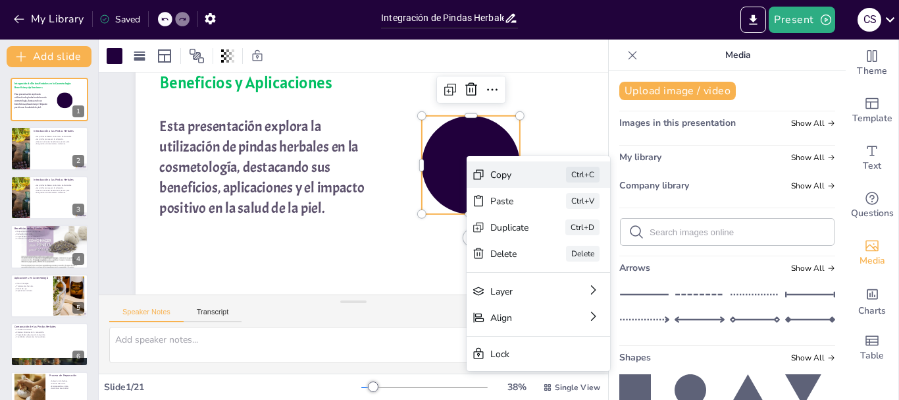
click at [566, 234] on div "Copy Ctrl+C" at bounding box center [638, 247] width 144 height 26
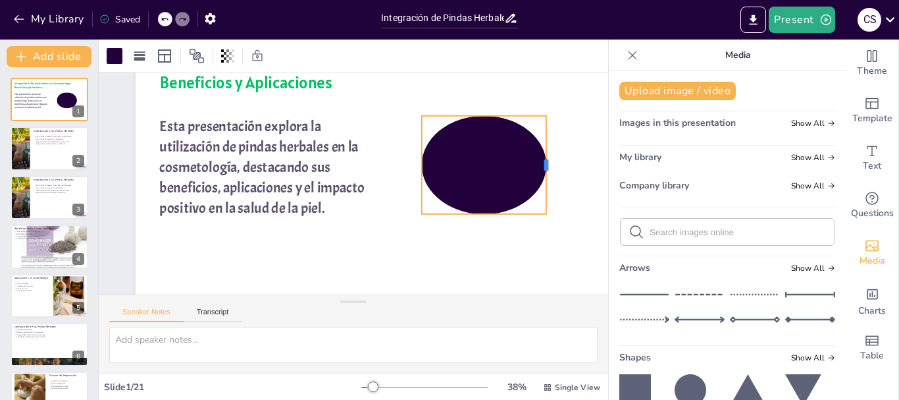
drag, startPoint x: 523, startPoint y: 154, endPoint x: 550, endPoint y: 169, distance: 30.1
click at [550, 169] on div at bounding box center [552, 165] width 11 height 98
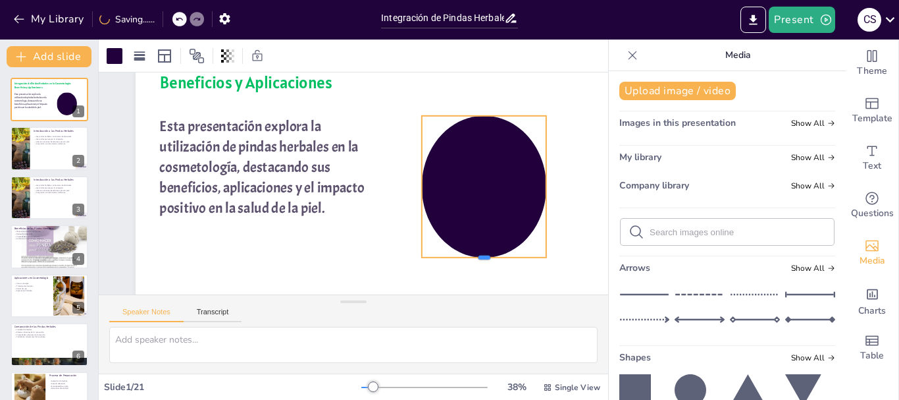
drag, startPoint x: 485, startPoint y: 204, endPoint x: 495, endPoint y: 255, distance: 52.4
click at [495, 257] on div at bounding box center [484, 262] width 124 height 11
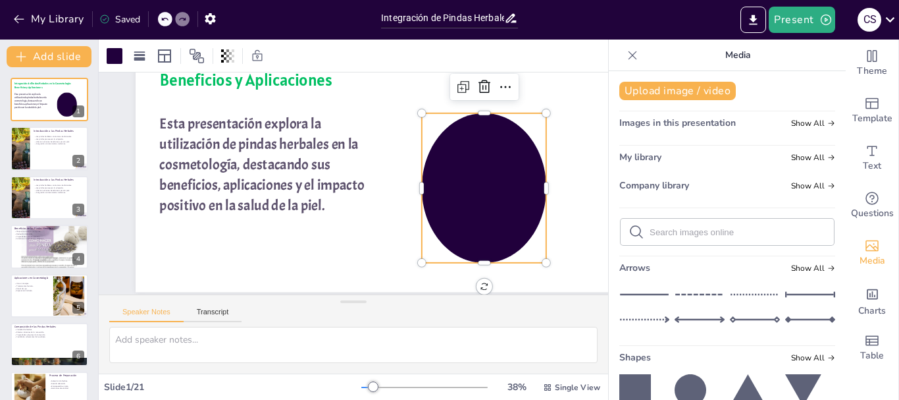
scroll to position [95, 0]
click at [720, 150] on div "Upload image / video Images in this presentation Show All My library Show All C…" at bounding box center [727, 235] width 237 height 329
click at [792, 150] on div "Upload image / video Images in this presentation Show All My library Show All C…" at bounding box center [727, 235] width 237 height 329
click at [811, 158] on span "Show All" at bounding box center [813, 157] width 44 height 9
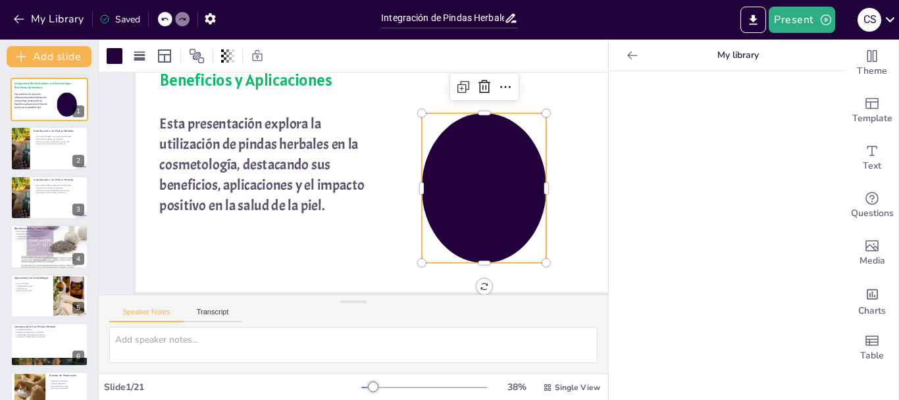
click at [622, 58] on div at bounding box center [632, 55] width 21 height 21
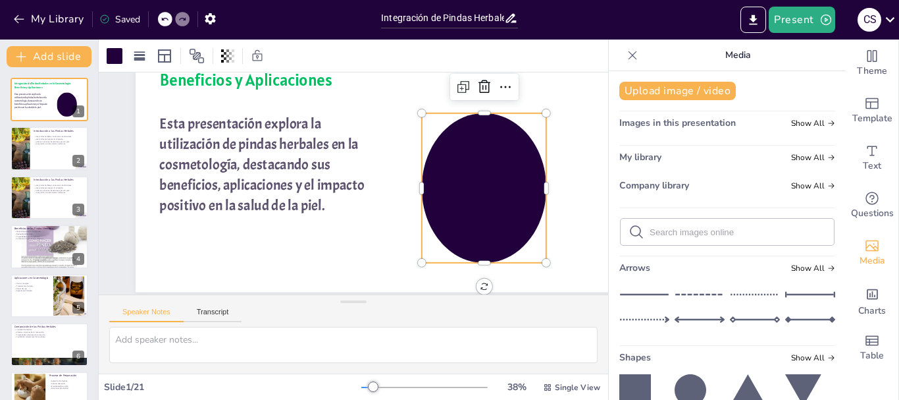
click at [687, 180] on div "Company library Show All" at bounding box center [728, 188] width 216 height 18
click at [801, 184] on span "Show All" at bounding box center [813, 185] width 44 height 9
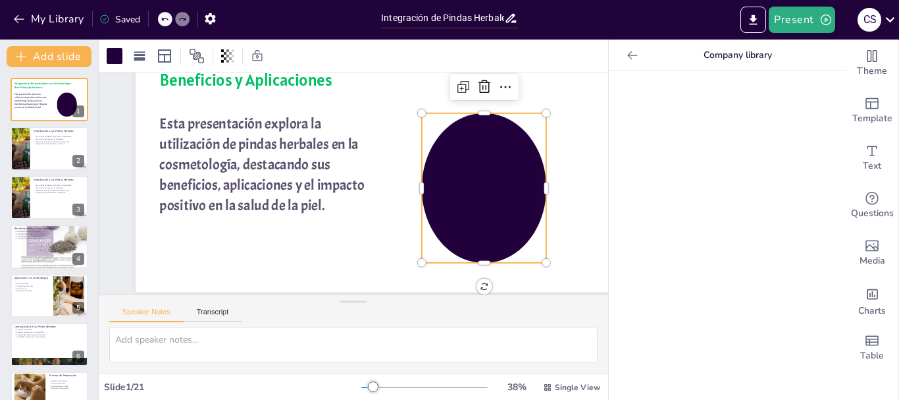
click at [626, 57] on icon at bounding box center [632, 55] width 13 height 13
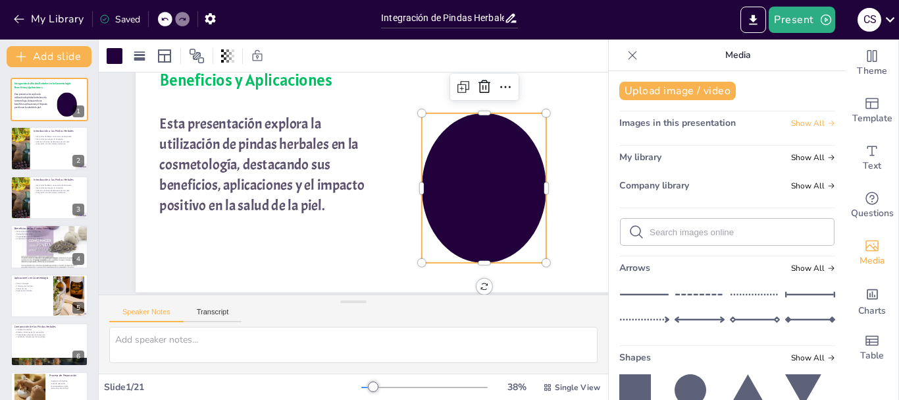
click at [807, 120] on span "Show All" at bounding box center [813, 123] width 44 height 9
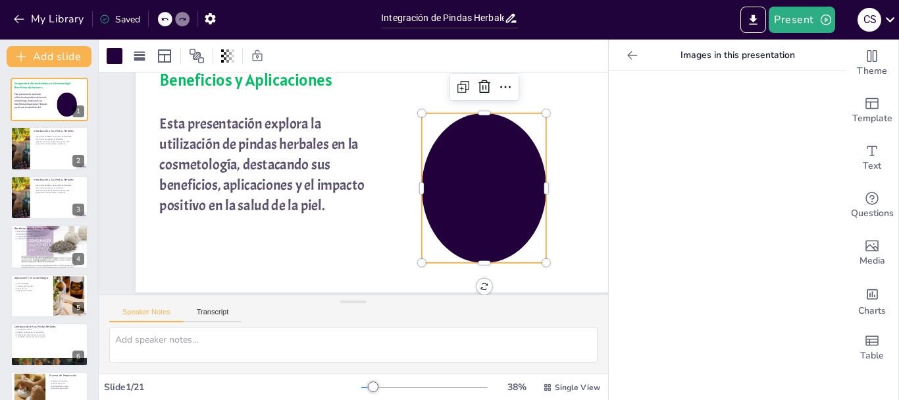
click at [773, 197] on div at bounding box center [727, 235] width 237 height 329
click at [628, 63] on div at bounding box center [632, 55] width 21 height 21
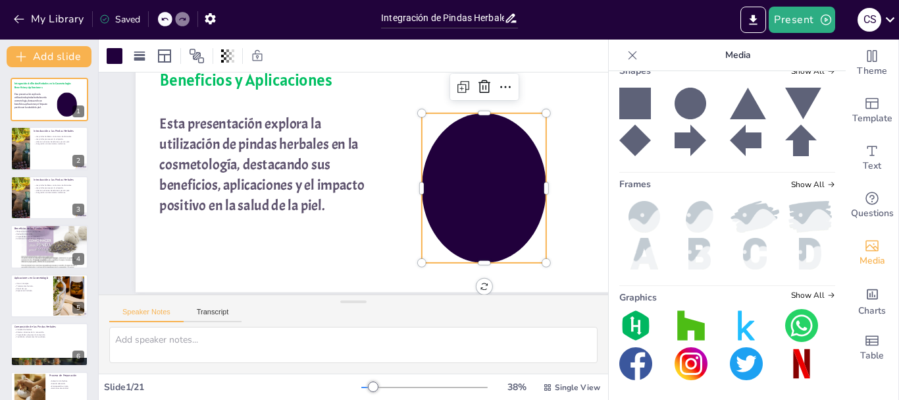
scroll to position [288, 0]
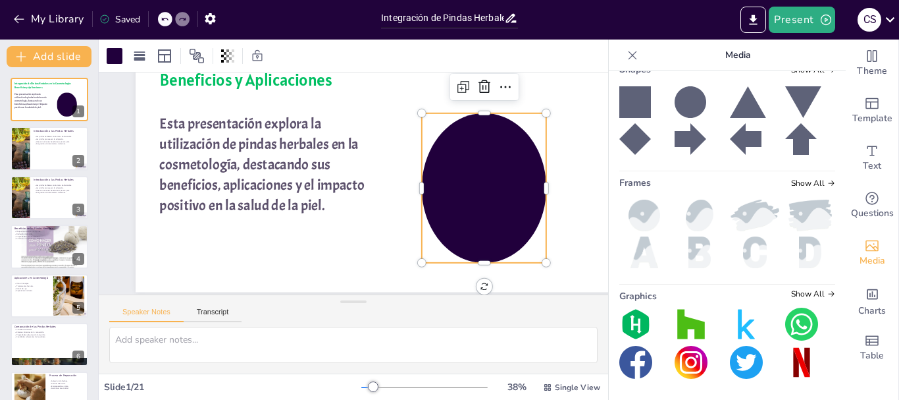
click at [792, 321] on img at bounding box center [802, 324] width 33 height 33
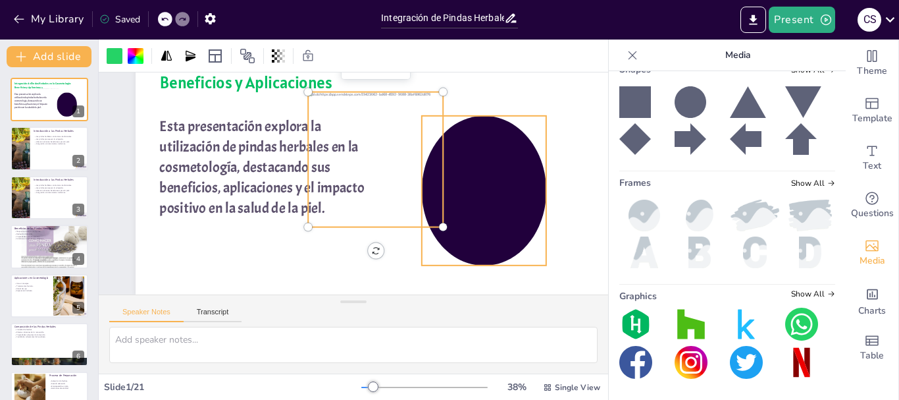
scroll to position [95, 0]
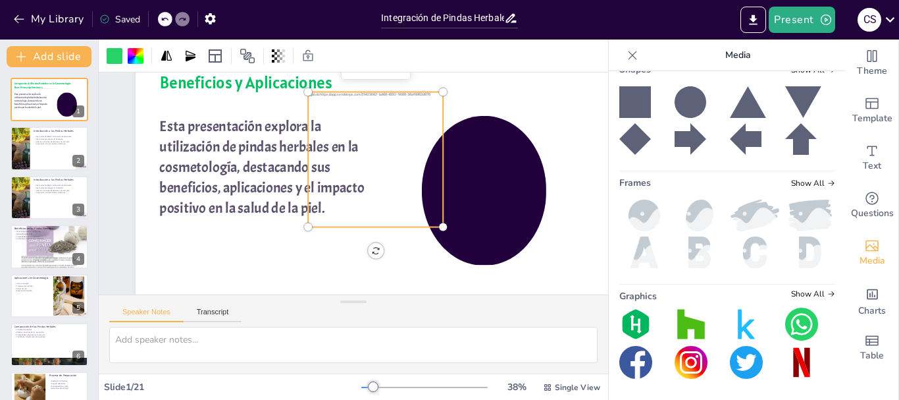
click at [394, 170] on div at bounding box center [375, 159] width 135 height 135
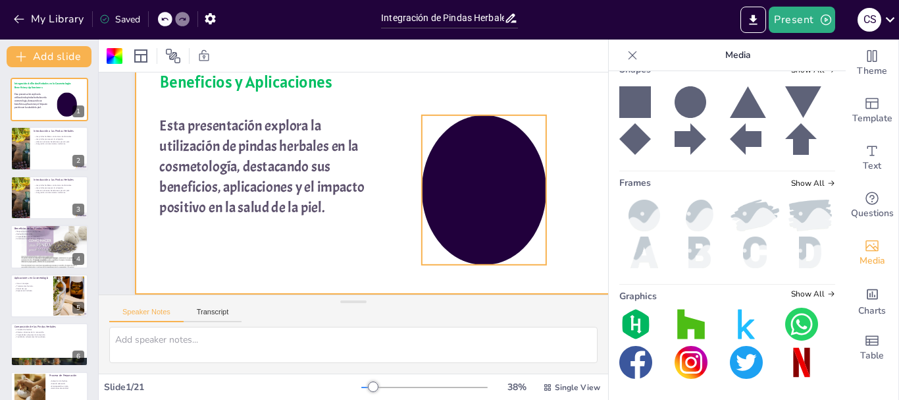
click at [520, 145] on div at bounding box center [484, 189] width 124 height 149
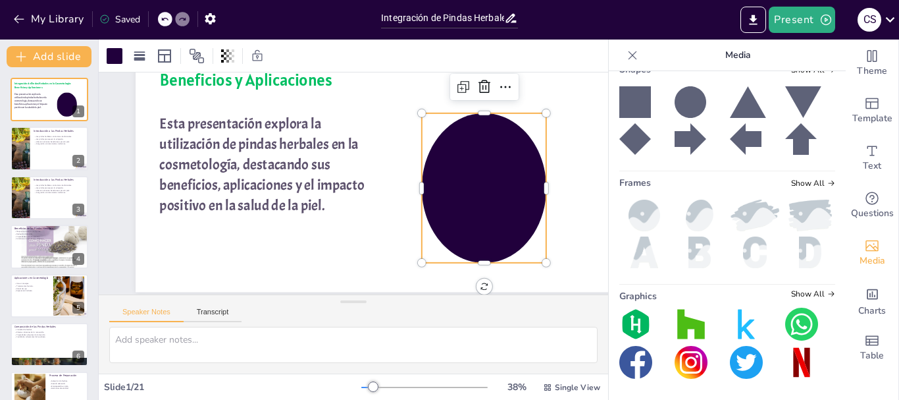
scroll to position [95, 0]
click at [485, 92] on icon at bounding box center [493, 100] width 17 height 17
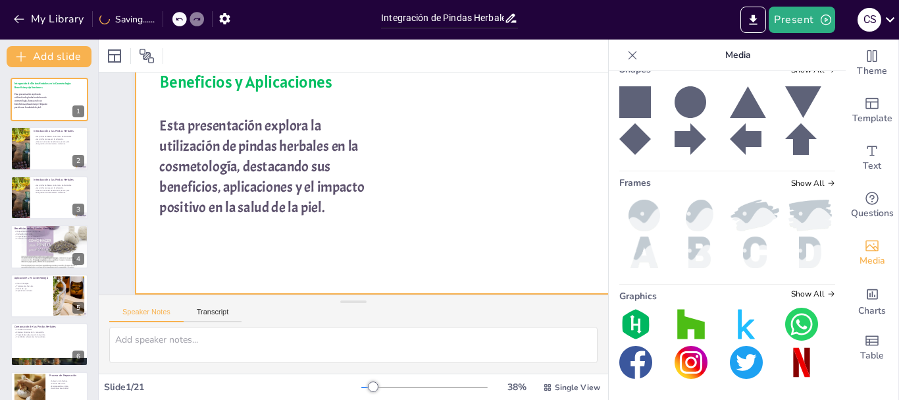
scroll to position [95, 0]
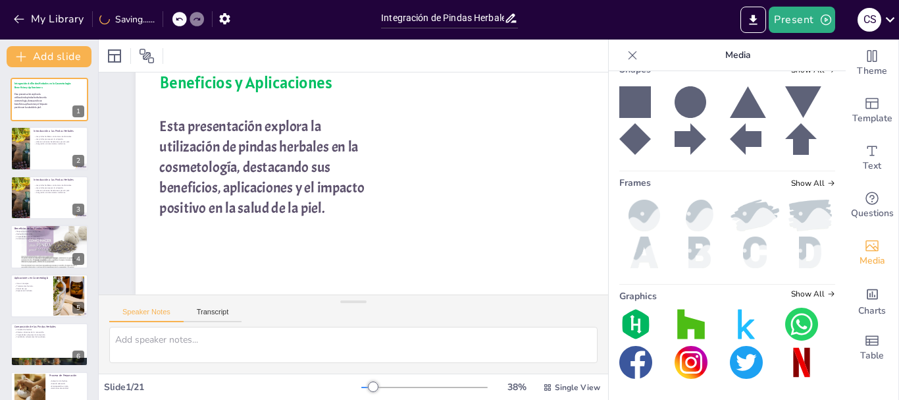
click at [786, 219] on img at bounding box center [811, 216] width 50 height 32
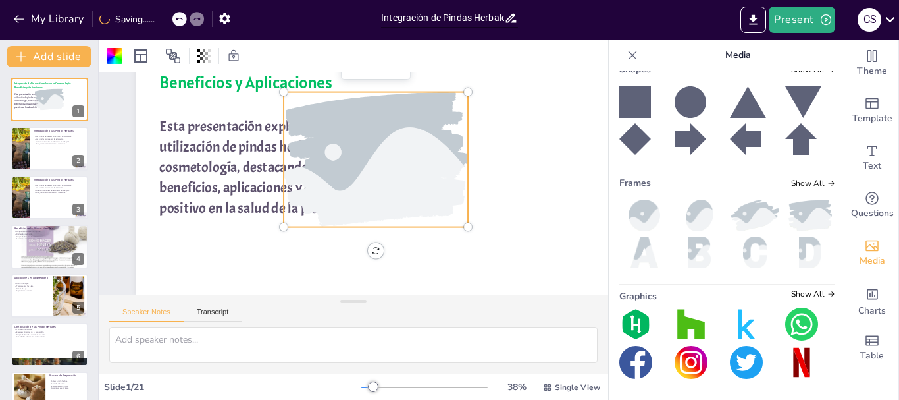
click at [386, 146] on div at bounding box center [376, 159] width 203 height 135
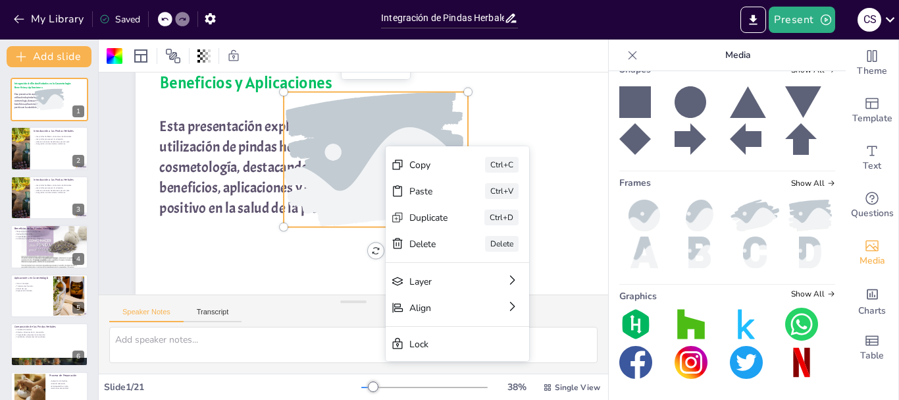
click at [477, 237] on div "Copy Ctrl+C" at bounding box center [550, 257] width 146 height 41
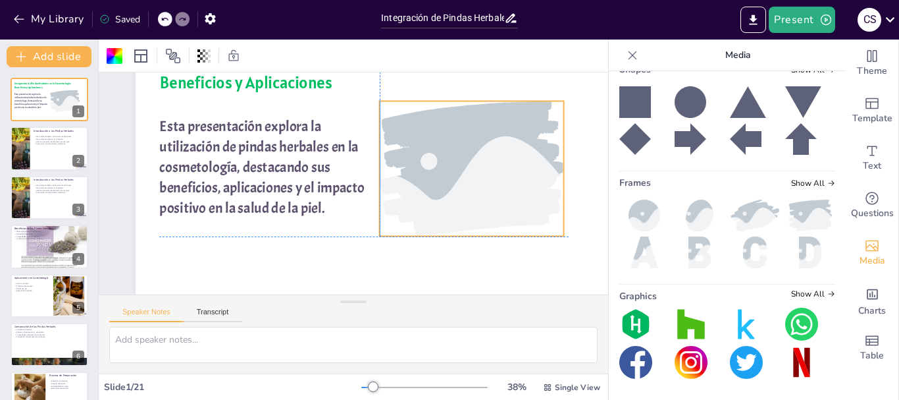
drag, startPoint x: 390, startPoint y: 148, endPoint x: 487, endPoint y: 157, distance: 97.2
click at [487, 157] on div at bounding box center [471, 168] width 203 height 135
click at [487, 157] on div at bounding box center [473, 180] width 216 height 155
click at [629, 53] on icon at bounding box center [633, 55] width 9 height 9
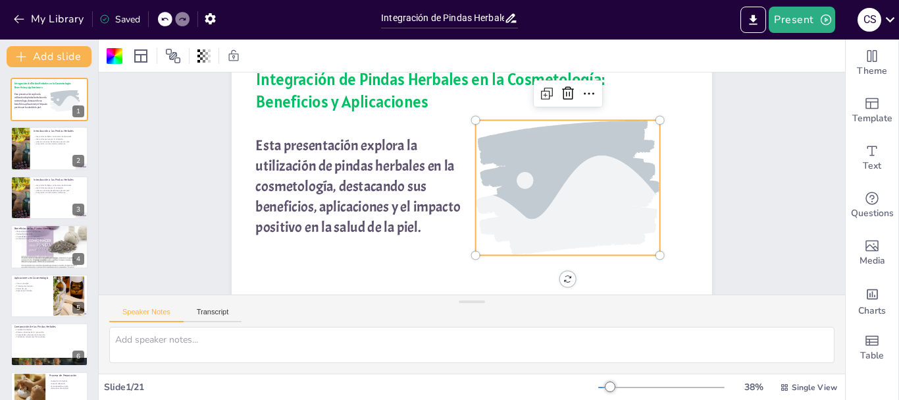
scroll to position [65, 0]
click at [589, 99] on icon at bounding box center [597, 107] width 17 height 17
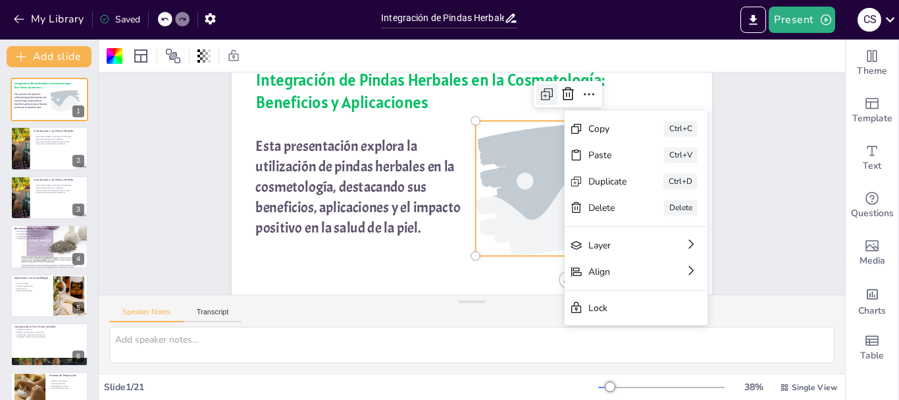
click at [539, 94] on icon at bounding box center [547, 94] width 16 height 16
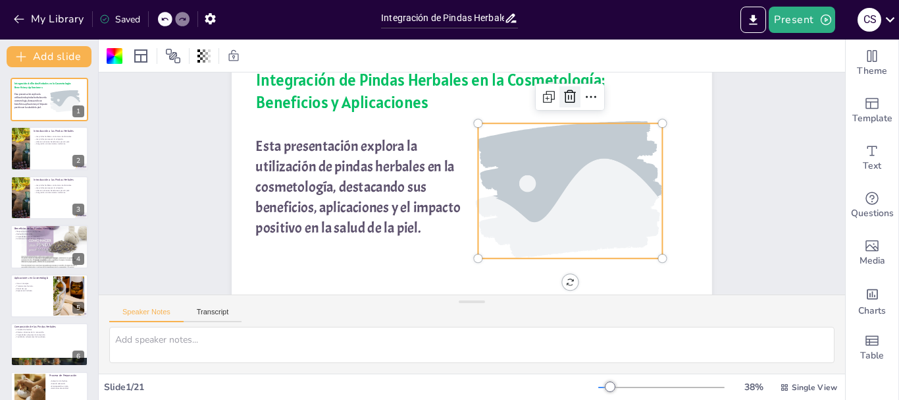
click at [562, 94] on icon at bounding box center [570, 97] width 16 height 16
click at [585, 182] on div at bounding box center [567, 198] width 216 height 155
click at [581, 92] on icon at bounding box center [589, 94] width 16 height 16
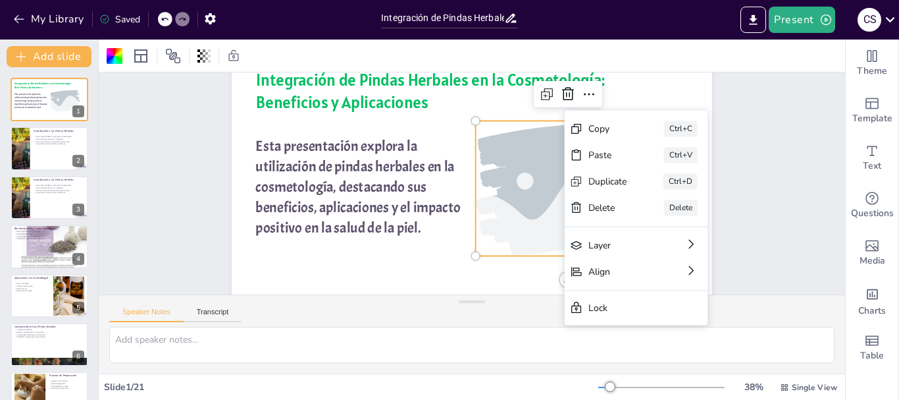
click at [533, 180] on div at bounding box center [568, 188] width 203 height 135
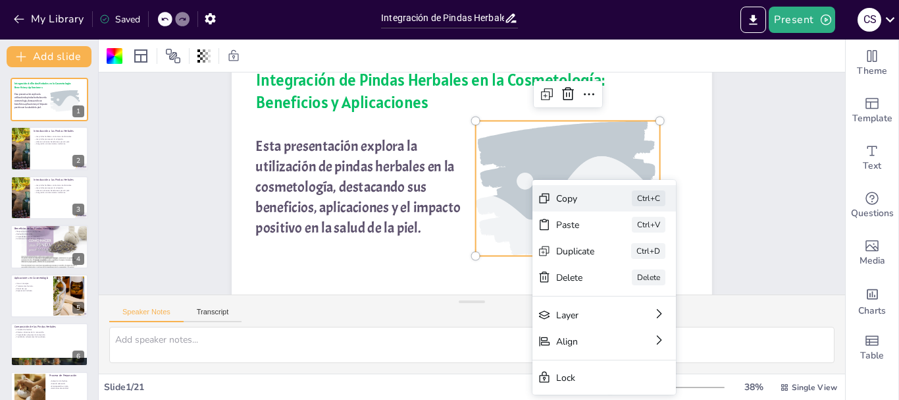
click at [655, 265] on div "Copy" at bounding box center [674, 271] width 39 height 13
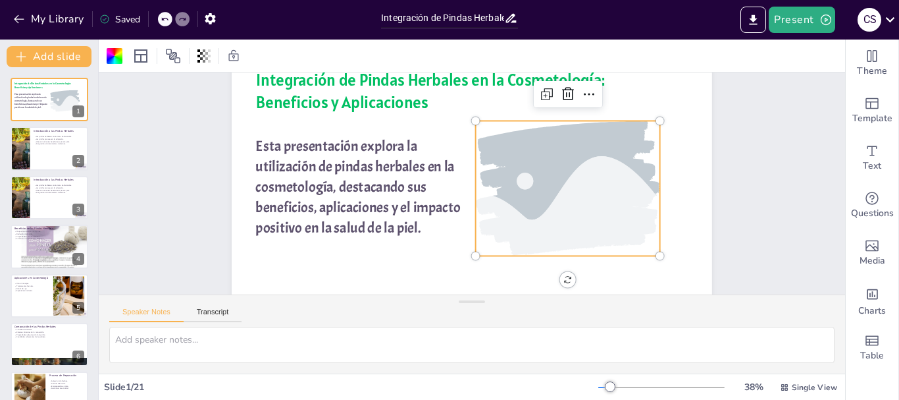
click at [585, 200] on div at bounding box center [568, 188] width 203 height 135
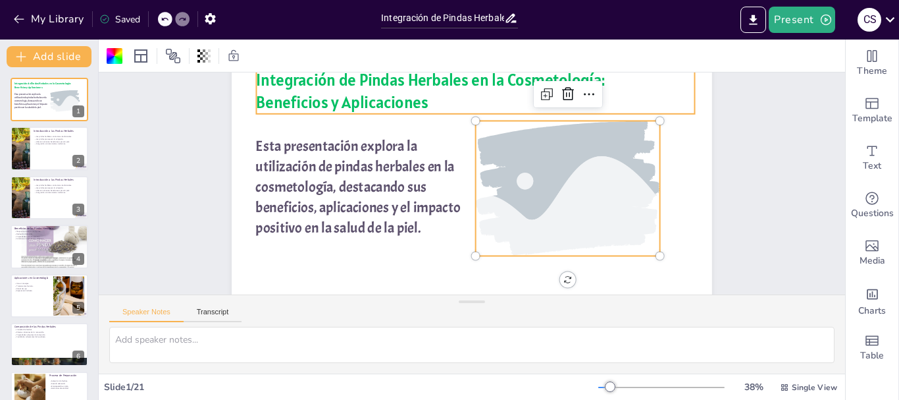
click at [659, 112] on p "Beneficios y Aplicaciones" at bounding box center [484, 103] width 439 height 68
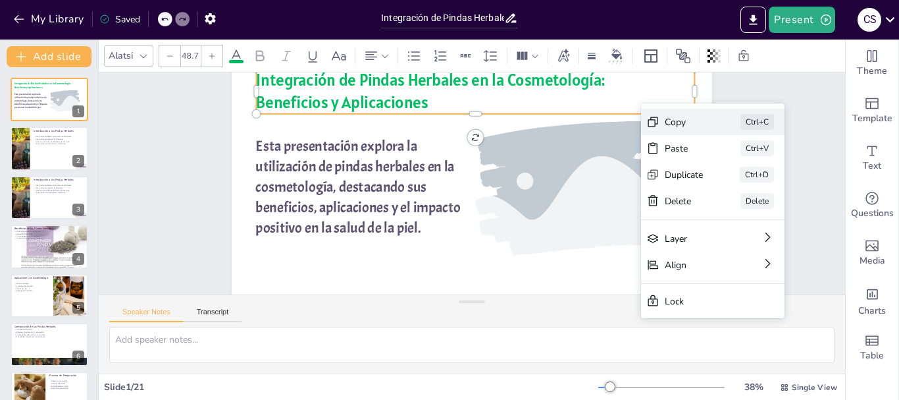
click at [764, 188] on div "Copy" at bounding box center [783, 194] width 39 height 13
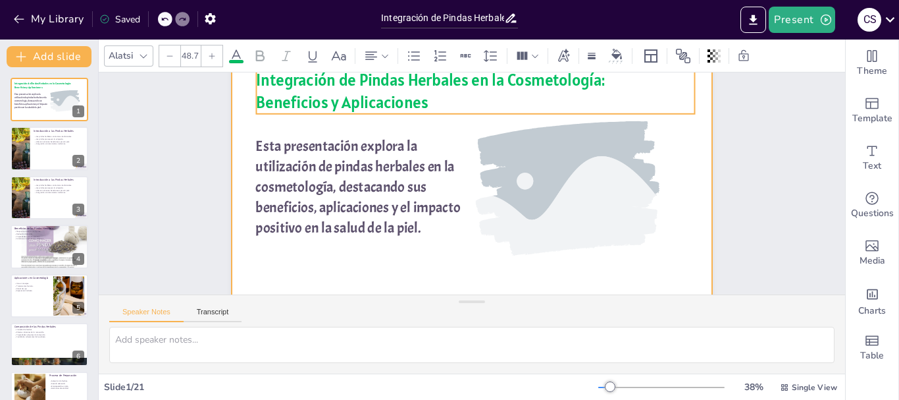
click at [688, 166] on div at bounding box center [472, 179] width 481 height 270
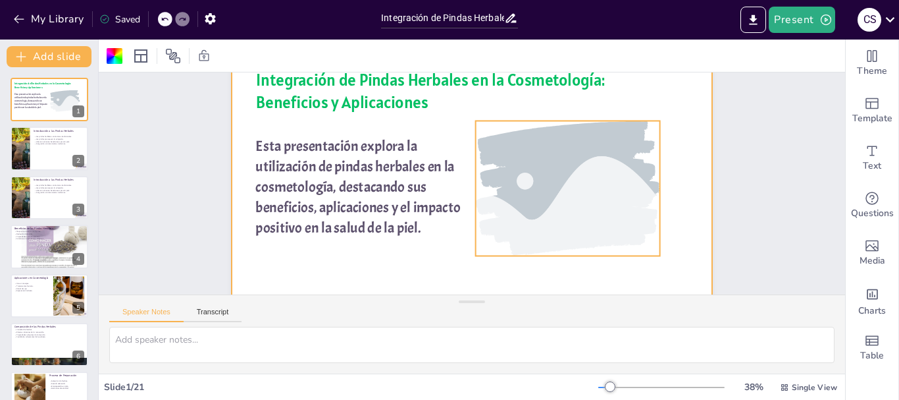
click at [607, 147] on div at bounding box center [568, 188] width 203 height 135
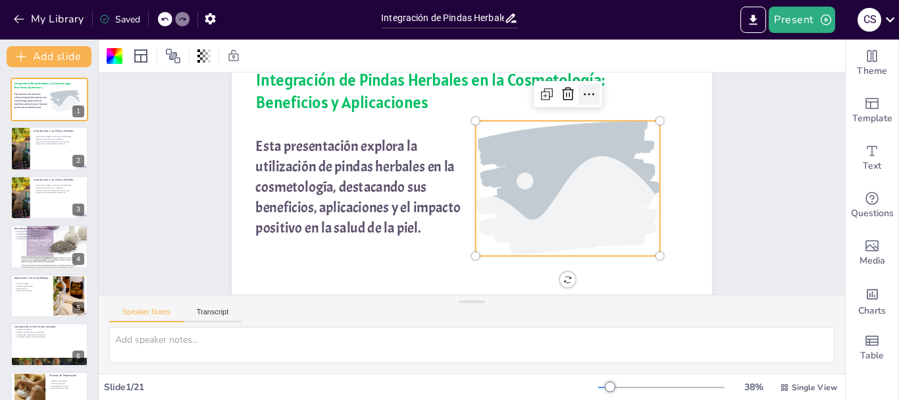
click at [589, 99] on icon at bounding box center [597, 107] width 17 height 17
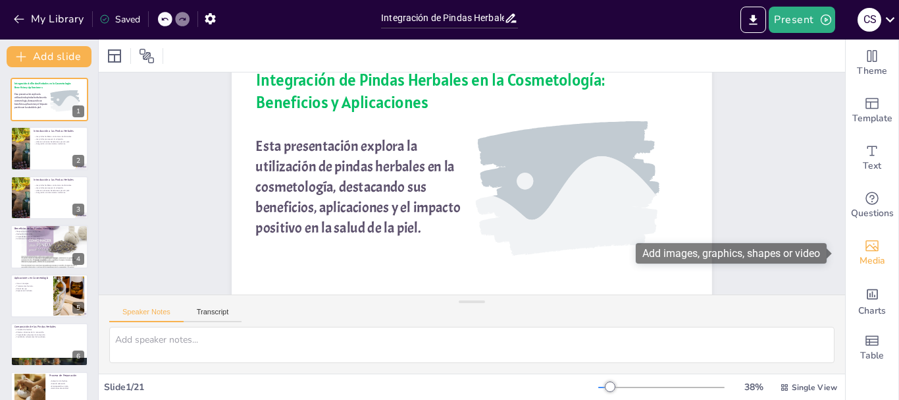
click at [846, 244] on div "Media" at bounding box center [872, 252] width 53 height 47
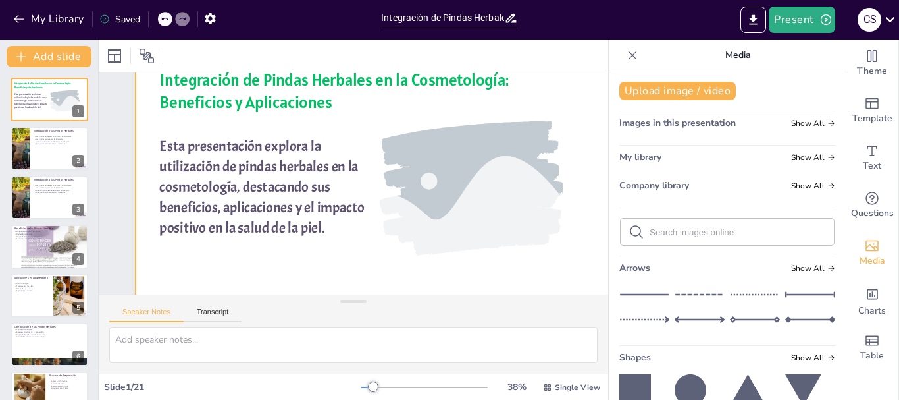
click at [566, 209] on div at bounding box center [376, 179] width 481 height 270
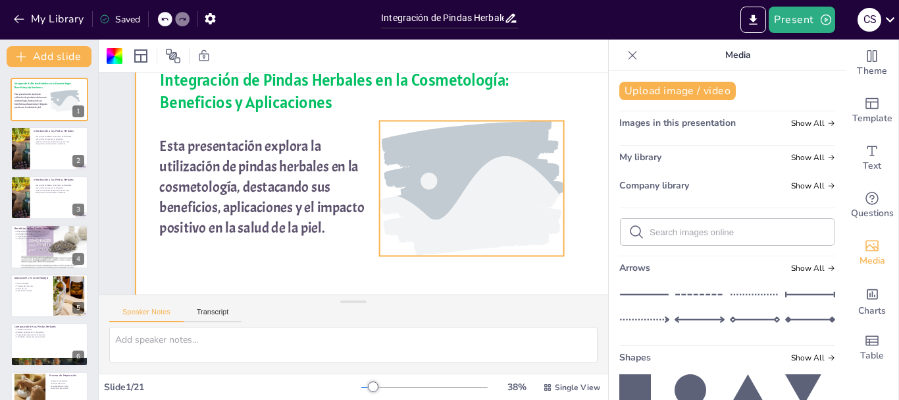
click at [532, 200] on div at bounding box center [471, 188] width 203 height 135
click at [234, 54] on icon at bounding box center [234, 54] width 10 height 11
click at [434, 161] on div at bounding box center [471, 188] width 203 height 135
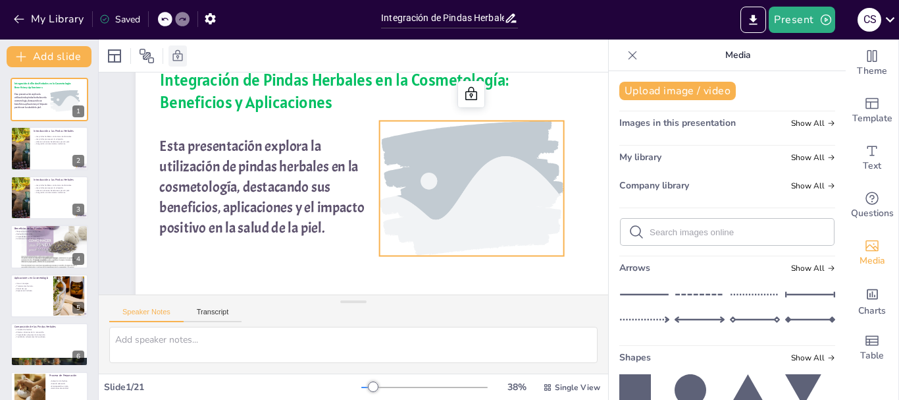
click at [626, 52] on icon at bounding box center [632, 55] width 13 height 13
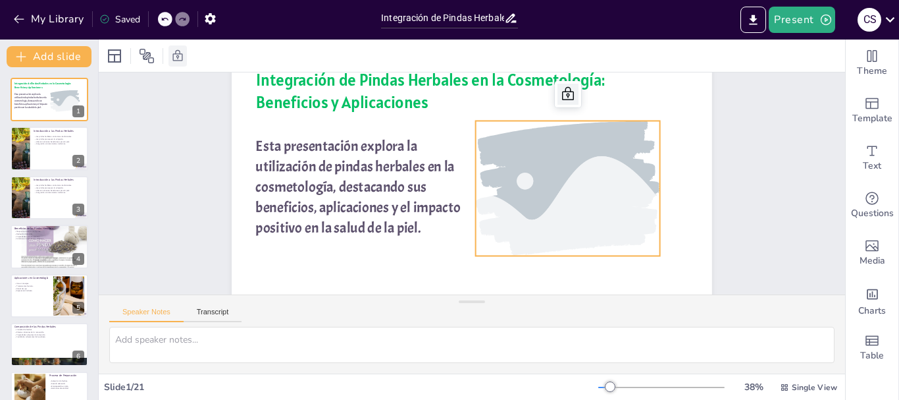
click at [560, 94] on icon at bounding box center [568, 94] width 16 height 16
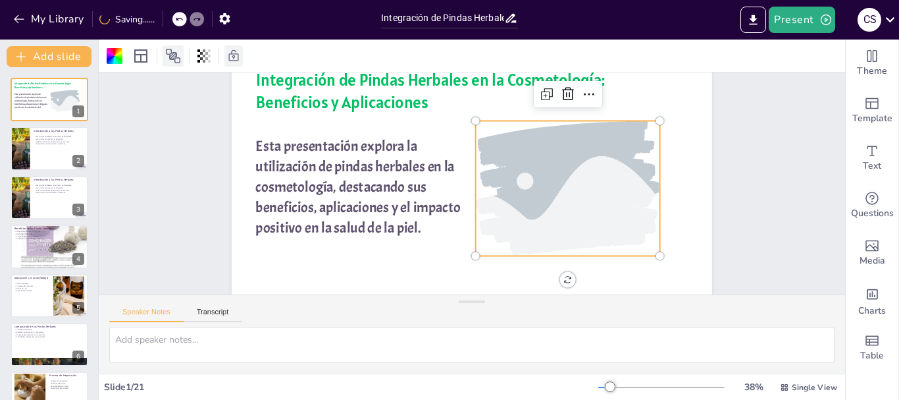
click at [176, 56] on icon at bounding box center [173, 56] width 14 height 14
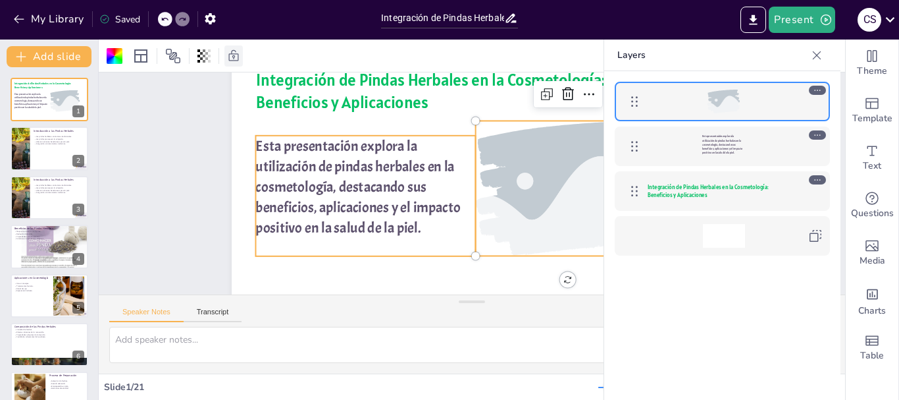
click at [434, 254] on p at bounding box center [366, 247] width 220 height 18
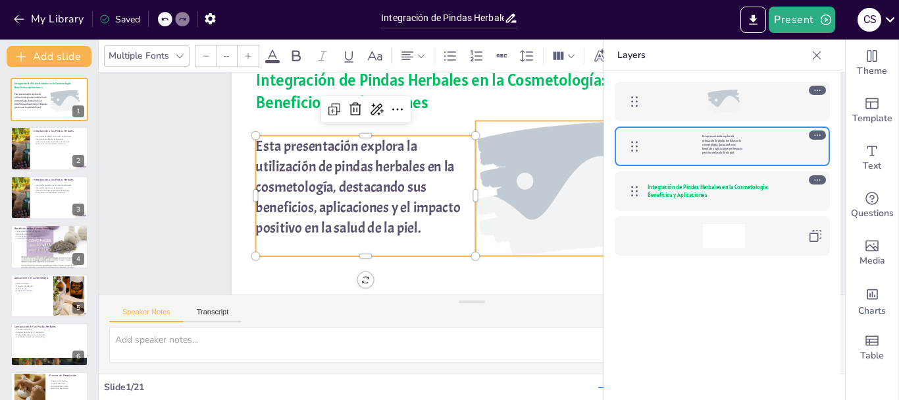
click at [515, 182] on div at bounding box center [568, 188] width 203 height 135
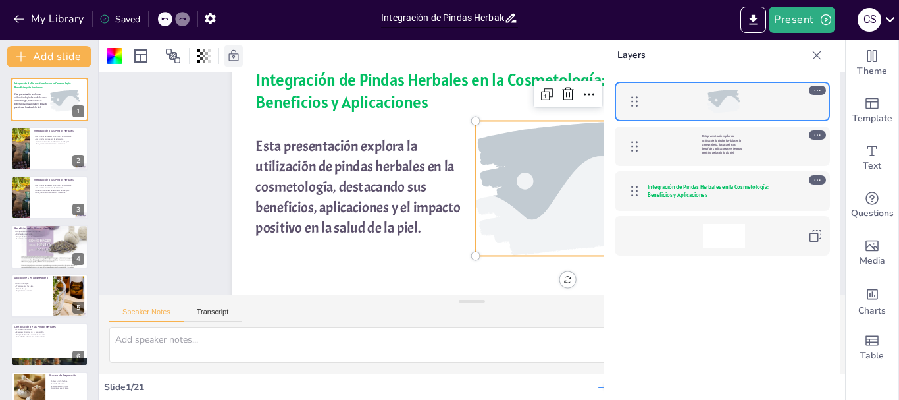
click at [815, 60] on icon at bounding box center [817, 55] width 13 height 13
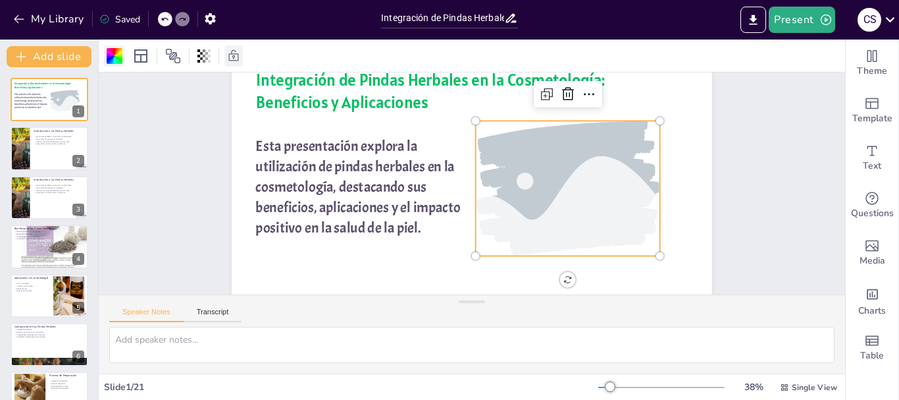
click at [110, 51] on div at bounding box center [115, 56] width 16 height 16
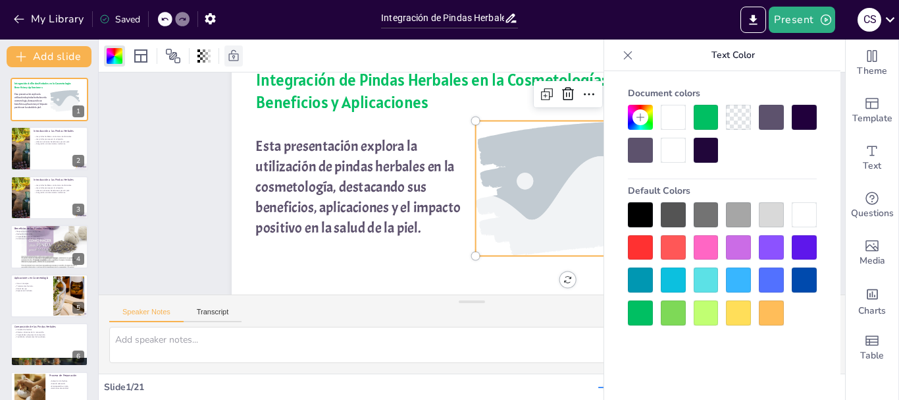
click at [784, 238] on div at bounding box center [771, 247] width 25 height 25
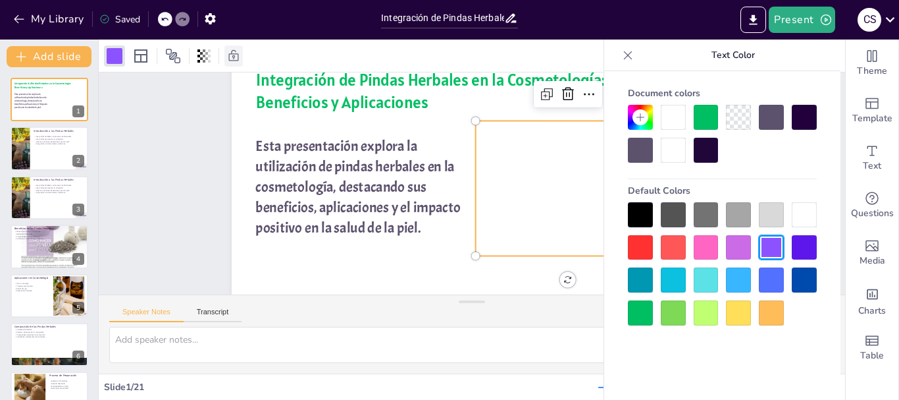
click at [803, 239] on div at bounding box center [804, 247] width 25 height 25
click at [803, 223] on div at bounding box center [804, 214] width 25 height 25
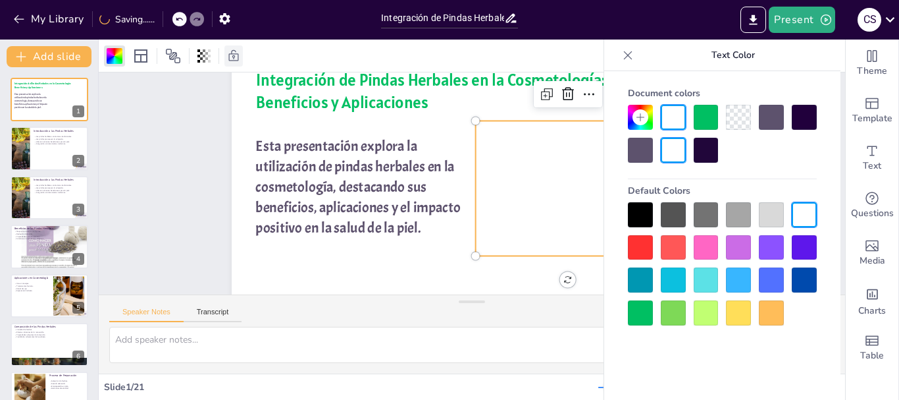
click at [708, 117] on div at bounding box center [706, 117] width 25 height 25
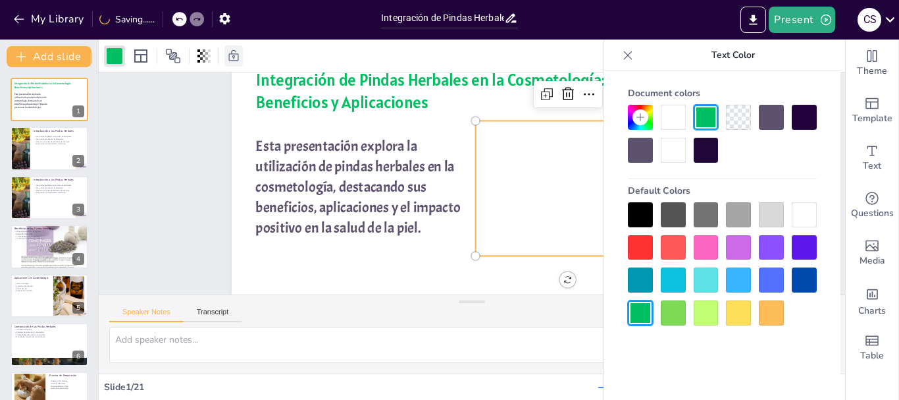
click at [745, 120] on div at bounding box center [738, 117] width 25 height 25
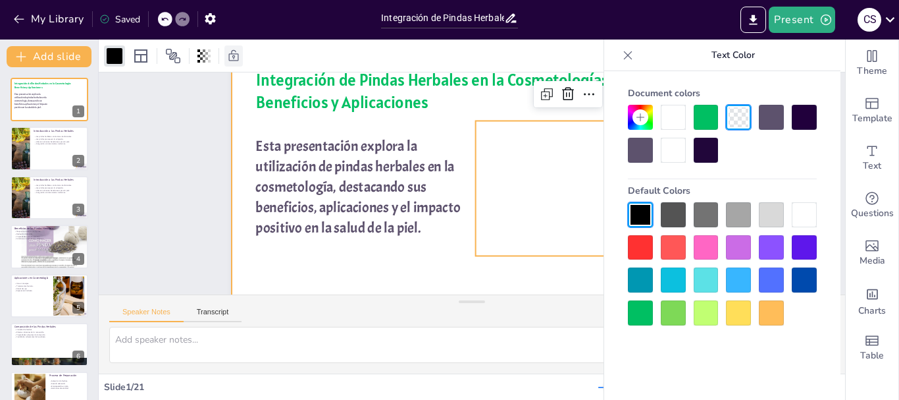
click at [442, 116] on div at bounding box center [472, 179] width 481 height 270
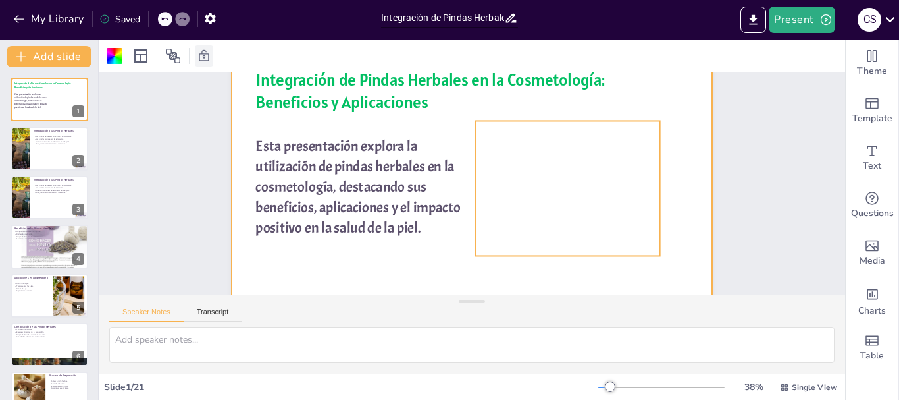
click at [554, 164] on div at bounding box center [568, 188] width 184 height 135
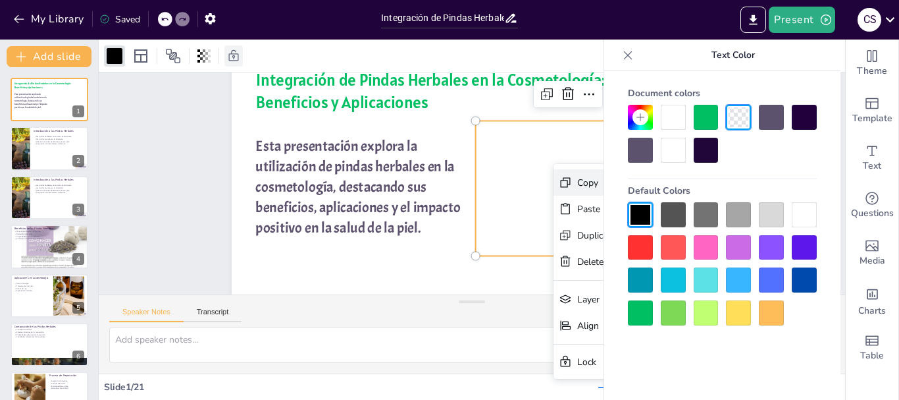
click at [653, 242] on div "Copy Ctrl+C" at bounding box center [725, 255] width 144 height 26
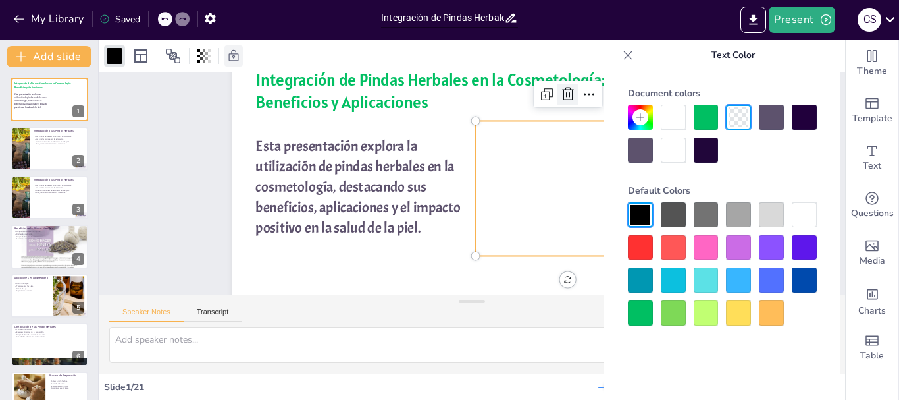
click at [560, 97] on icon at bounding box center [568, 94] width 16 height 16
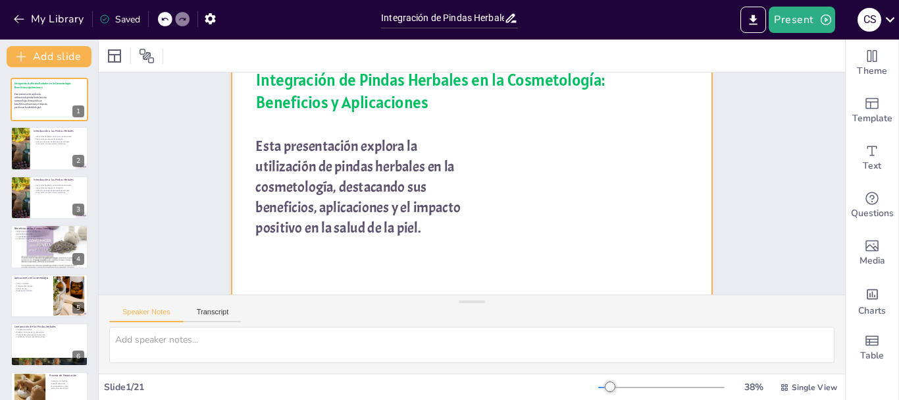
click at [576, 194] on div at bounding box center [472, 179] width 481 height 270
click at [27, 141] on div at bounding box center [19, 148] width 121 height 45
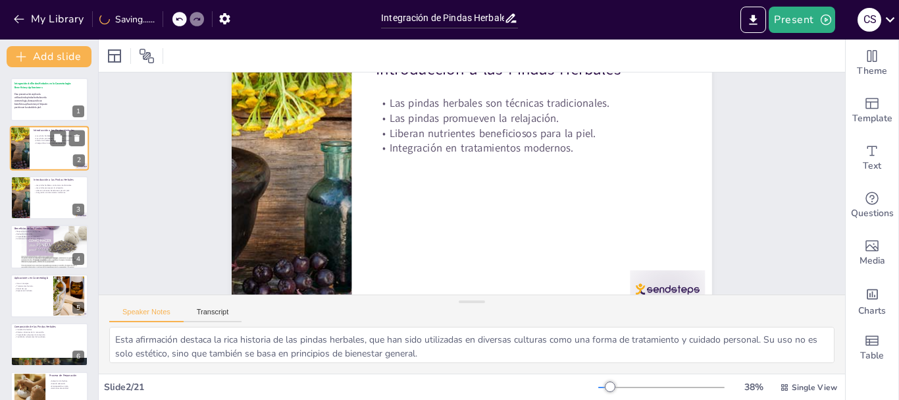
scroll to position [0, 0]
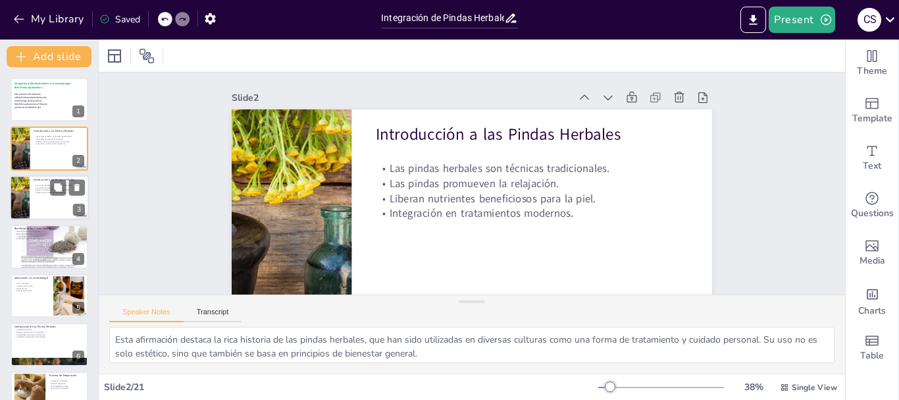
click at [38, 209] on div at bounding box center [49, 197] width 79 height 45
click at [32, 198] on div at bounding box center [49, 197] width 79 height 45
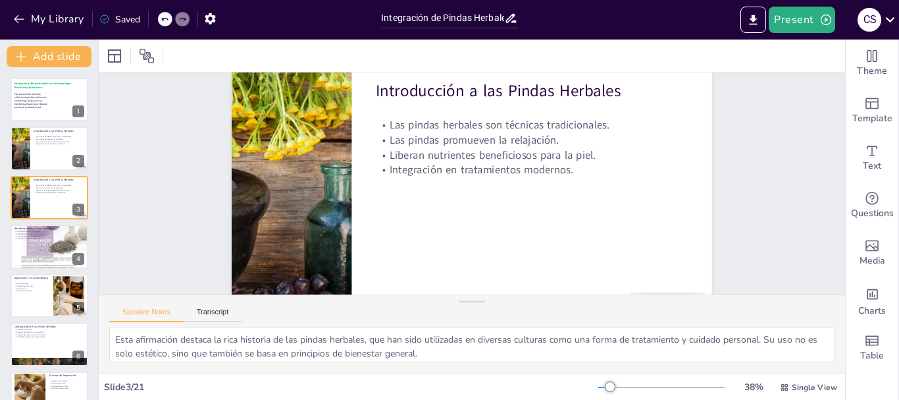
scroll to position [34, 0]
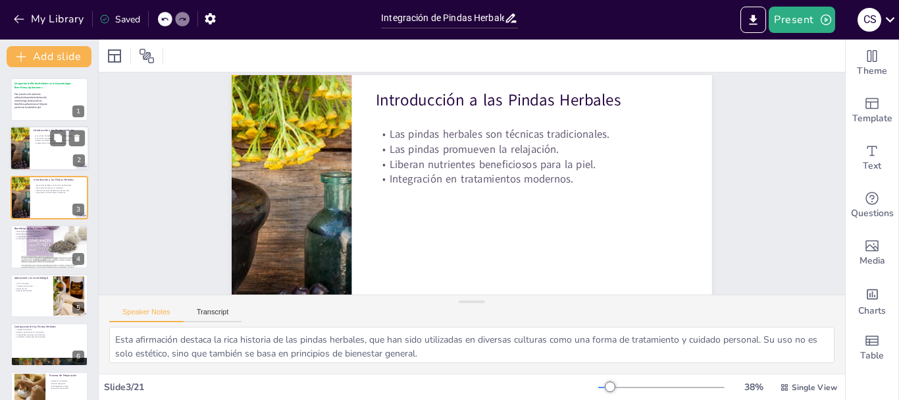
click at [34, 138] on p "Las pindas promueven la relajación." at bounding box center [59, 138] width 51 height 3
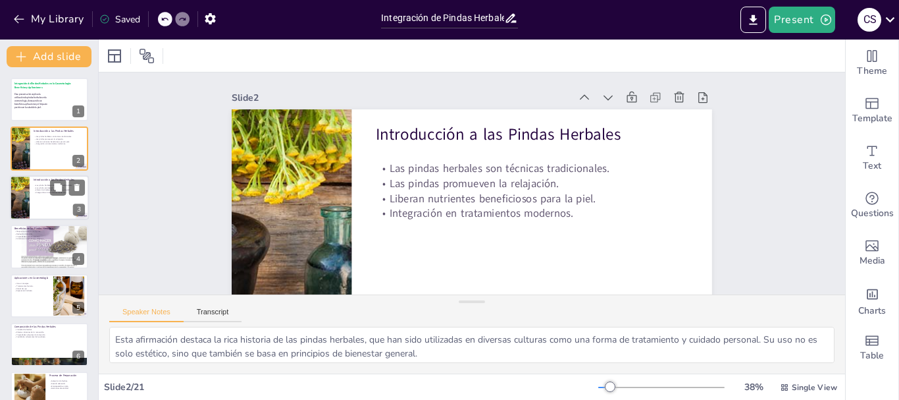
click at [40, 210] on div at bounding box center [49, 197] width 79 height 45
click at [74, 188] on icon at bounding box center [76, 186] width 9 height 9
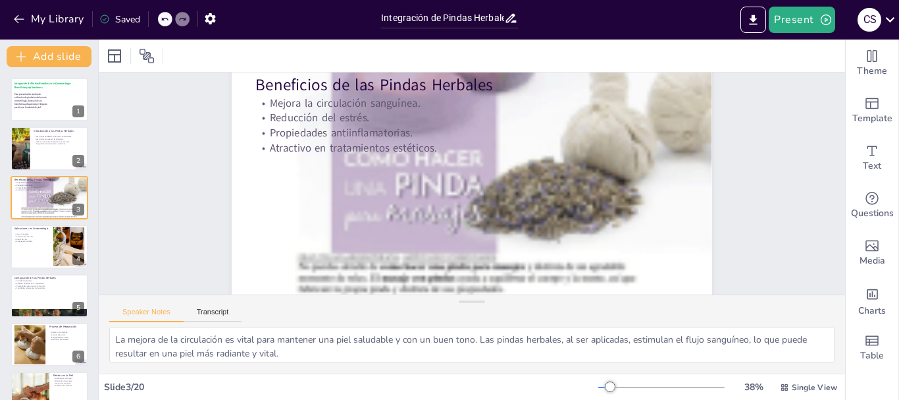
scroll to position [46, 0]
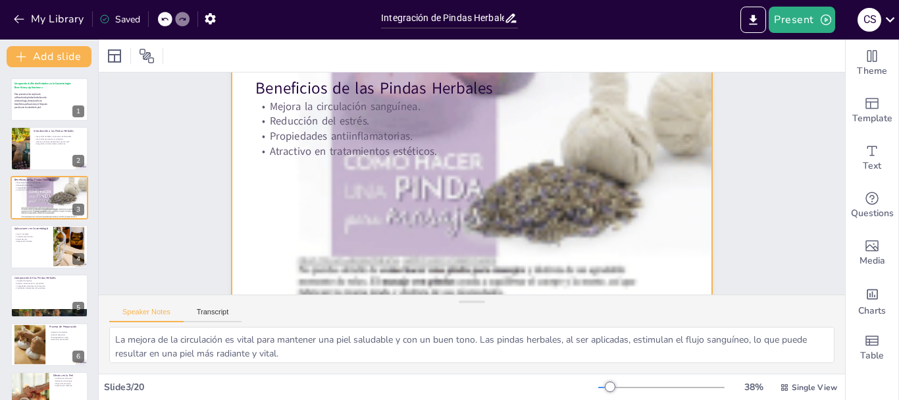
click at [640, 184] on div at bounding box center [472, 198] width 481 height 639
click at [136, 57] on span "Edit" at bounding box center [130, 55] width 21 height 13
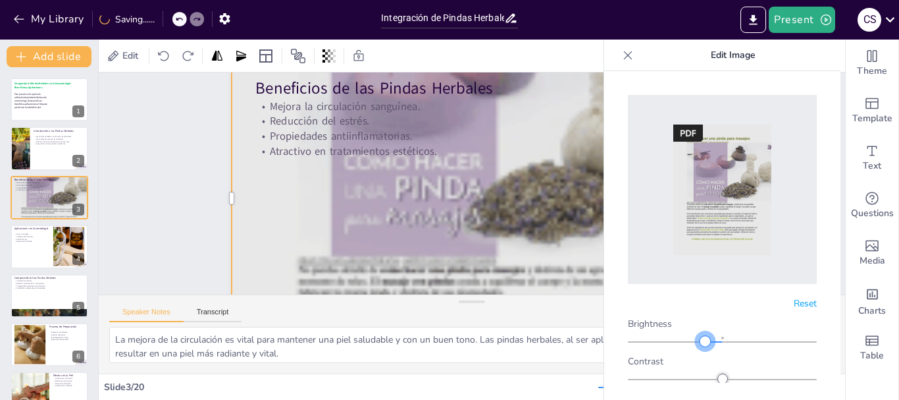
drag, startPoint x: 718, startPoint y: 327, endPoint x: 699, endPoint y: 340, distance: 23.4
click at [689, 214] on img at bounding box center [723, 189] width 98 height 130
click at [794, 297] on span "Reset" at bounding box center [805, 303] width 23 height 13
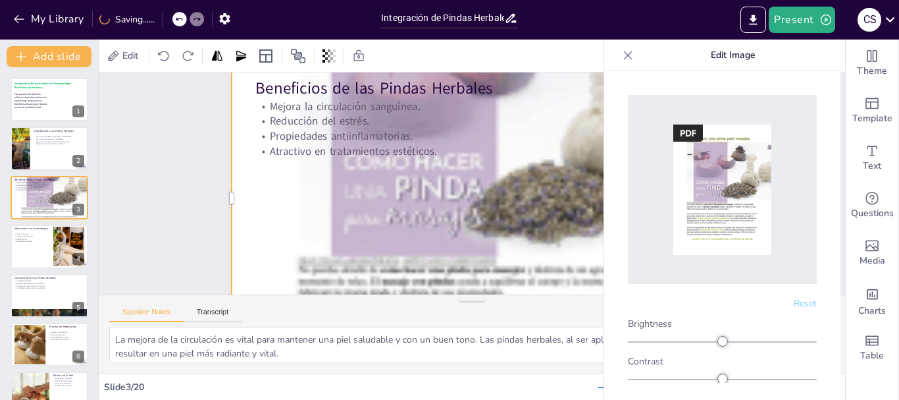
click at [745, 225] on img at bounding box center [723, 189] width 98 height 130
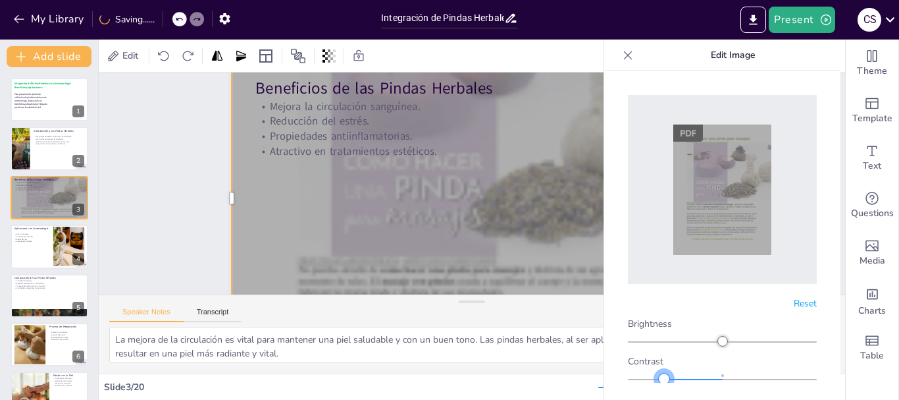
drag, startPoint x: 740, startPoint y: 371, endPoint x: 662, endPoint y: 365, distance: 77.9
click at [662, 374] on div at bounding box center [722, 379] width 189 height 11
click at [678, 223] on img at bounding box center [723, 189] width 98 height 130
click at [720, 59] on p "Edit Image" at bounding box center [733, 56] width 189 height 32
click at [755, 179] on img at bounding box center [723, 189] width 98 height 130
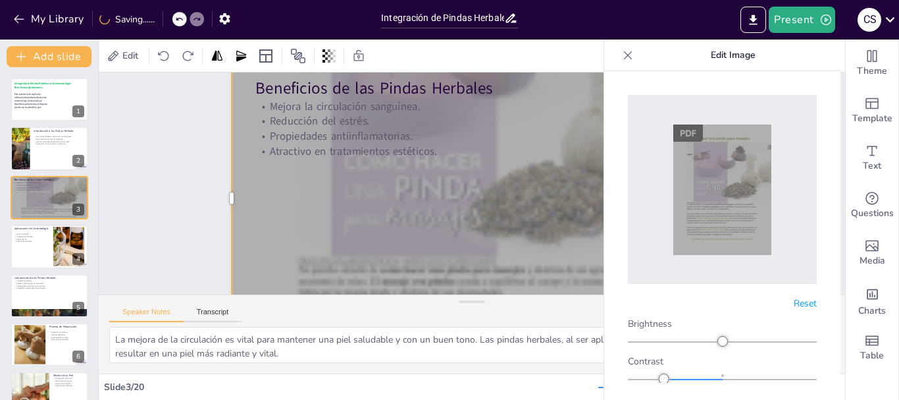
click at [755, 179] on img at bounding box center [723, 189] width 98 height 130
click at [797, 297] on span "Reset" at bounding box center [805, 303] width 23 height 13
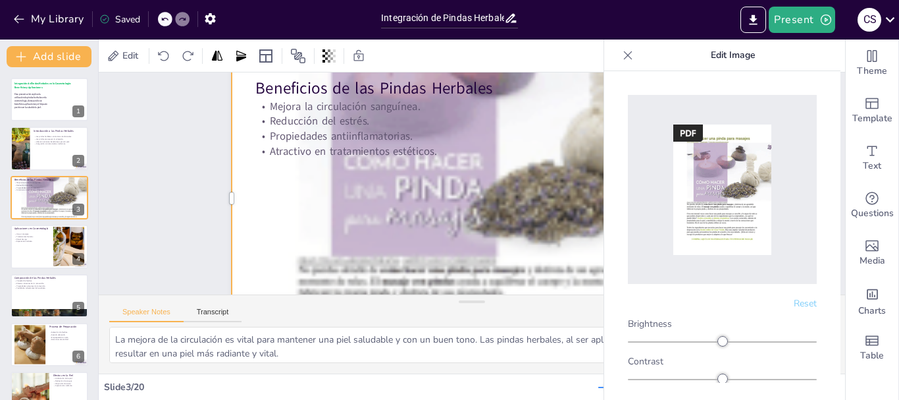
click at [797, 297] on span "Reset" at bounding box center [805, 303] width 23 height 13
click at [124, 47] on div "Edit" at bounding box center [124, 55] width 40 height 21
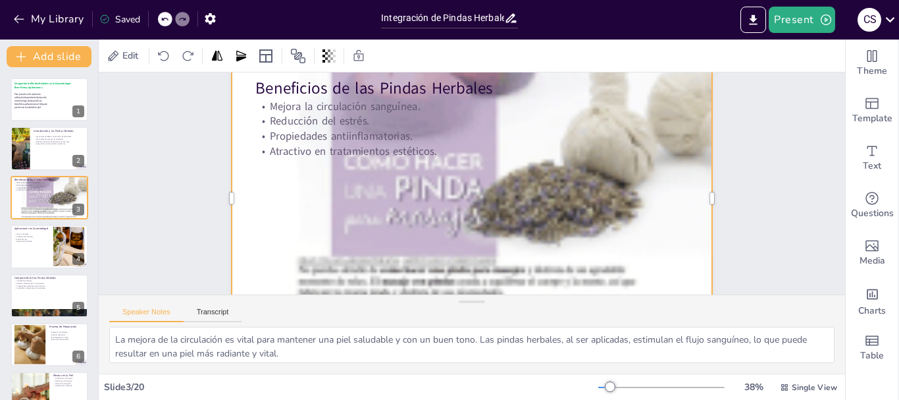
click at [701, 207] on div at bounding box center [469, 198] width 603 height 724
click at [701, 207] on div at bounding box center [470, 198] width 545 height 685
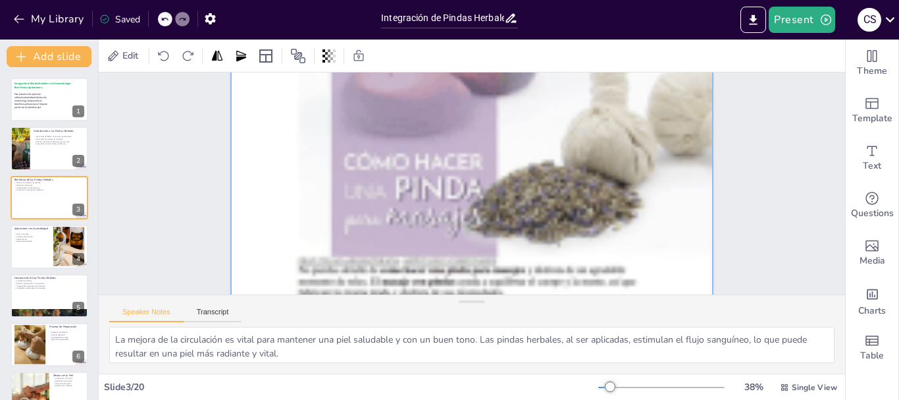
click at [700, 207] on div at bounding box center [472, 198] width 496 height 655
click at [670, 191] on div at bounding box center [472, 198] width 496 height 655
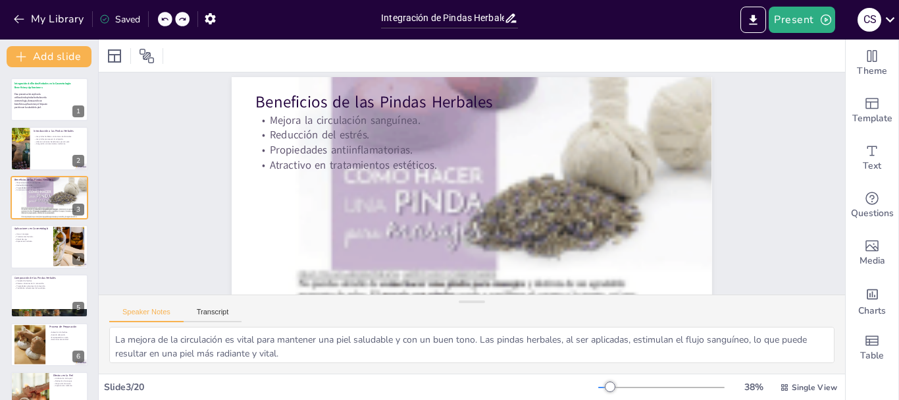
scroll to position [30, 0]
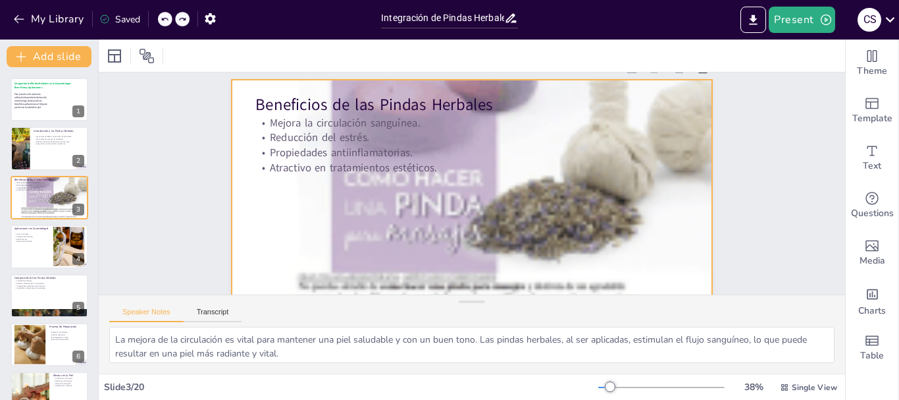
click at [678, 158] on div "Mejora la circulación sanguínea. Reducción del estrés. Propiedades antiinflamat…" at bounding box center [476, 145] width 437 height 105
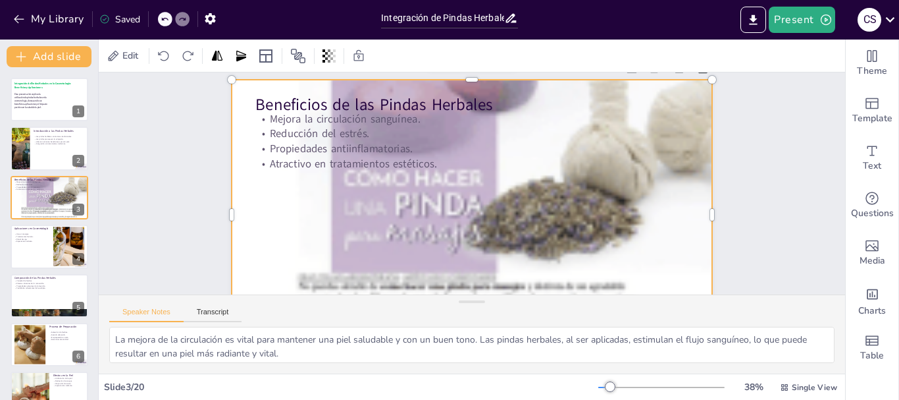
click at [693, 221] on div at bounding box center [472, 214] width 481 height 639
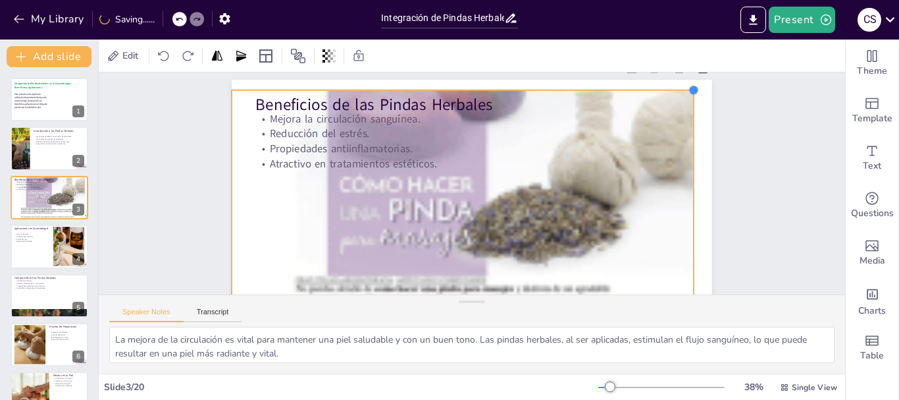
drag, startPoint x: 697, startPoint y: 94, endPoint x: 684, endPoint y: 128, distance: 36.1
click at [684, 128] on div "Beneficios de las Pindas Herbales Mejora la circulación sanguínea. Reducción de…" at bounding box center [472, 215] width 481 height 270
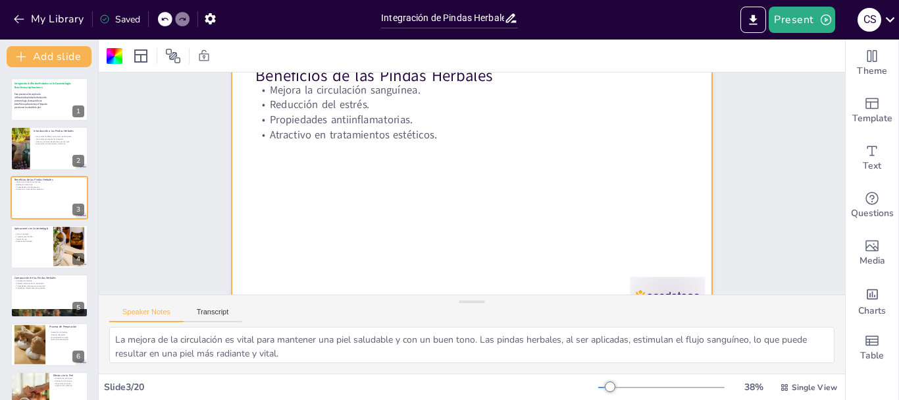
scroll to position [95, 0]
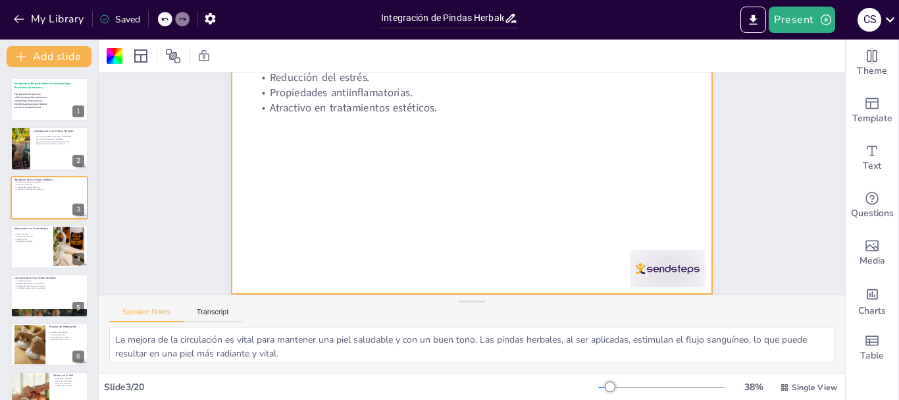
click at [605, 165] on div at bounding box center [472, 159] width 481 height 270
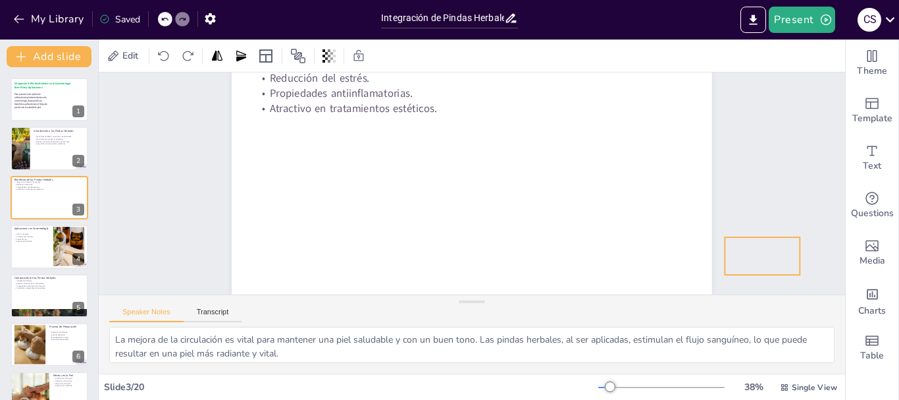
drag, startPoint x: 716, startPoint y: 251, endPoint x: 826, endPoint y: 280, distance: 114.4
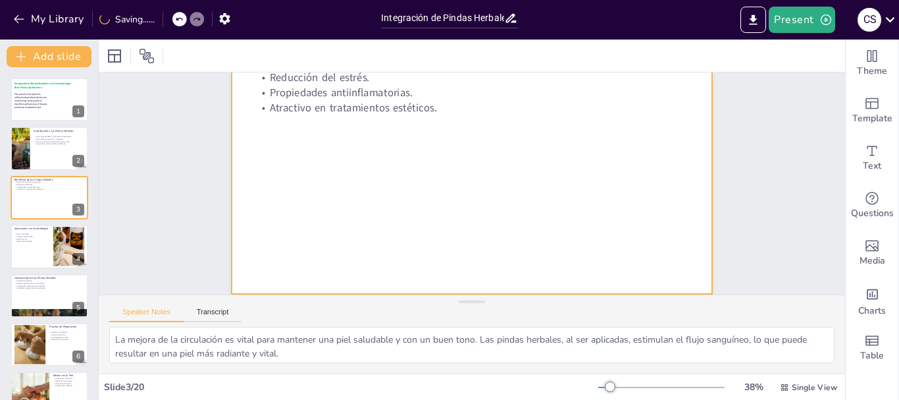
click at [436, 149] on div at bounding box center [475, 158] width 506 height 319
click at [119, 20] on div "Saved" at bounding box center [119, 19] width 41 height 13
click at [117, 53] on div at bounding box center [115, 56] width 16 height 16
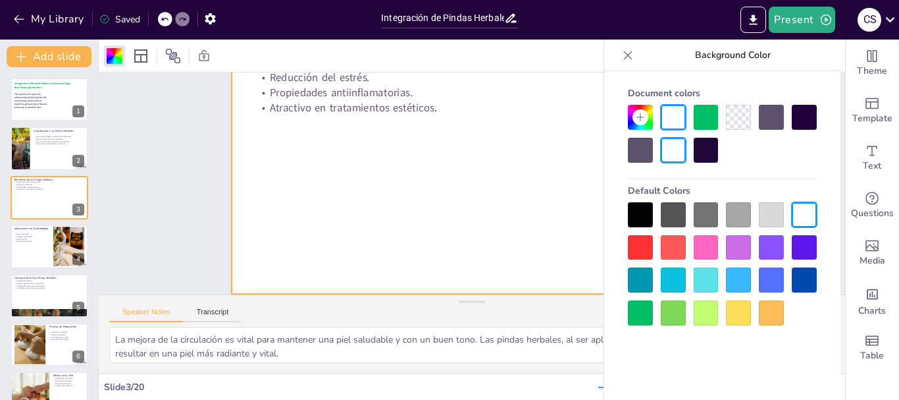
click at [738, 121] on div at bounding box center [738, 117] width 25 height 25
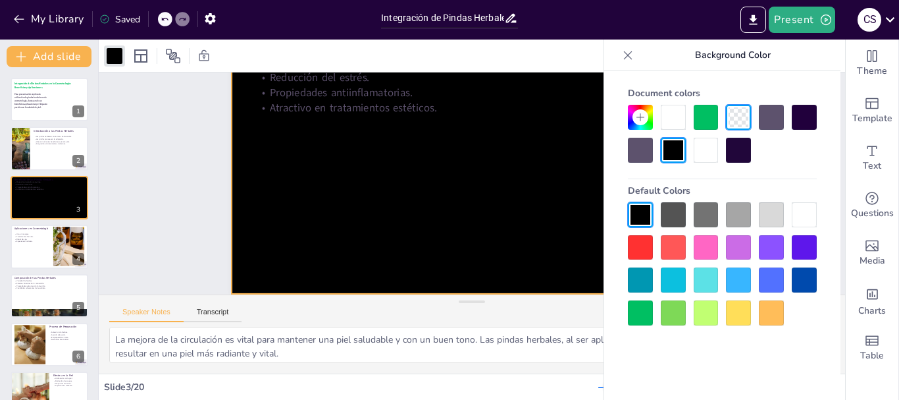
click at [738, 121] on div at bounding box center [738, 117] width 25 height 25
click at [668, 117] on div at bounding box center [673, 117] width 25 height 25
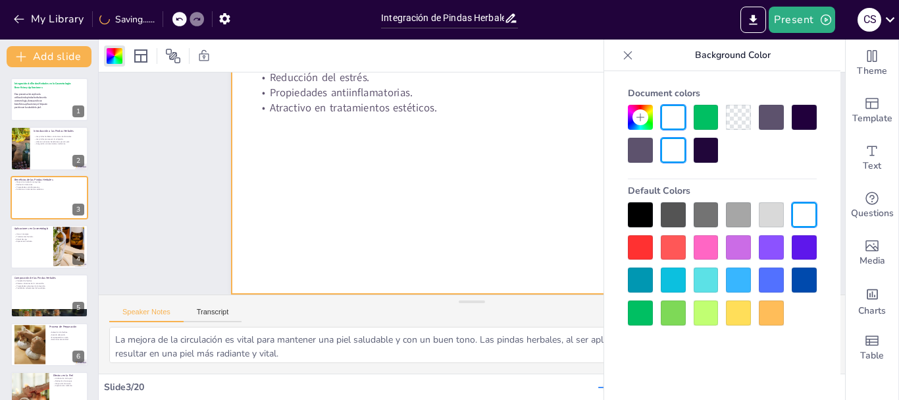
click at [547, 142] on div at bounding box center [472, 159] width 481 height 270
click at [630, 47] on div at bounding box center [628, 55] width 21 height 21
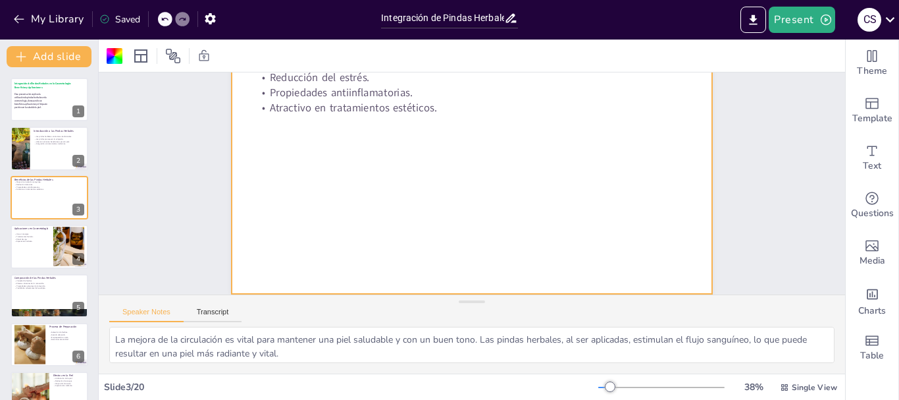
scroll to position [0, 0]
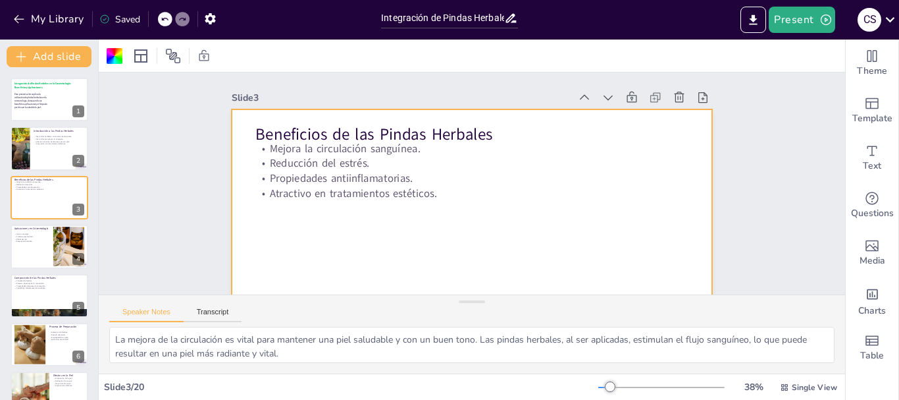
click at [695, 190] on div at bounding box center [472, 244] width 481 height 270
click at [699, 93] on icon at bounding box center [703, 97] width 9 height 11
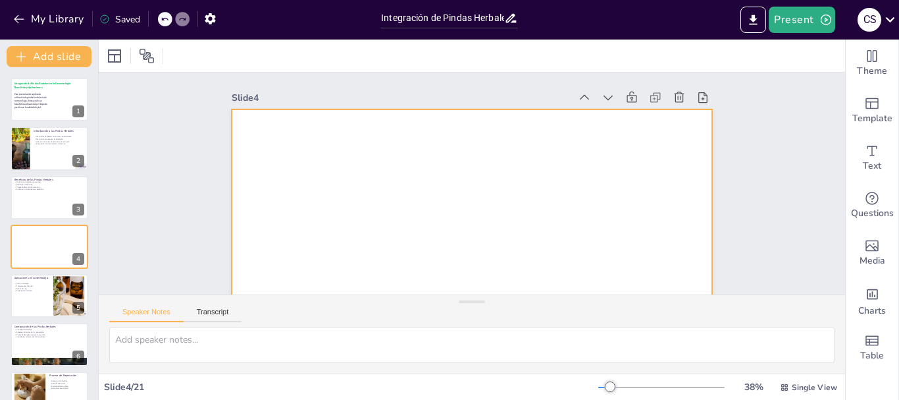
click at [687, 119] on div at bounding box center [472, 244] width 481 height 270
click at [673, 101] on icon at bounding box center [679, 97] width 13 height 13
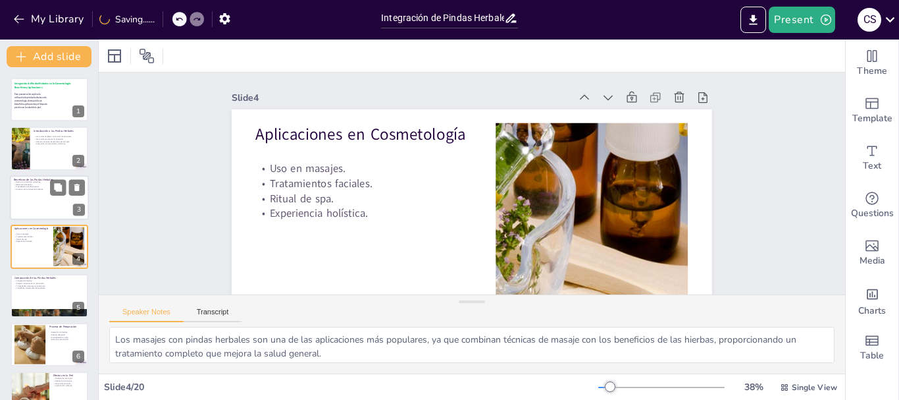
click at [36, 193] on div at bounding box center [49, 197] width 79 height 45
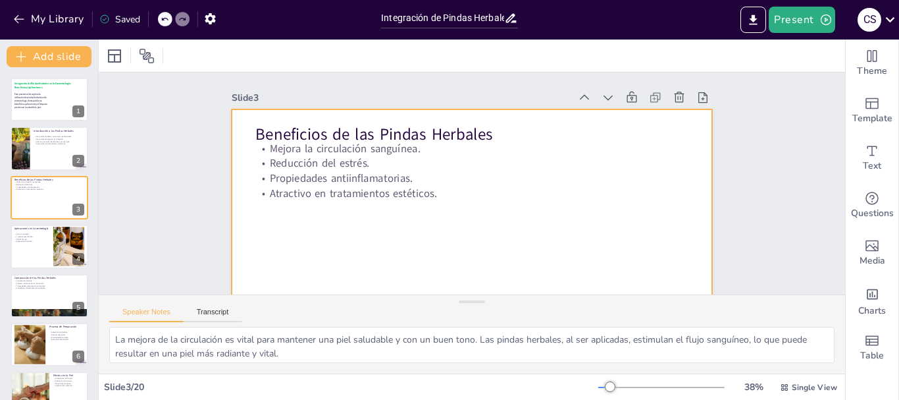
click at [543, 252] on div at bounding box center [472, 244] width 481 height 270
click at [38, 247] on div at bounding box center [49, 246] width 79 height 45
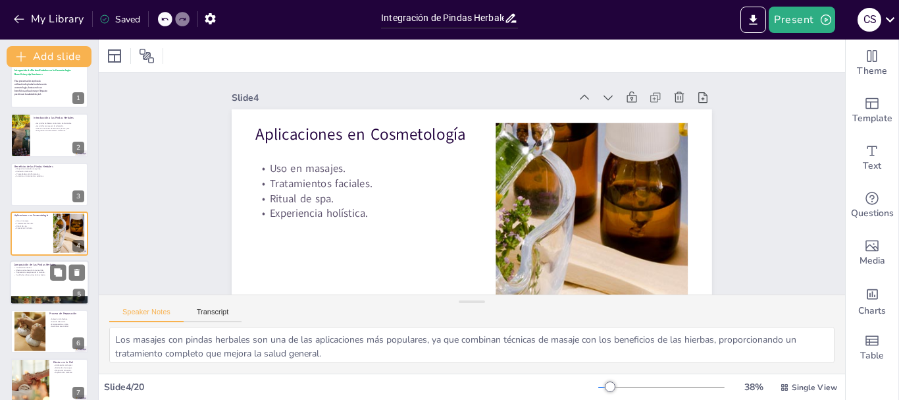
click at [30, 287] on div at bounding box center [49, 282] width 79 height 45
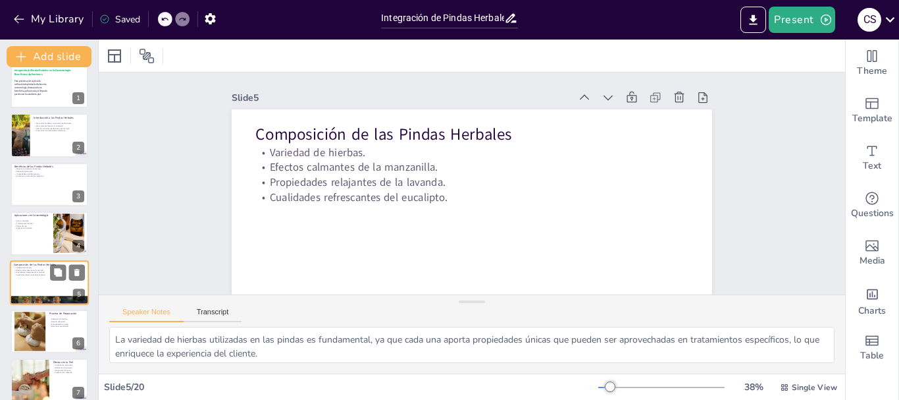
scroll to position [62, 0]
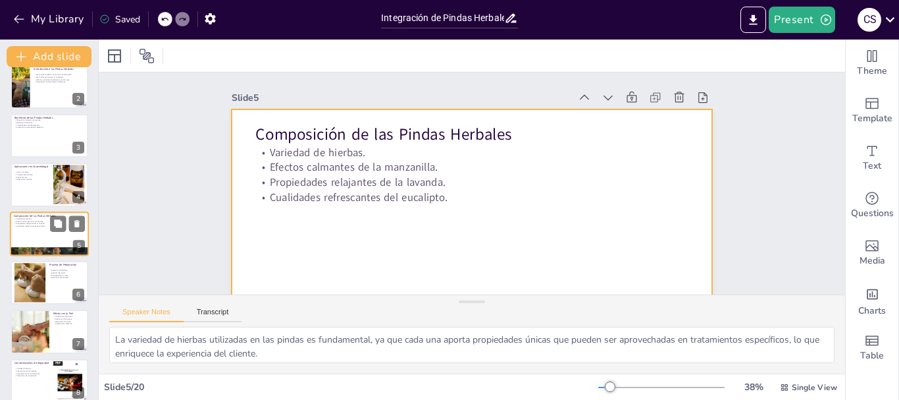
click at [28, 243] on div at bounding box center [49, 233] width 79 height 45
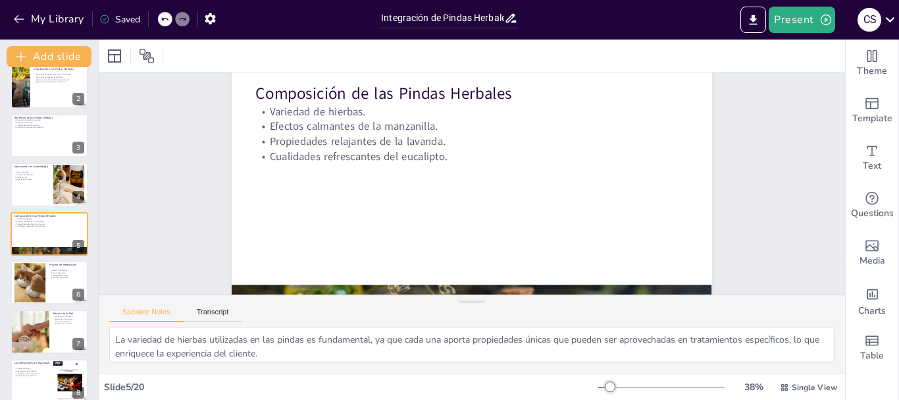
scroll to position [0, 0]
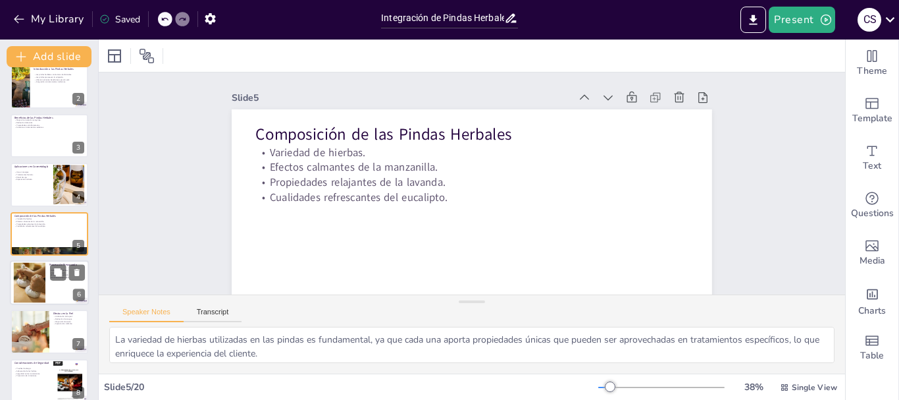
click at [46, 292] on div at bounding box center [49, 282] width 79 height 45
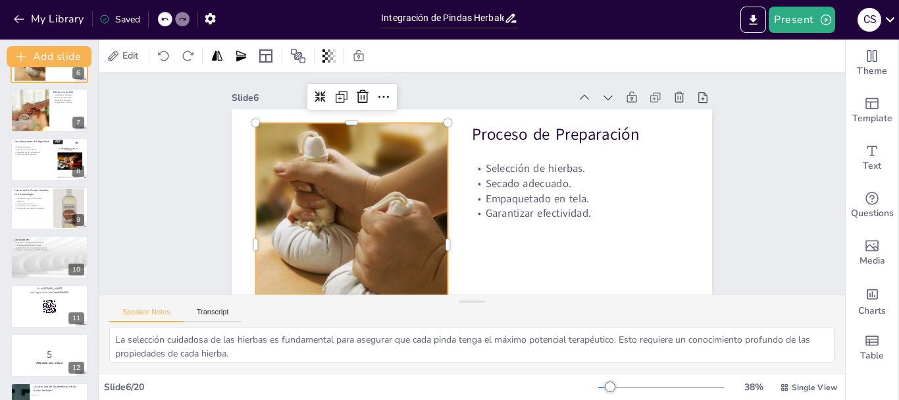
scroll to position [294, 0]
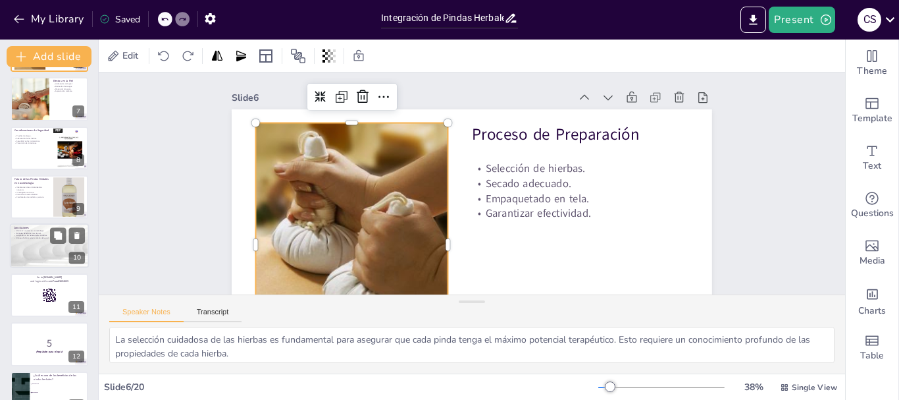
click at [32, 247] on div at bounding box center [49, 246] width 79 height 45
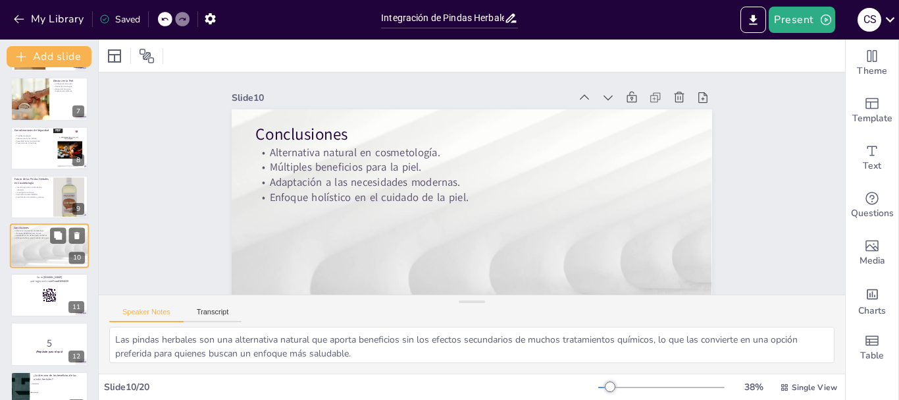
scroll to position [307, 0]
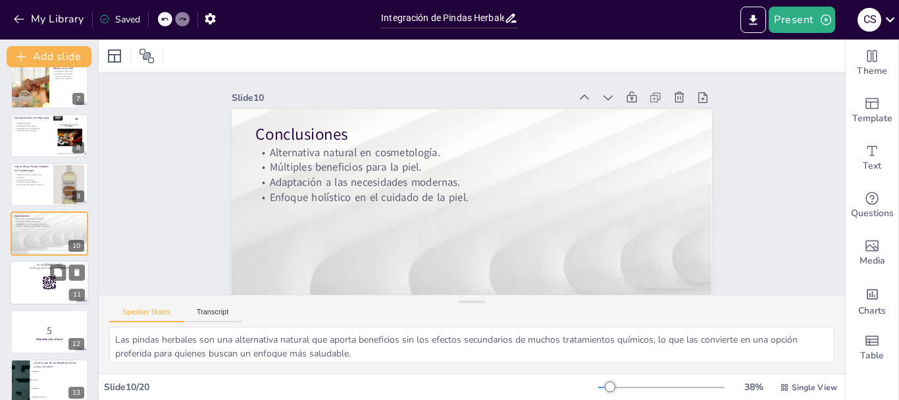
click at [49, 284] on rect at bounding box center [49, 282] width 14 height 14
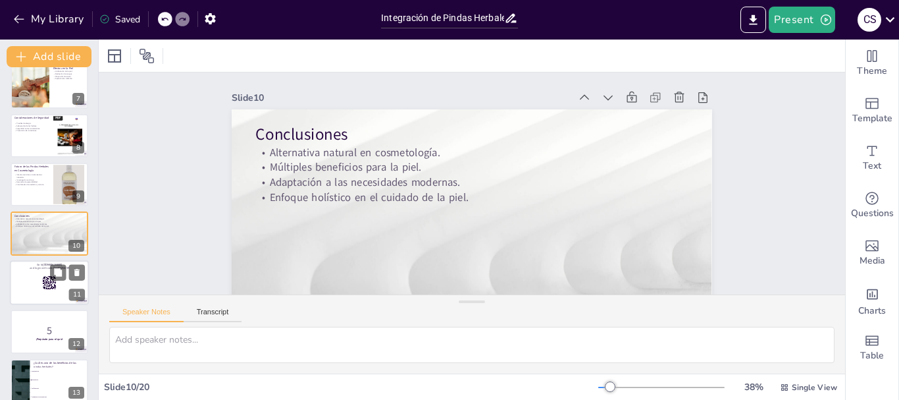
scroll to position [356, 0]
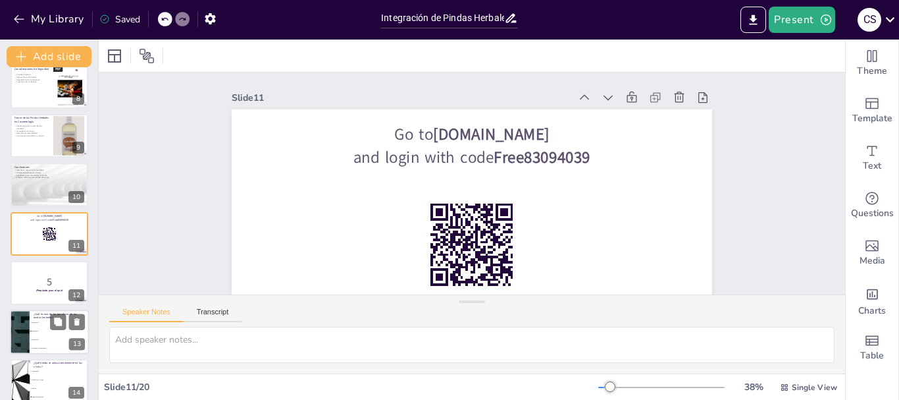
click at [35, 338] on li "Exfoliación" at bounding box center [59, 339] width 59 height 9
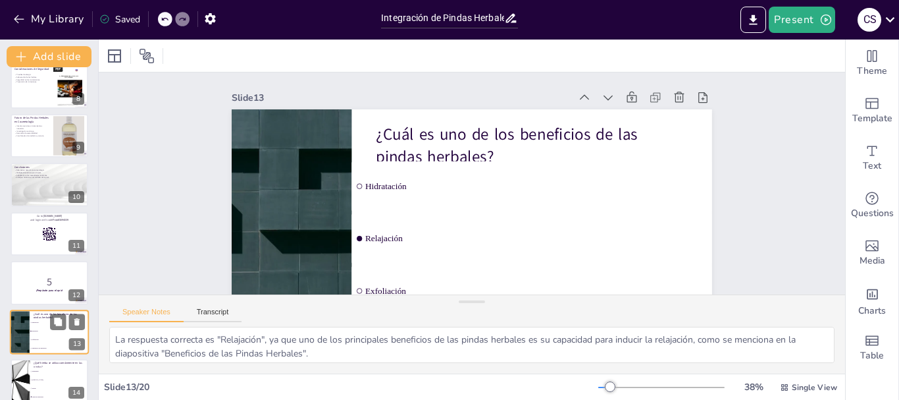
scroll to position [454, 0]
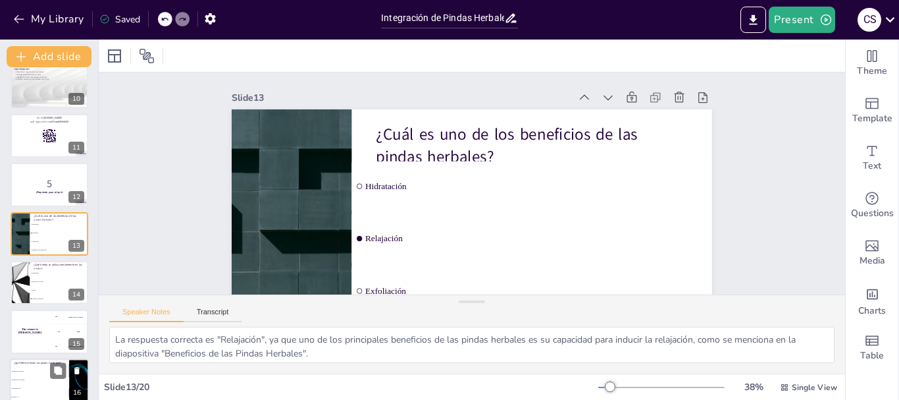
click at [30, 378] on li "Reducción de arrugas" at bounding box center [39, 379] width 59 height 9
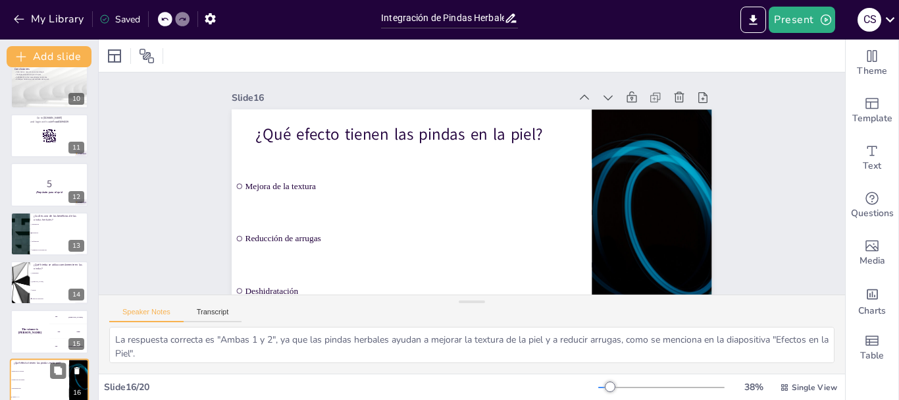
scroll to position [601, 0]
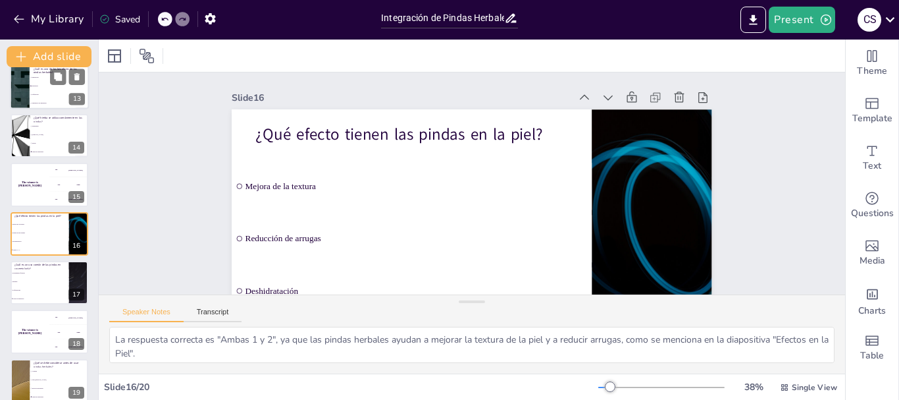
click at [45, 82] on li "Relajación" at bounding box center [59, 86] width 59 height 9
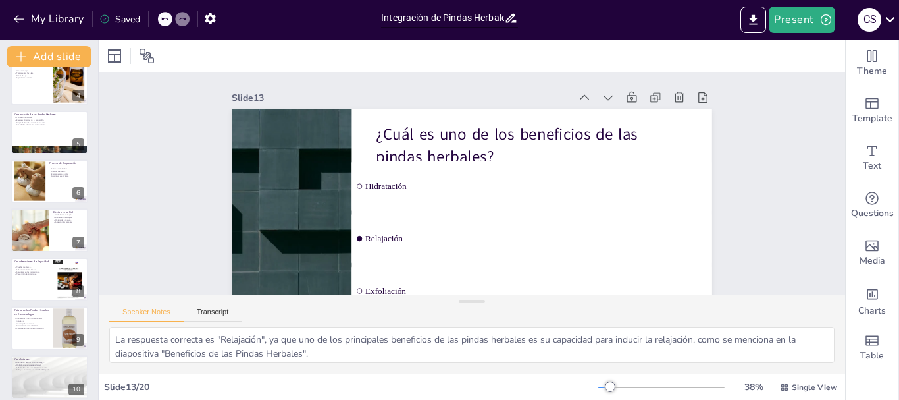
scroll to position [0, 0]
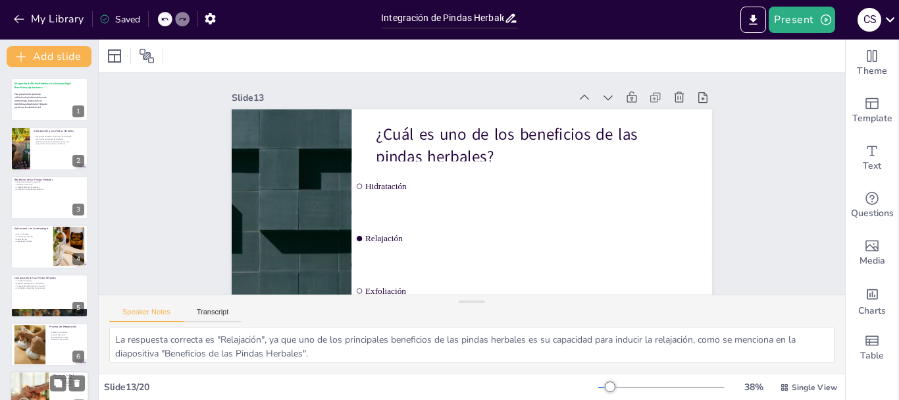
click at [49, 378] on div at bounding box center [29, 393] width 67 height 45
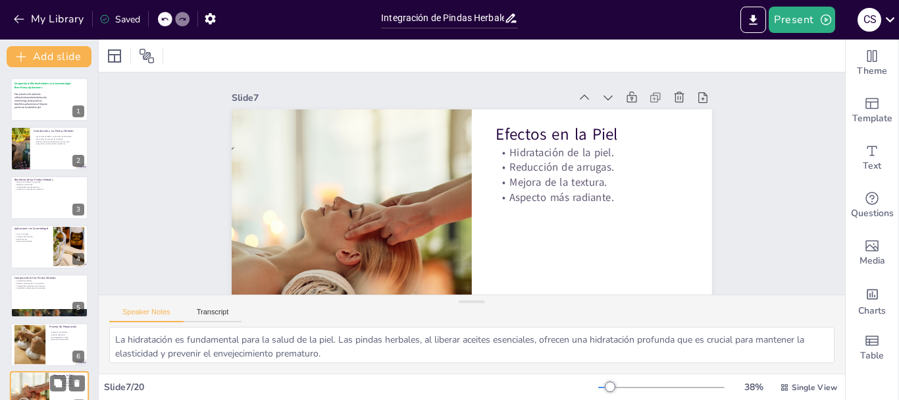
scroll to position [160, 0]
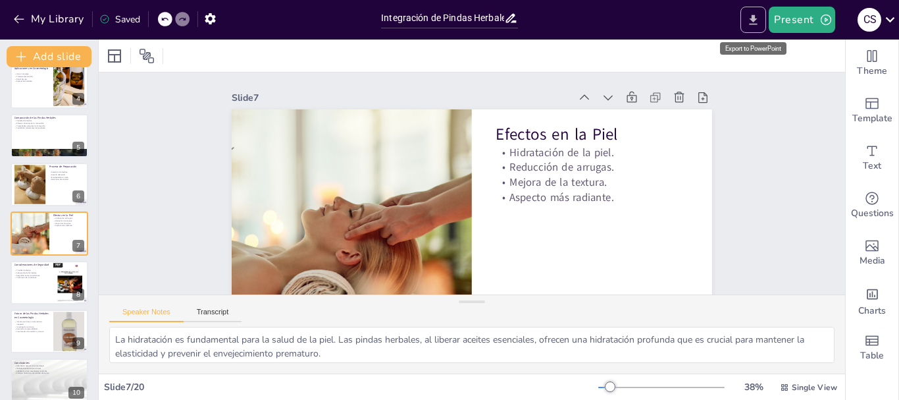
click at [754, 14] on icon "Export to PowerPoint" at bounding box center [754, 20] width 14 height 14
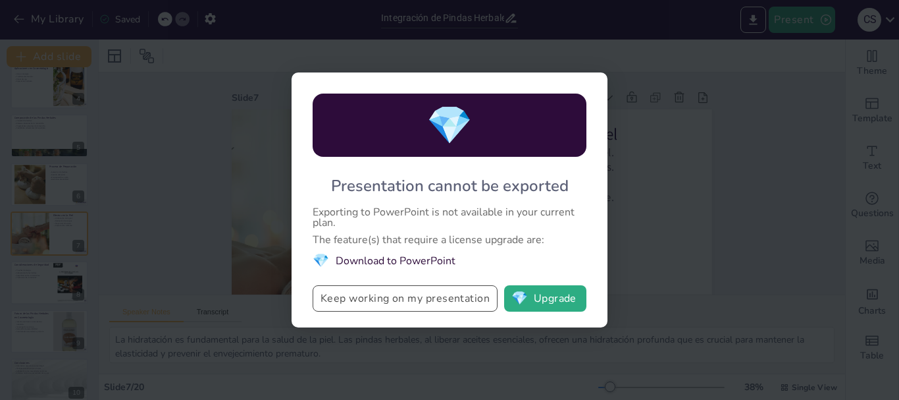
click at [447, 299] on button "Keep working on my presentation" at bounding box center [405, 298] width 185 height 26
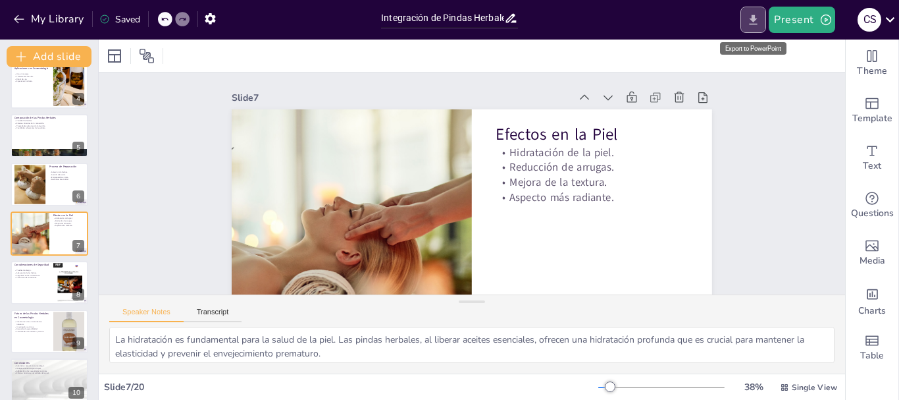
click at [753, 22] on icon "Export to PowerPoint" at bounding box center [754, 20] width 14 height 14
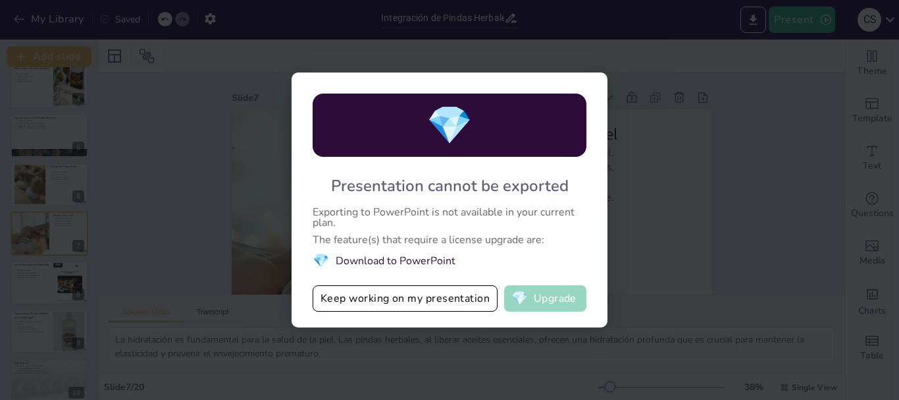
click at [541, 310] on button "💎 Upgrade" at bounding box center [545, 298] width 82 height 26
